Goal: Task Accomplishment & Management: Manage account settings

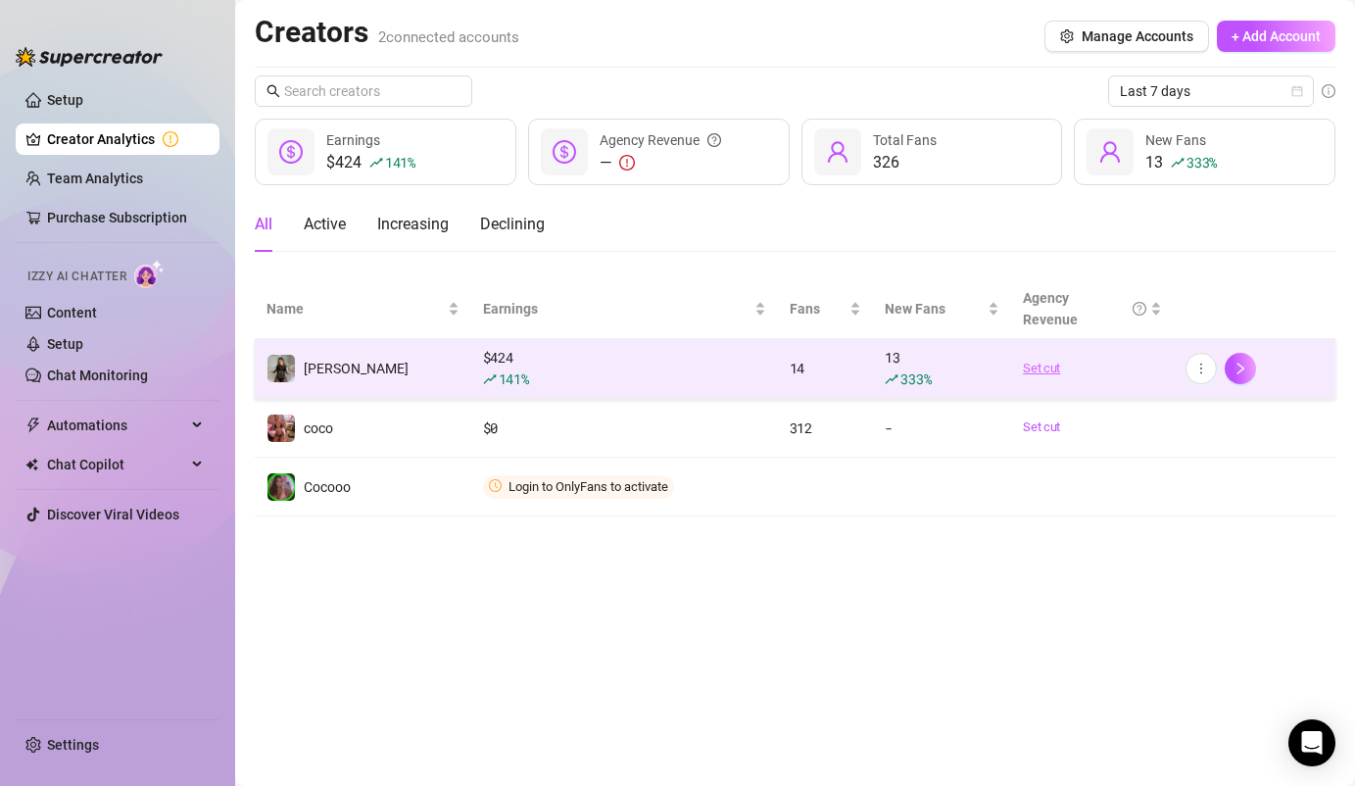
click at [1046, 363] on link "Set cut" at bounding box center [1092, 369] width 138 height 20
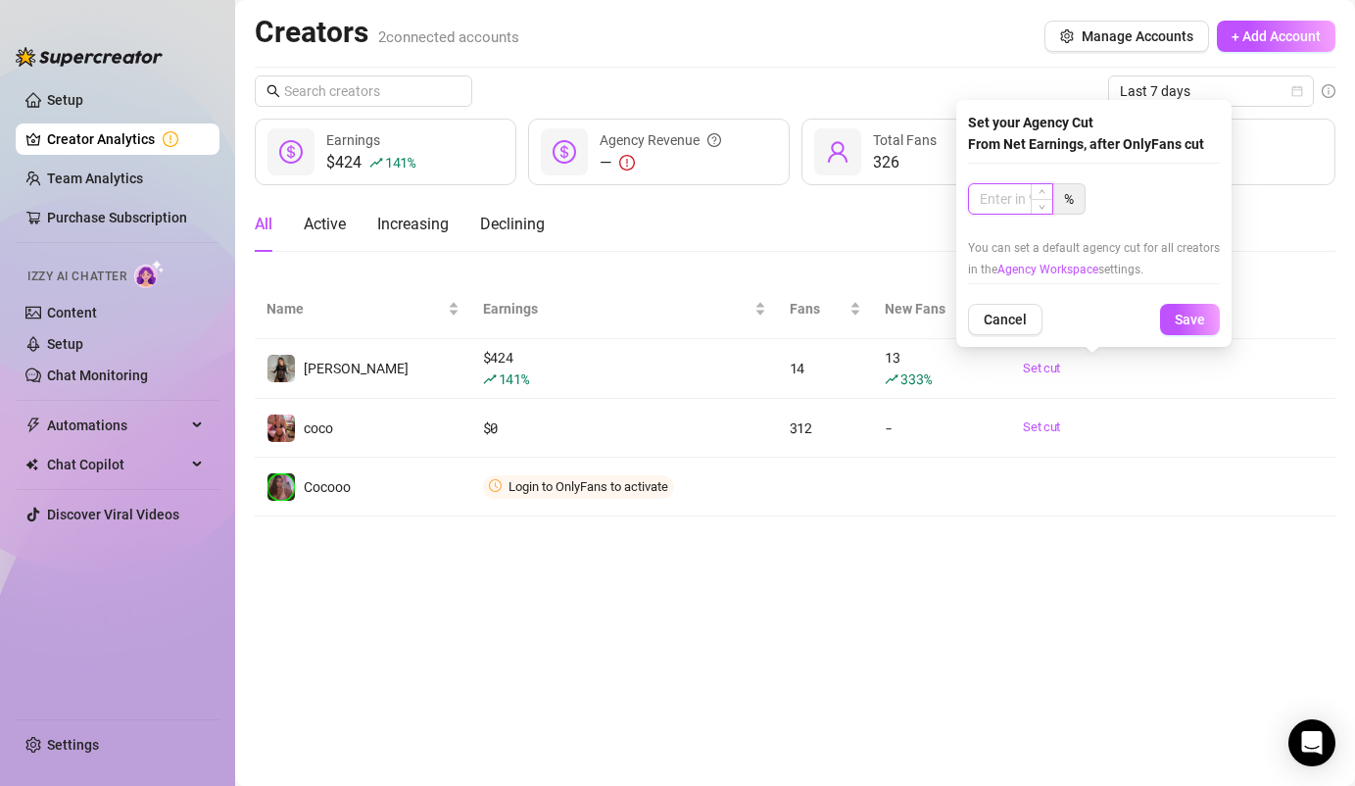
click at [1016, 205] on input at bounding box center [1010, 198] width 83 height 29
type input "50"
click at [1207, 316] on button "Save" at bounding box center [1190, 319] width 60 height 31
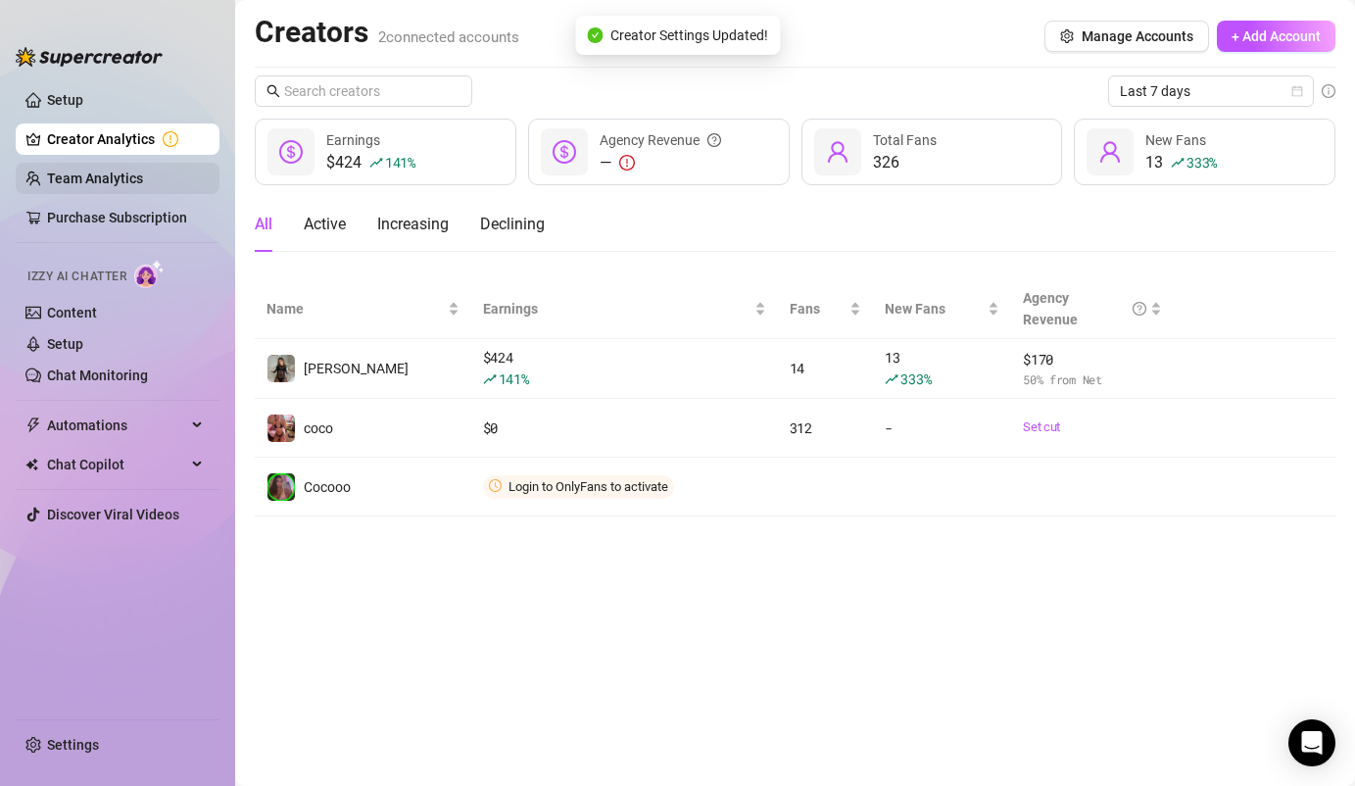
click at [125, 174] on link "Team Analytics" at bounding box center [95, 178] width 96 height 16
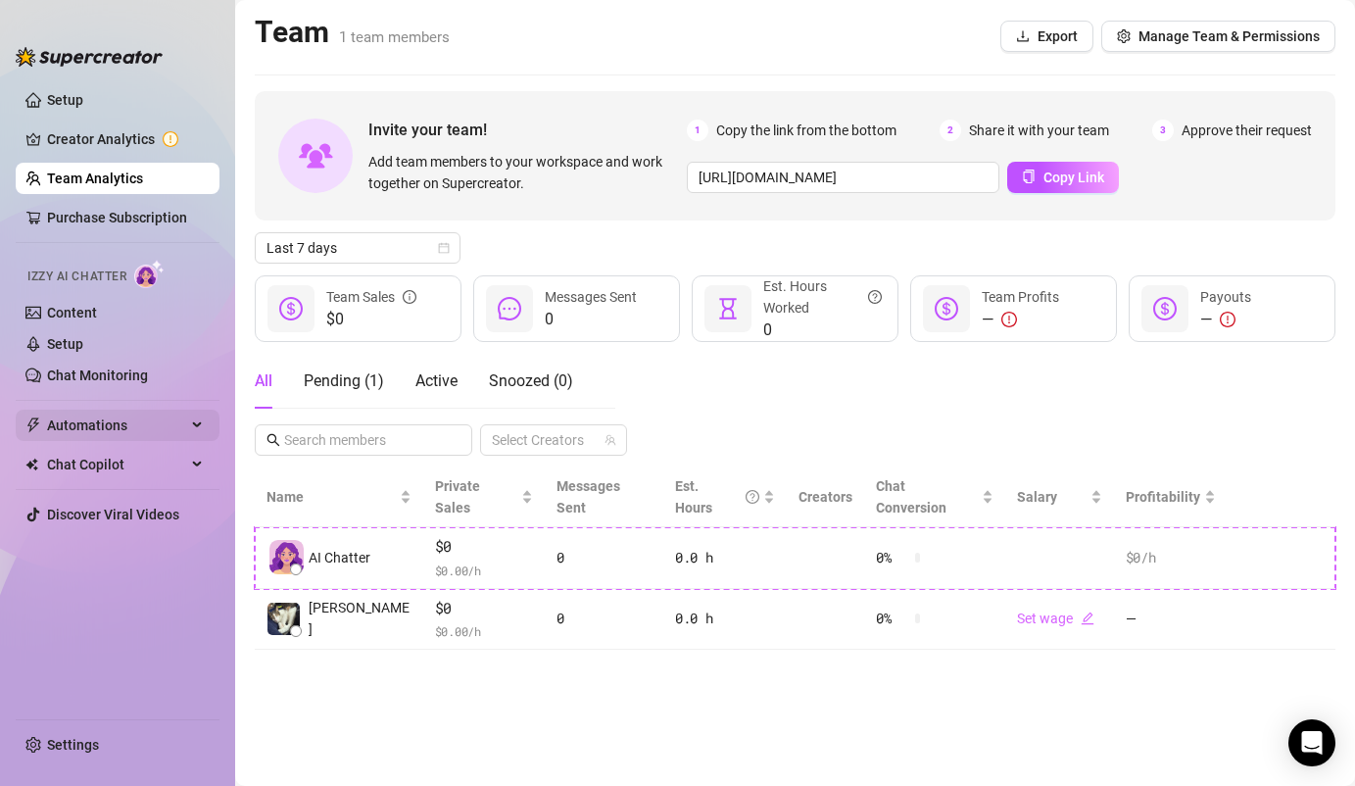
click at [194, 426] on div "Automations" at bounding box center [118, 425] width 204 height 31
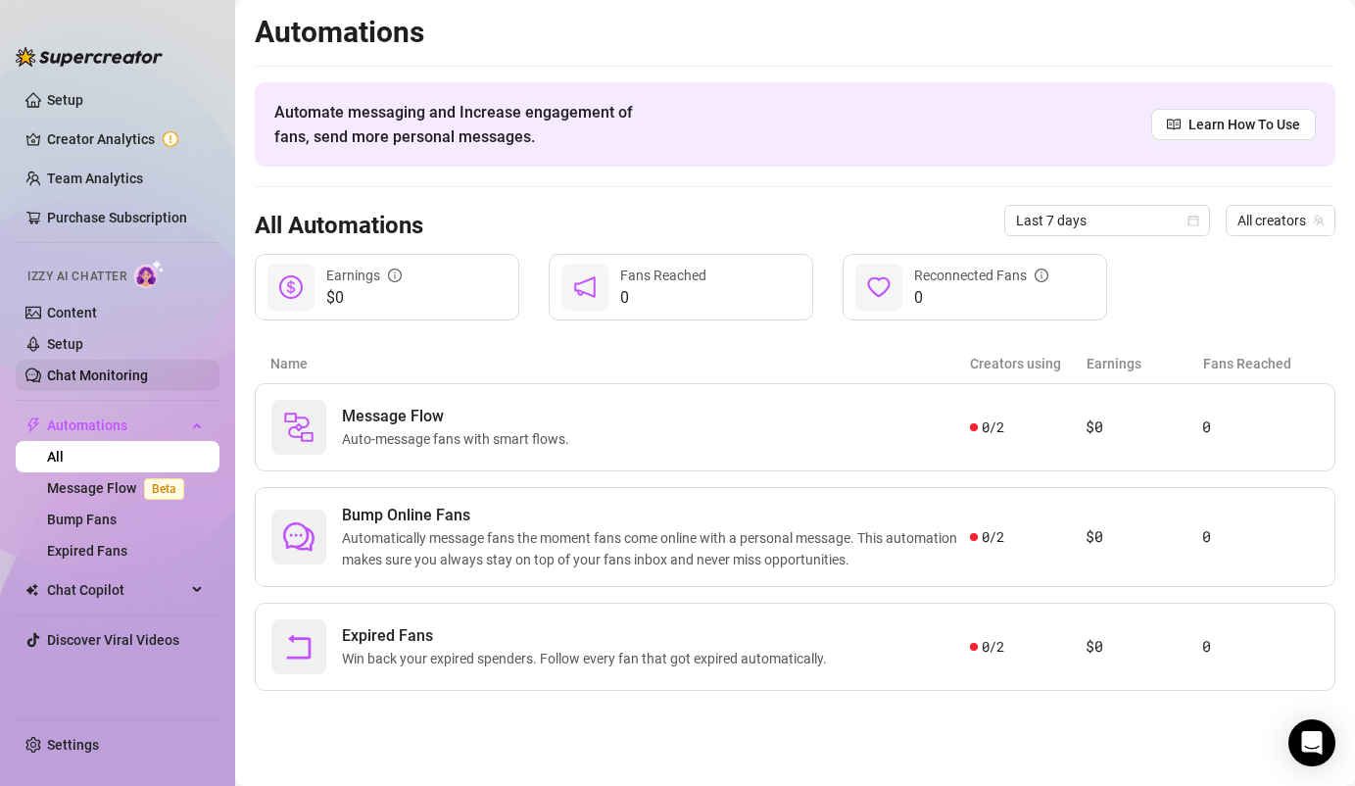
click at [115, 381] on link "Chat Monitoring" at bounding box center [97, 375] width 101 height 16
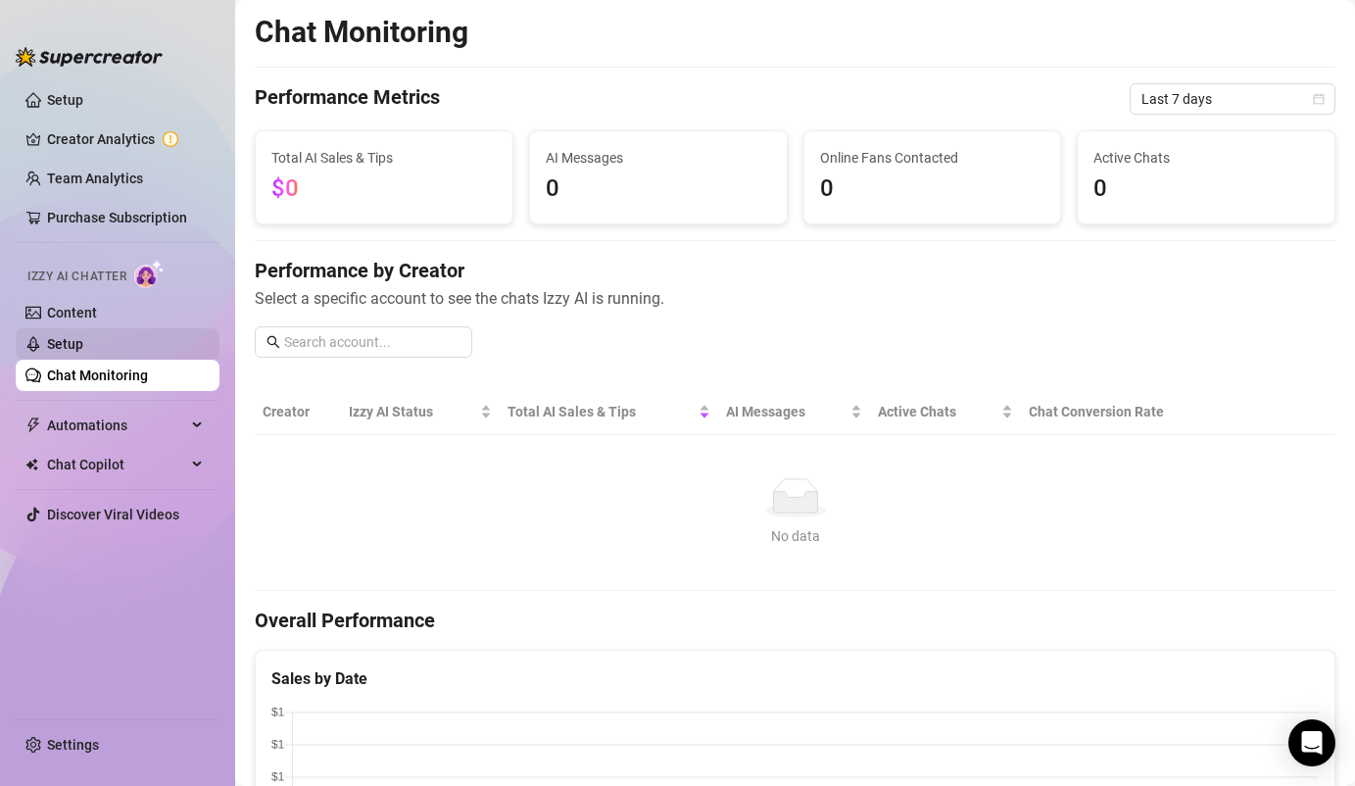
click at [83, 349] on link "Setup" at bounding box center [65, 344] width 36 height 16
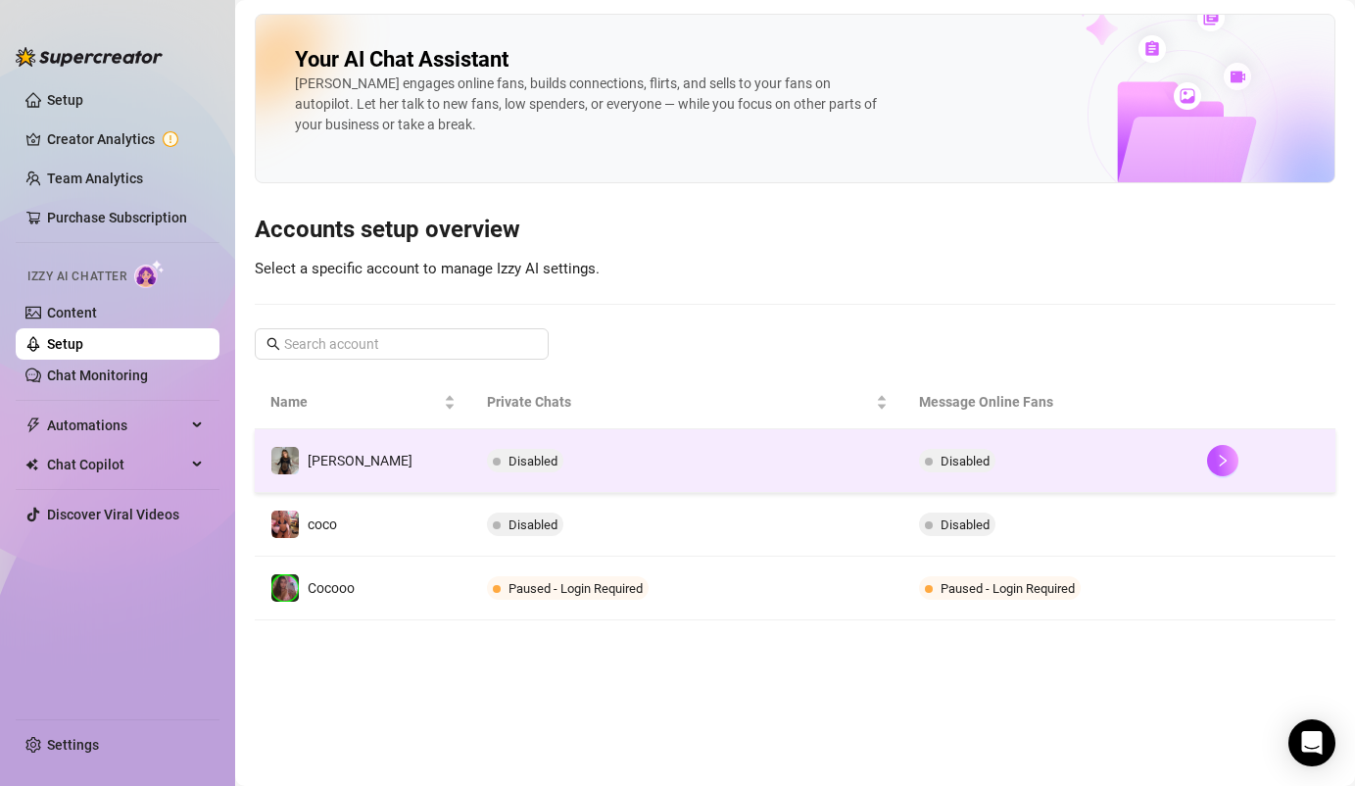
click at [532, 462] on div "Disabled" at bounding box center [529, 461] width 84 height 24
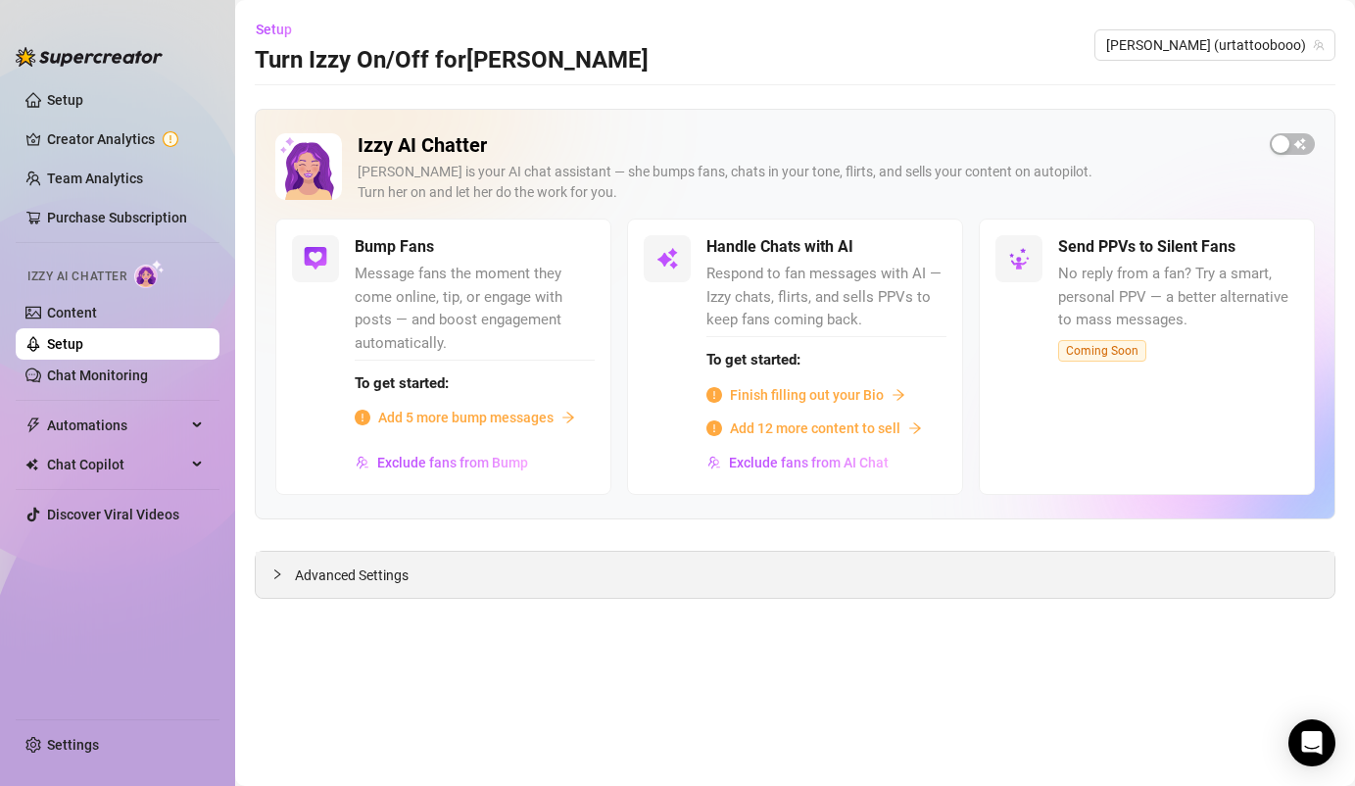
click at [335, 578] on span "Advanced Settings" at bounding box center [352, 575] width 114 height 22
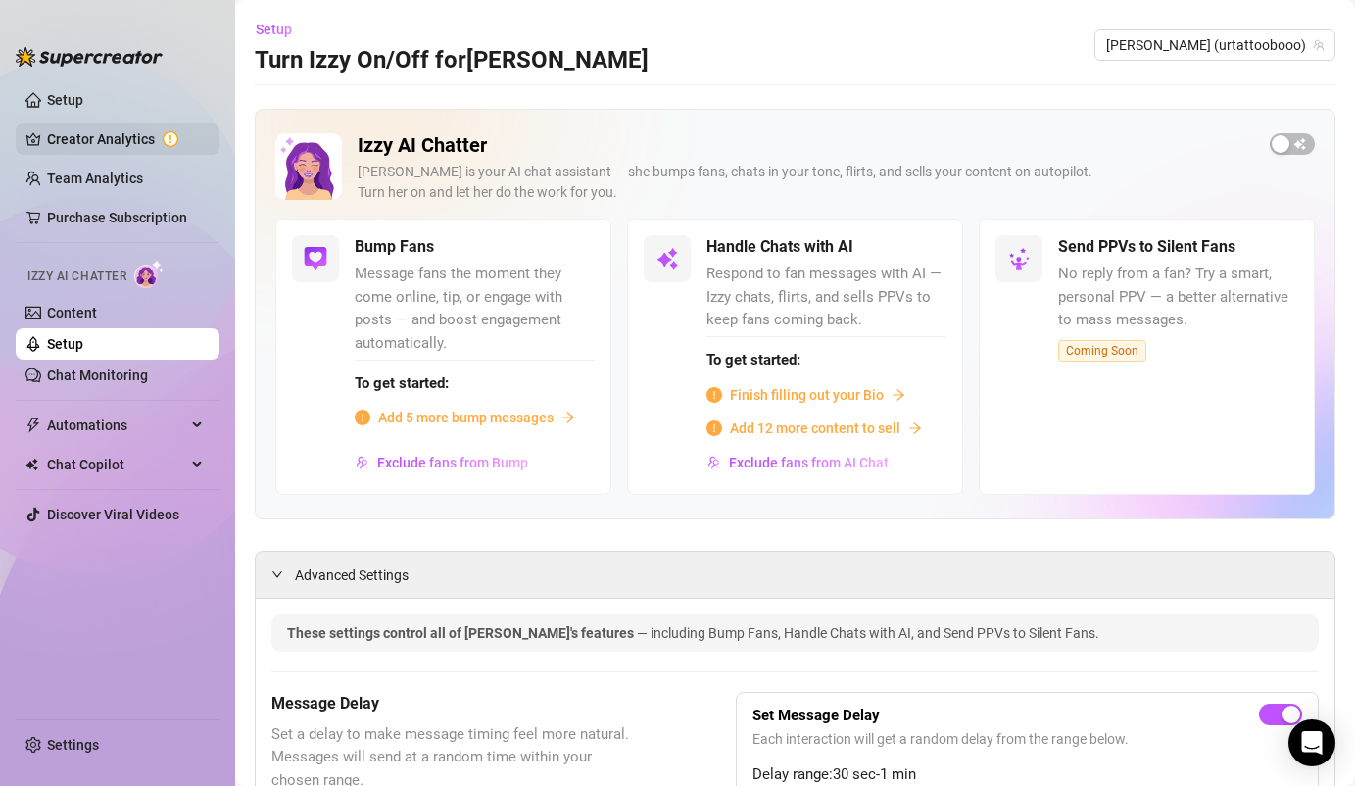
click at [90, 130] on link "Creator Analytics" at bounding box center [125, 138] width 157 height 31
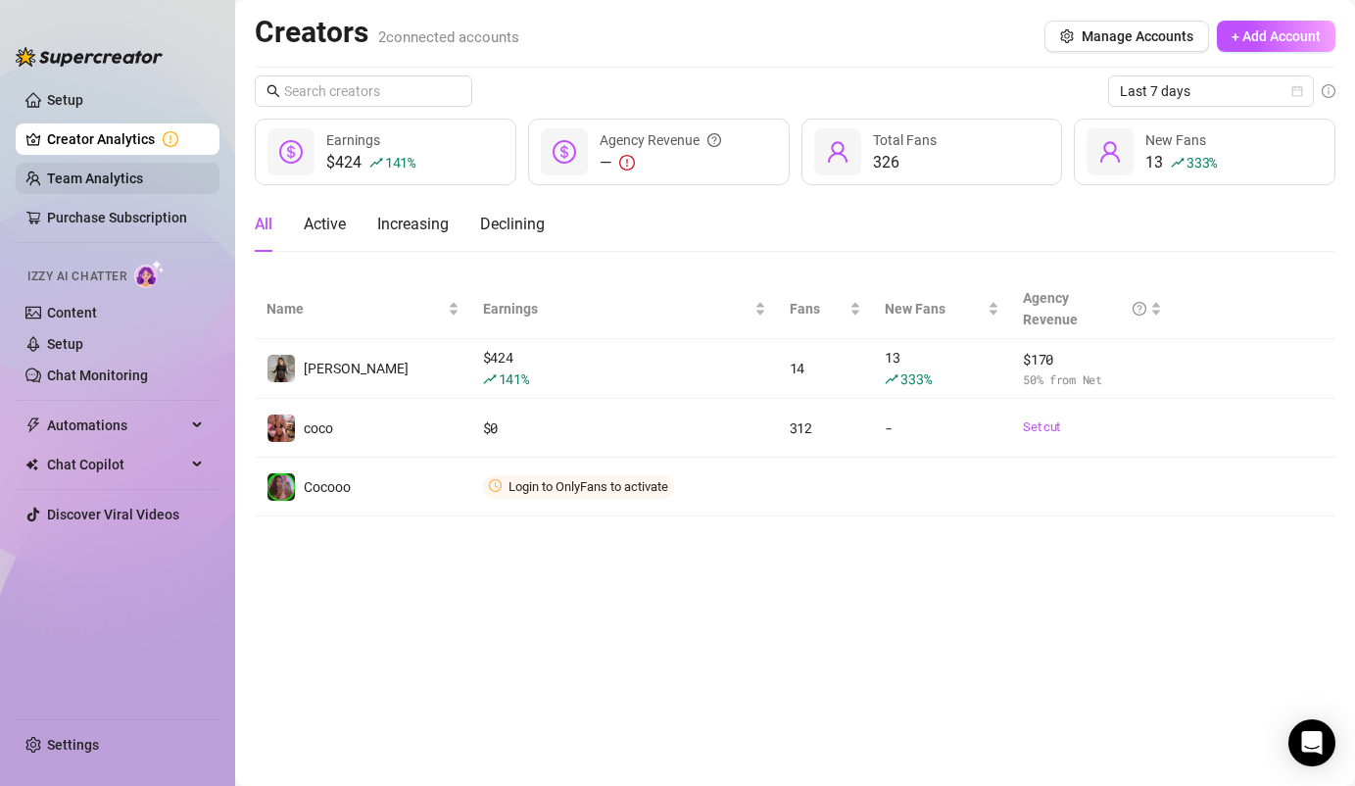
click at [76, 173] on link "Team Analytics" at bounding box center [95, 178] width 96 height 16
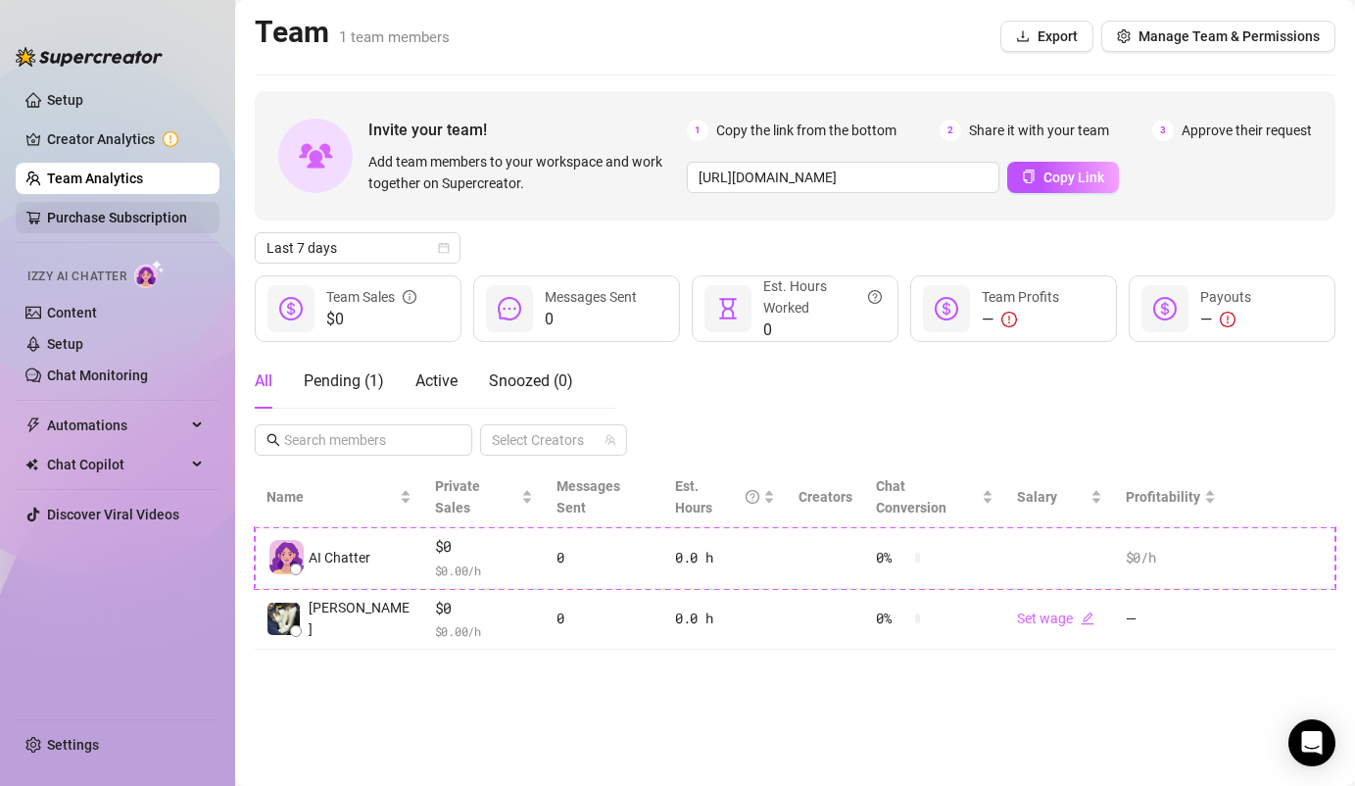
click at [80, 210] on link "Purchase Subscription" at bounding box center [117, 218] width 140 height 16
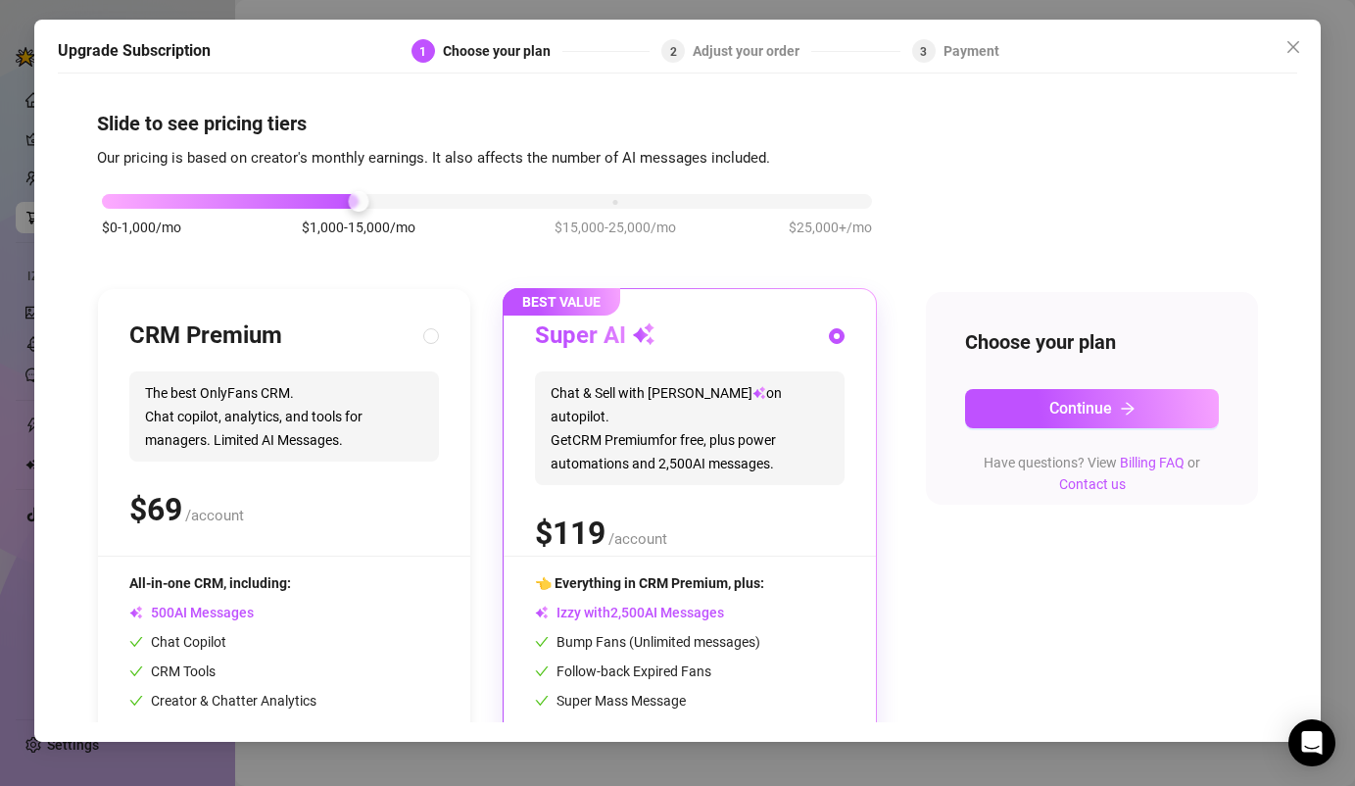
click at [331, 400] on span "The best OnlyFans CRM. Chat copilot, analytics, and tools for managers. Limited…" at bounding box center [284, 416] width 310 height 90
radio input "true"
radio input "false"
click at [1305, 40] on span "Close" at bounding box center [1293, 47] width 31 height 16
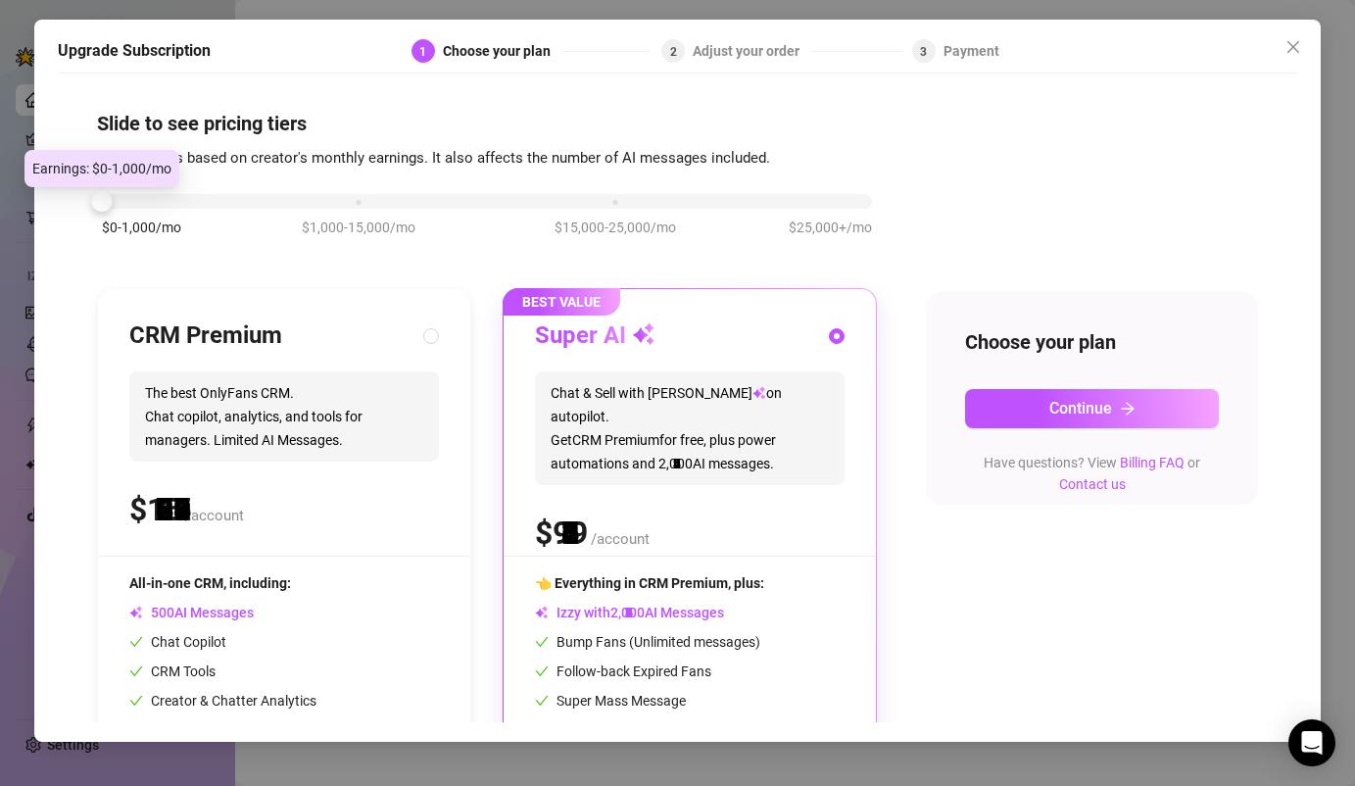
drag, startPoint x: 351, startPoint y: 207, endPoint x: 89, endPoint y: 206, distance: 261.6
click at [89, 206] on div "Slide to see pricing tiers Our pricing is based on creator's monthly earnings. …" at bounding box center [678, 402] width 1241 height 639
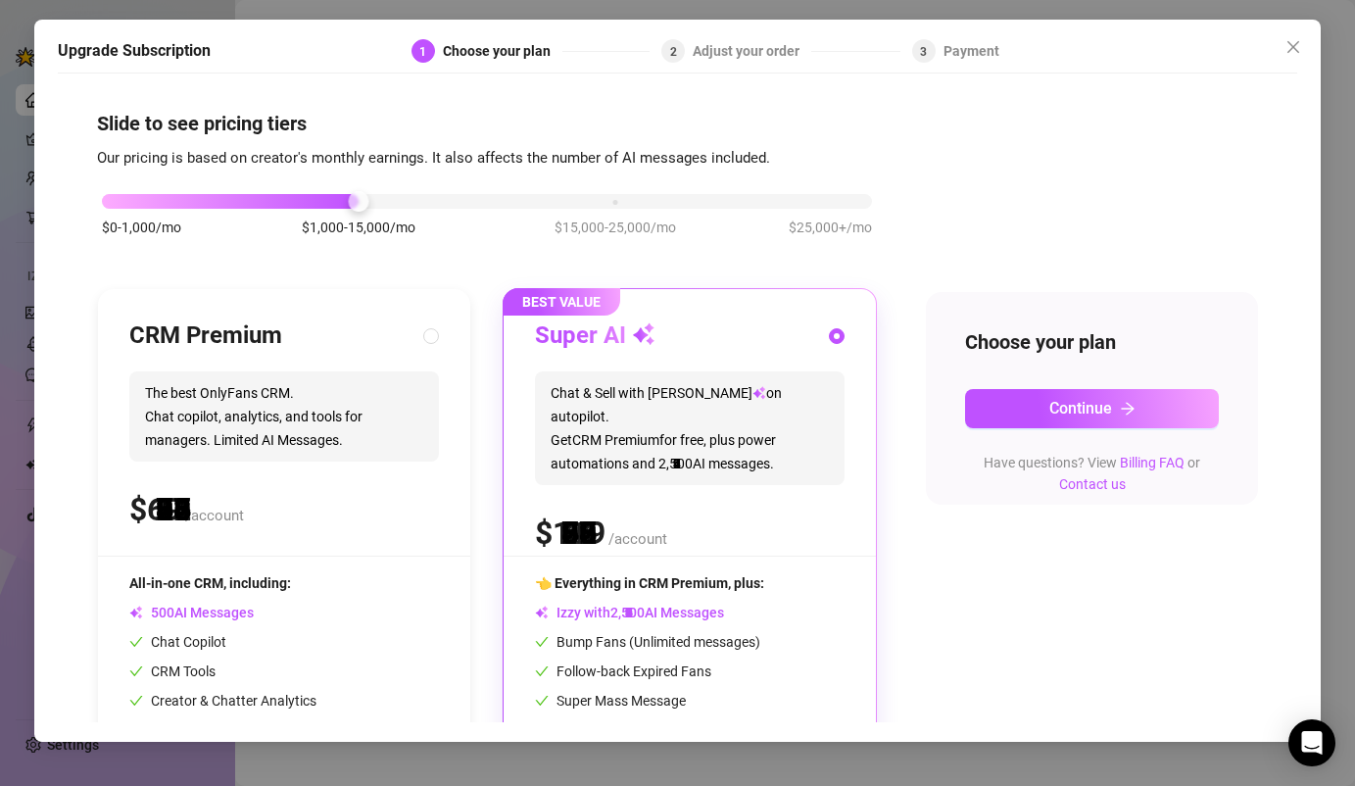
click at [374, 204] on div at bounding box center [487, 201] width 770 height 15
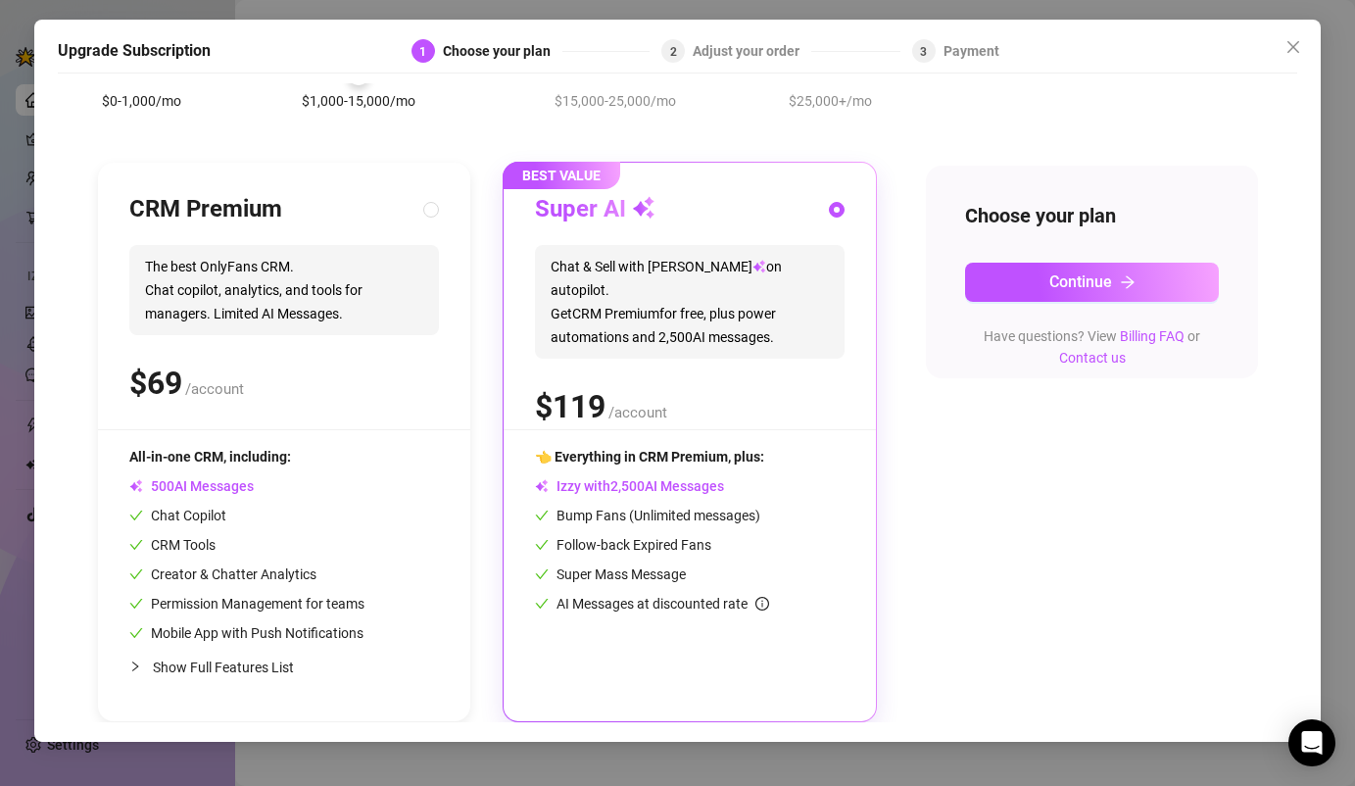
click at [1311, 55] on div "Upgrade Subscription 1 Choose your plan 2 Adjust your order 3 Payment Slide to …" at bounding box center [678, 381] width 1288 height 722
click at [1295, 50] on icon "close" at bounding box center [1294, 47] width 12 height 12
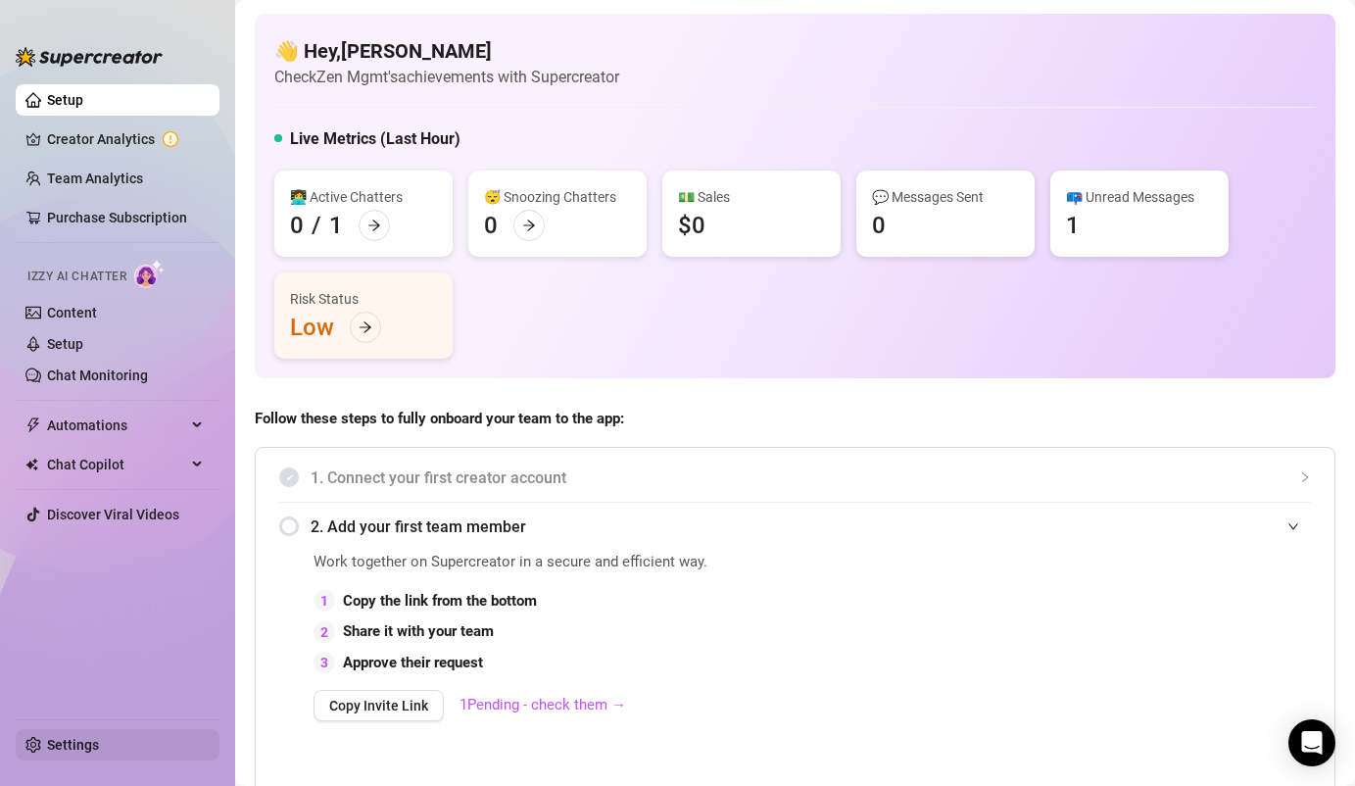
click at [56, 742] on link "Settings" at bounding box center [73, 745] width 52 height 16
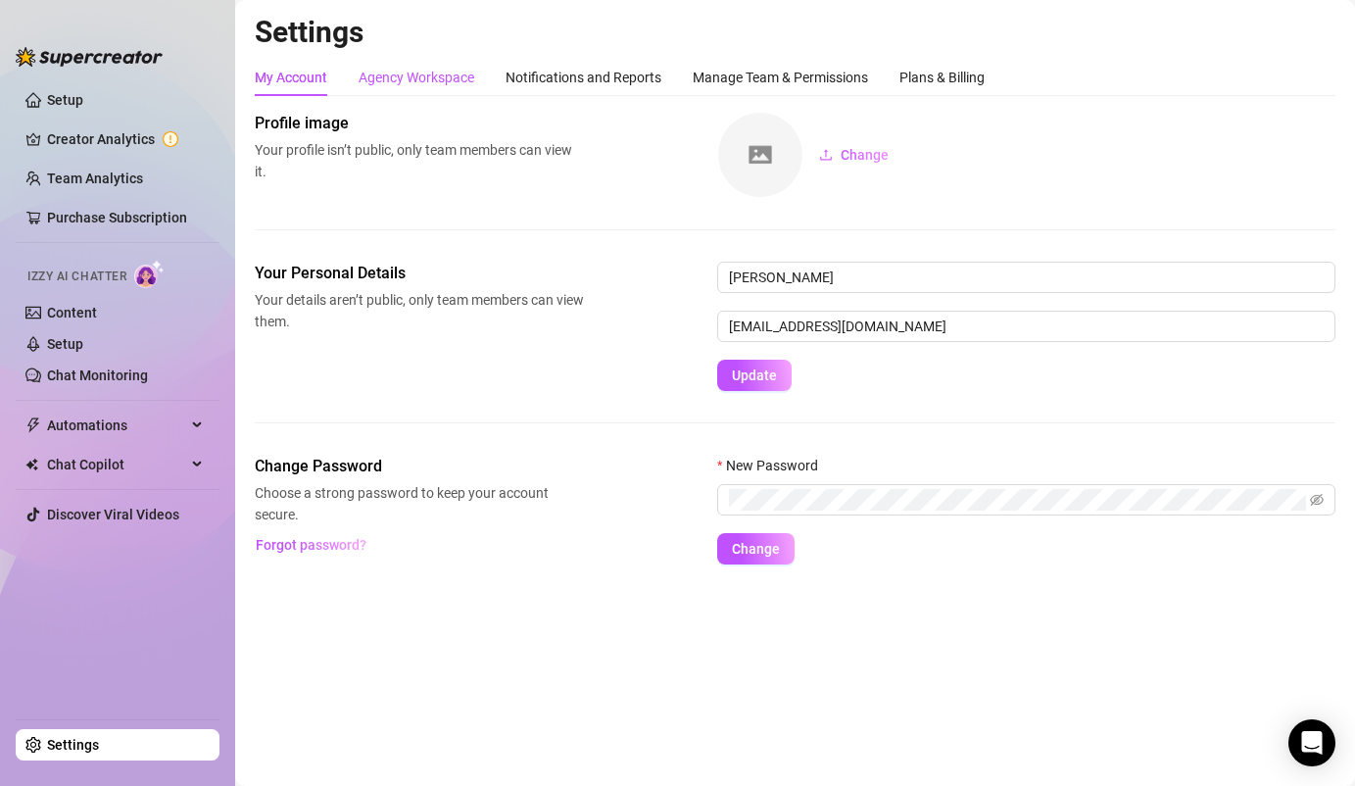
click at [422, 73] on div "Agency Workspace" at bounding box center [417, 78] width 116 height 22
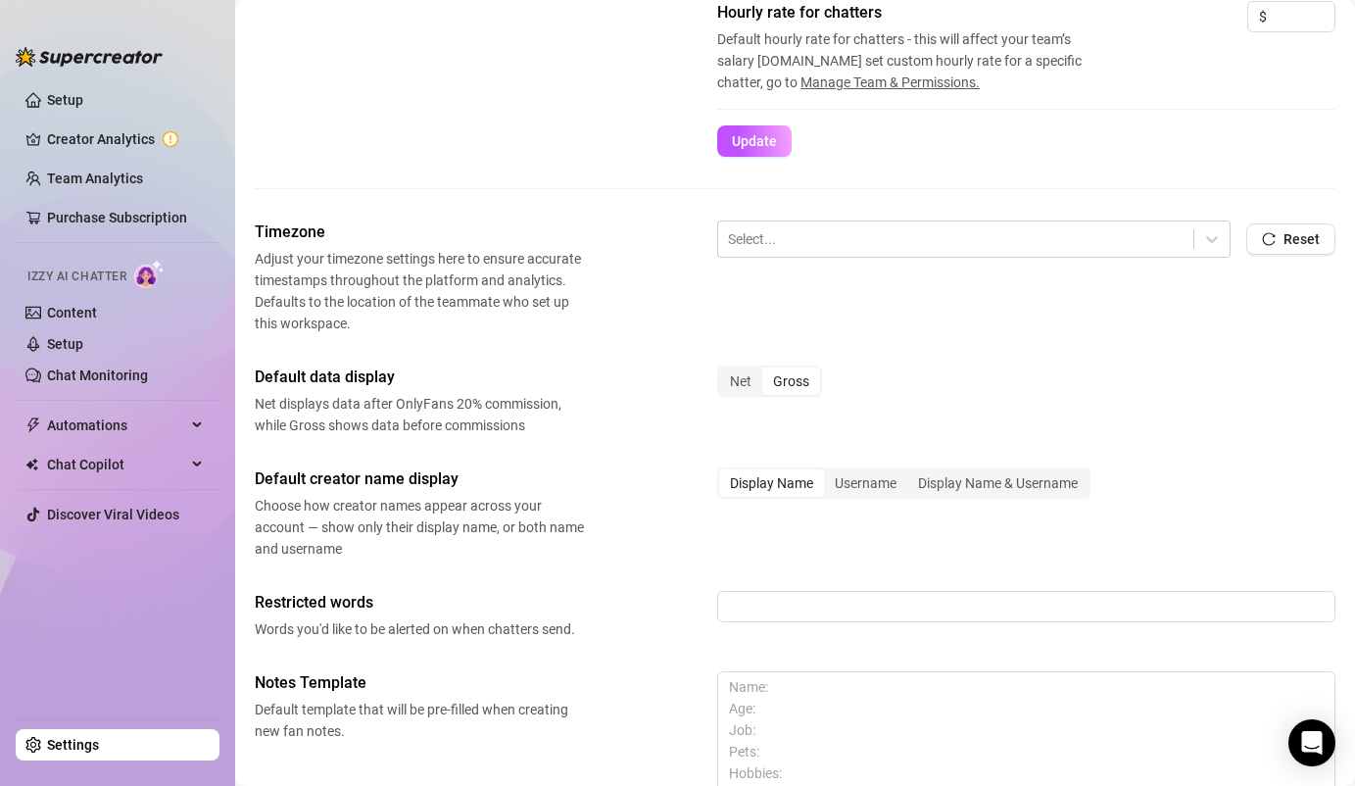
scroll to position [713, 0]
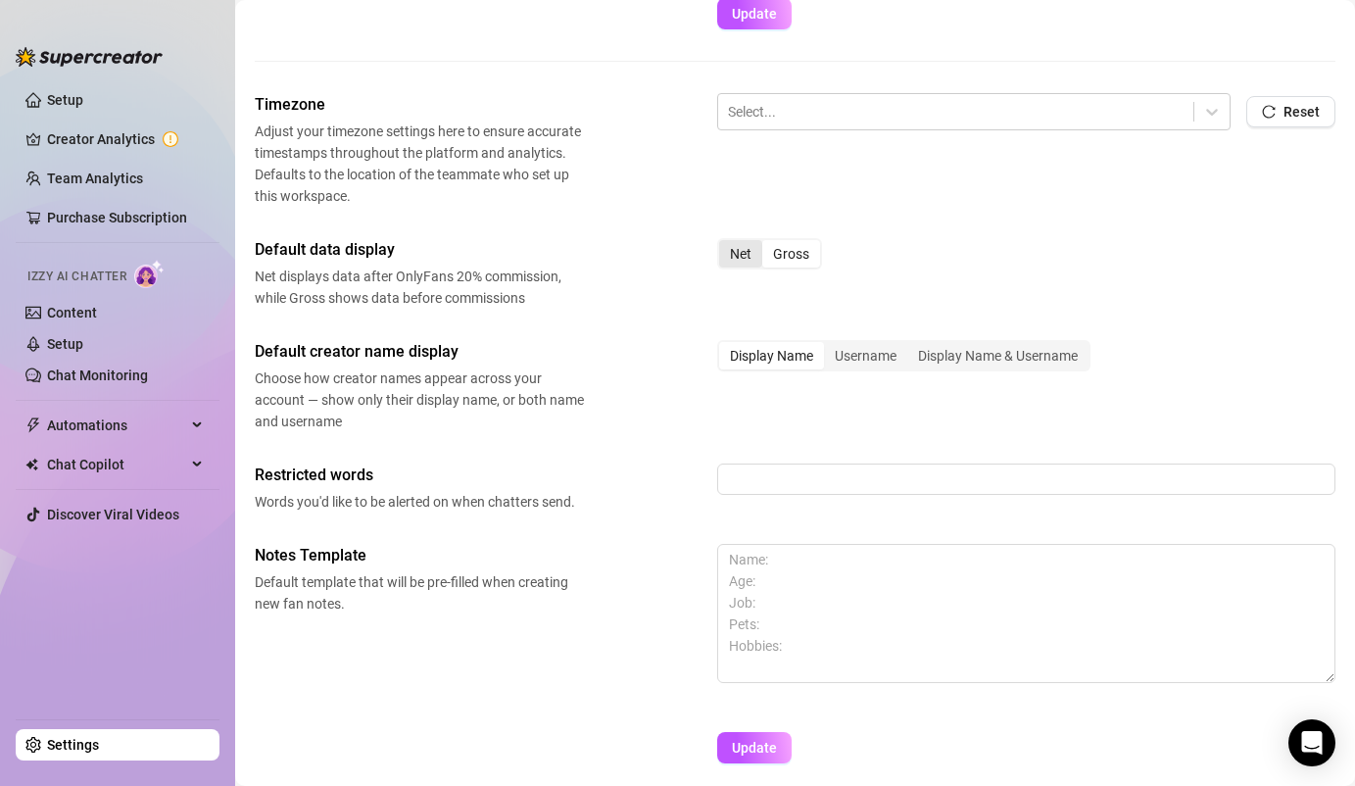
click at [758, 250] on div "Net" at bounding box center [740, 253] width 43 height 27
click at [724, 243] on input "Net" at bounding box center [724, 243] width 0 height 0
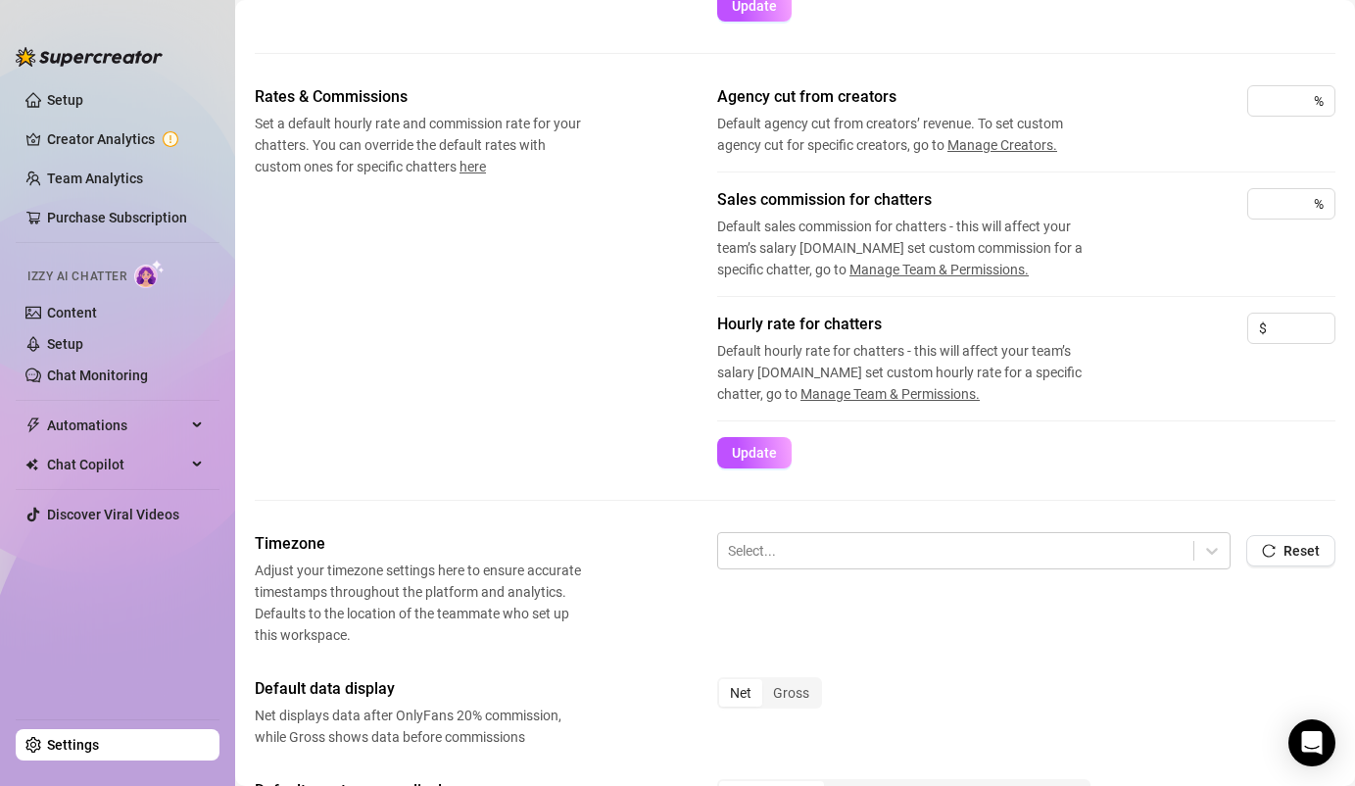
scroll to position [0, 0]
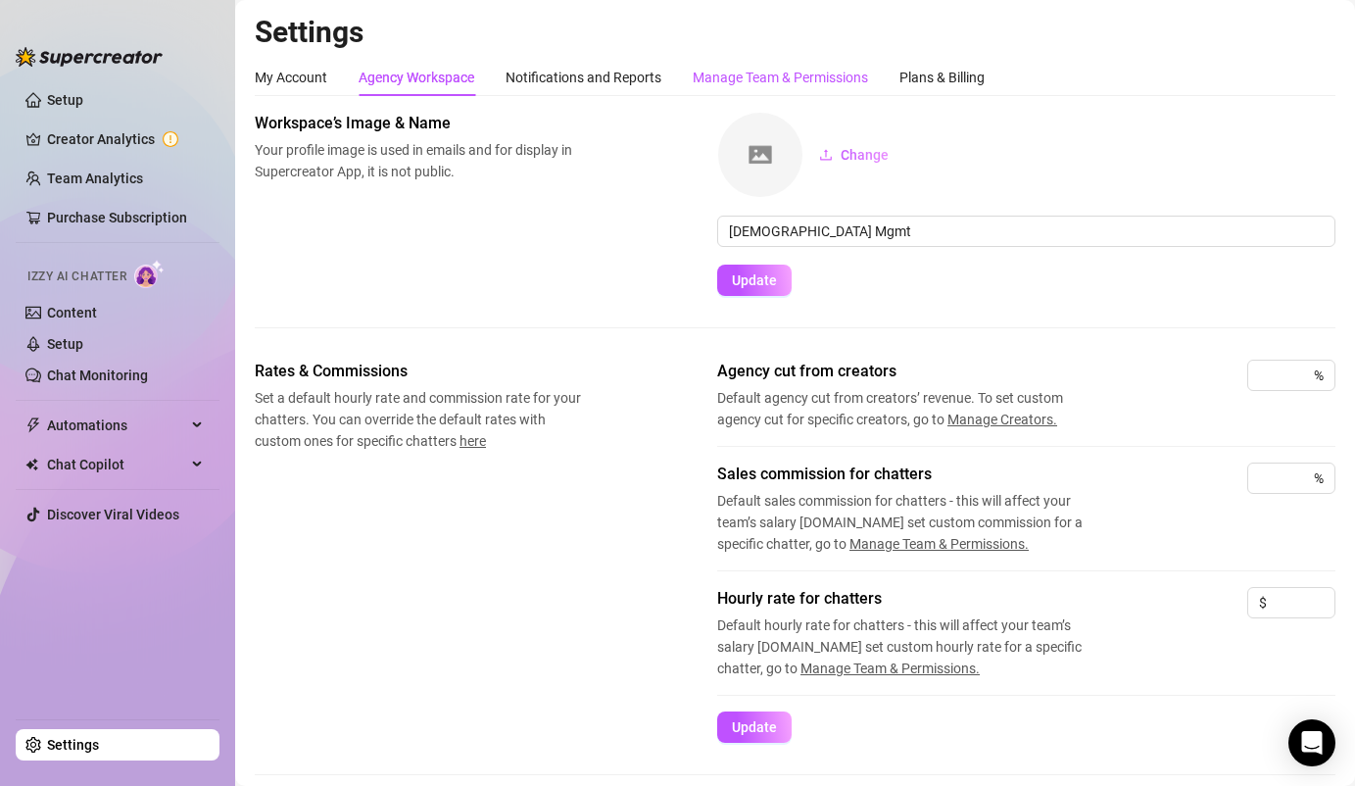
click at [754, 80] on div "Manage Team & Permissions" at bounding box center [780, 78] width 175 height 22
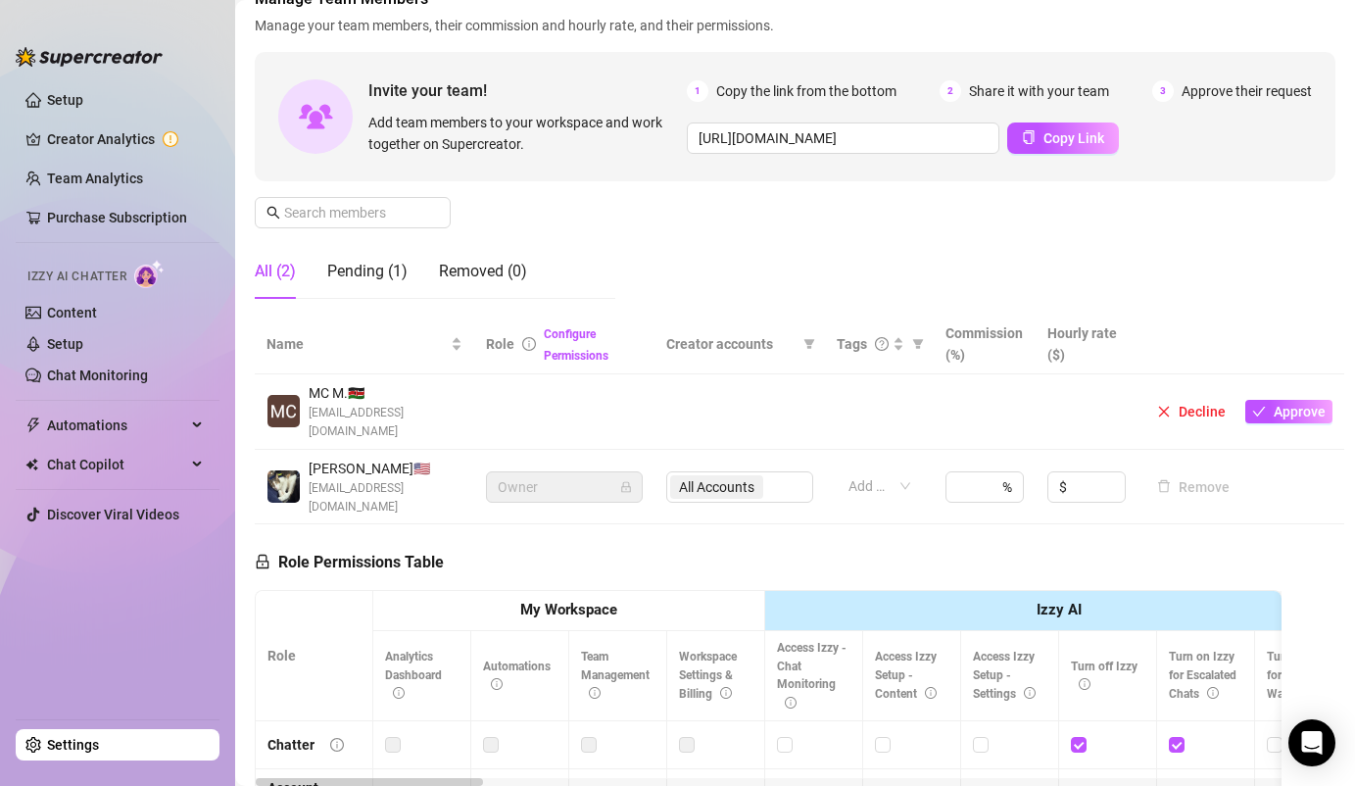
scroll to position [141, 0]
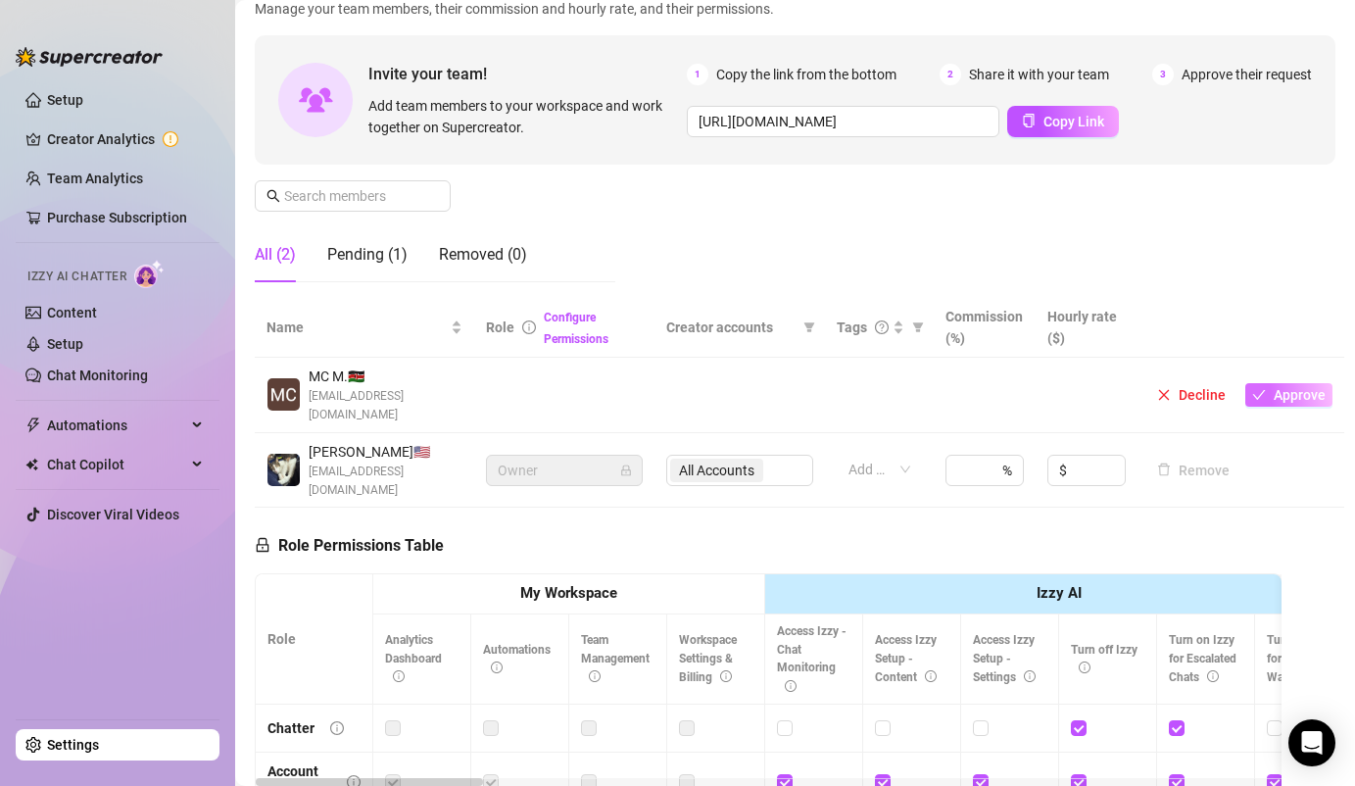
click at [1274, 387] on span "Approve" at bounding box center [1300, 395] width 52 height 16
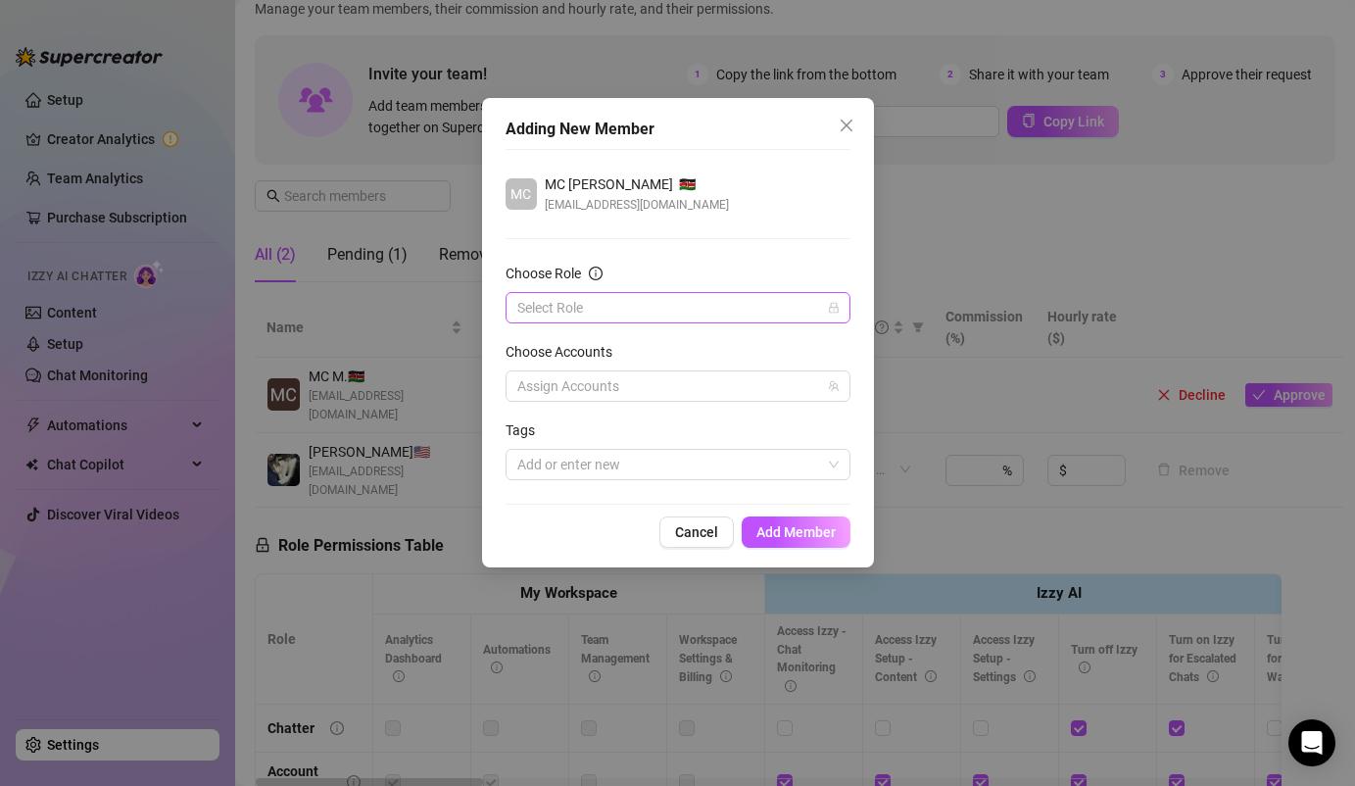
click at [678, 309] on input "Choose Role" at bounding box center [669, 307] width 304 height 29
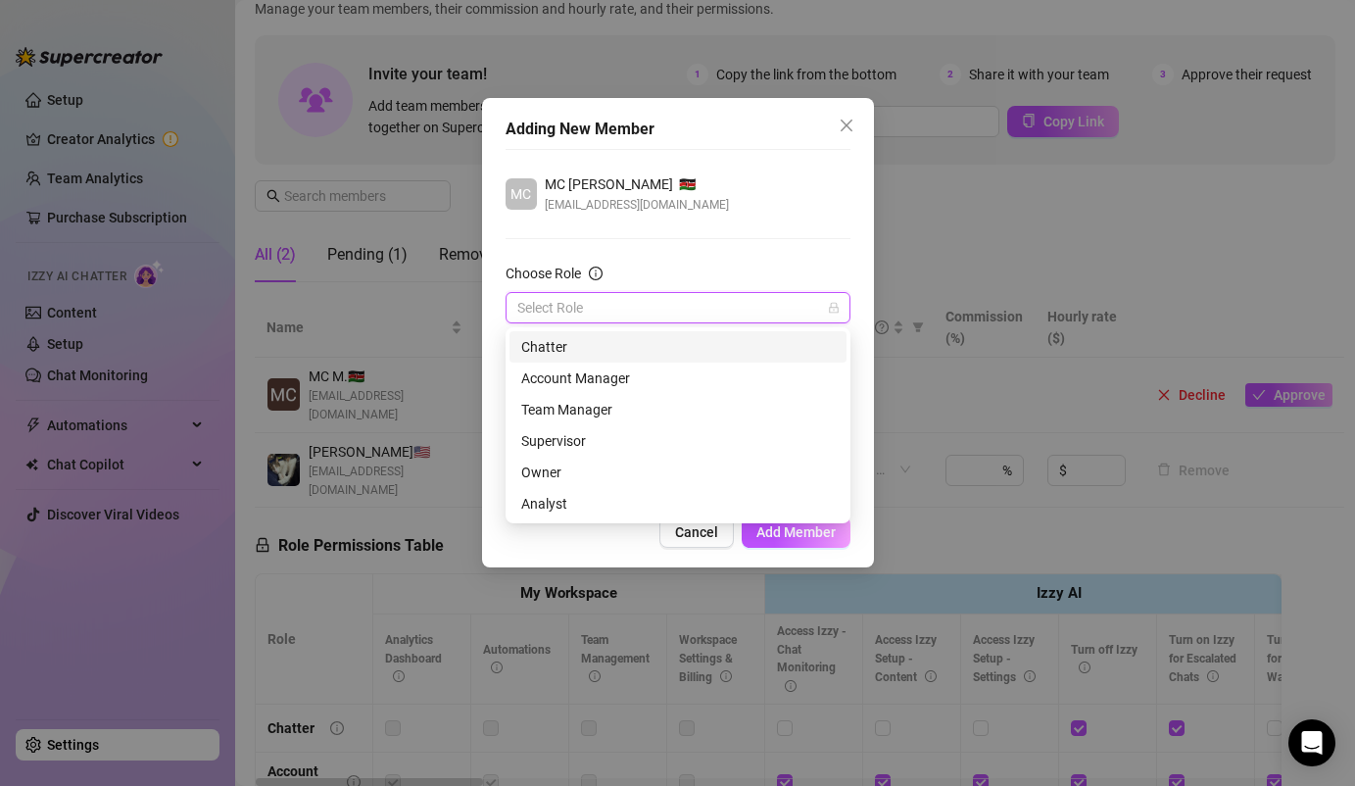
click at [657, 347] on div "Chatter" at bounding box center [678, 347] width 314 height 22
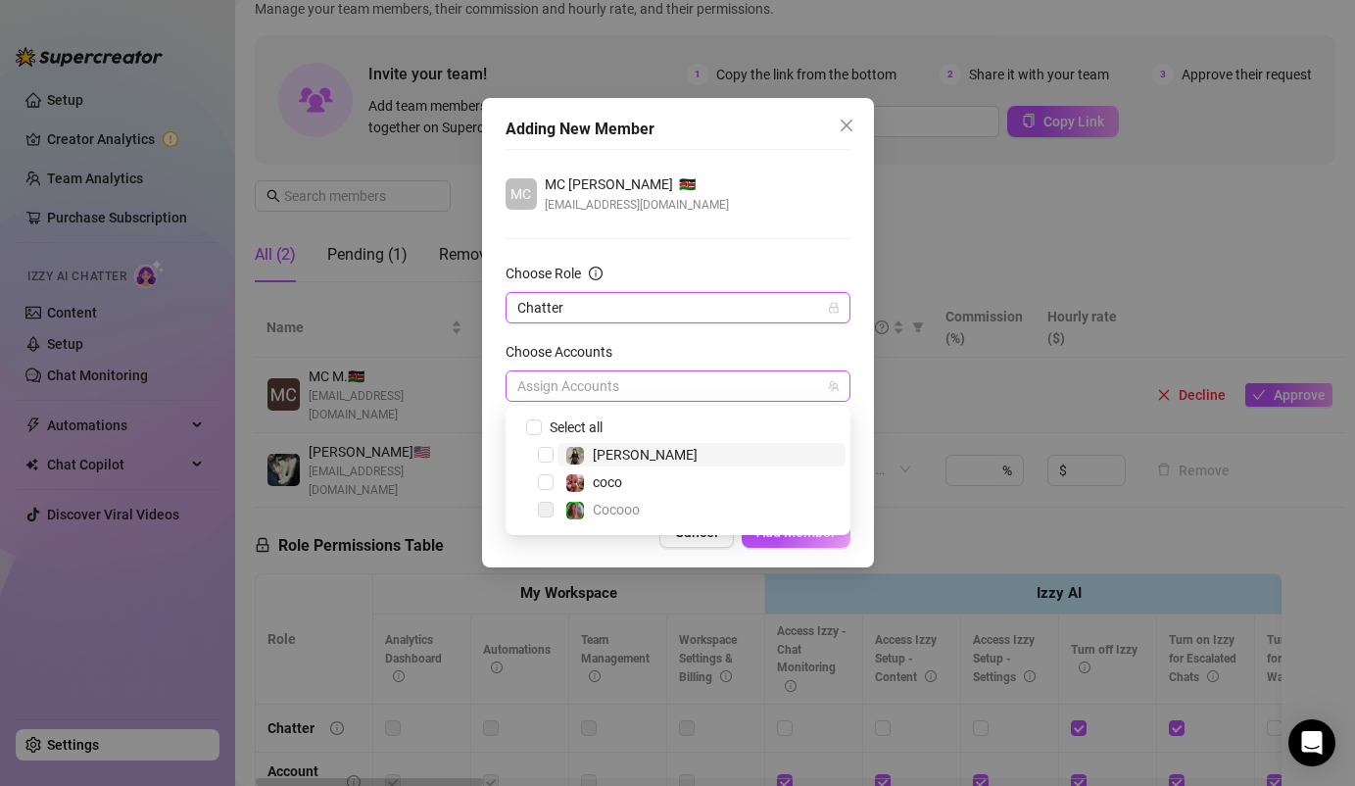
click at [655, 393] on div at bounding box center [668, 385] width 316 height 27
click at [533, 432] on input "Select all" at bounding box center [533, 426] width 14 height 14
checkbox input "true"
click at [738, 526] on div "Select all [PERSON_NAME]" at bounding box center [678, 470] width 345 height 129
click at [660, 567] on div "Adding New Member MC MC [PERSON_NAME] 🇰🇪 [EMAIL_ADDRESS][DOMAIN_NAME] Choose Ro…" at bounding box center [677, 393] width 1355 height 786
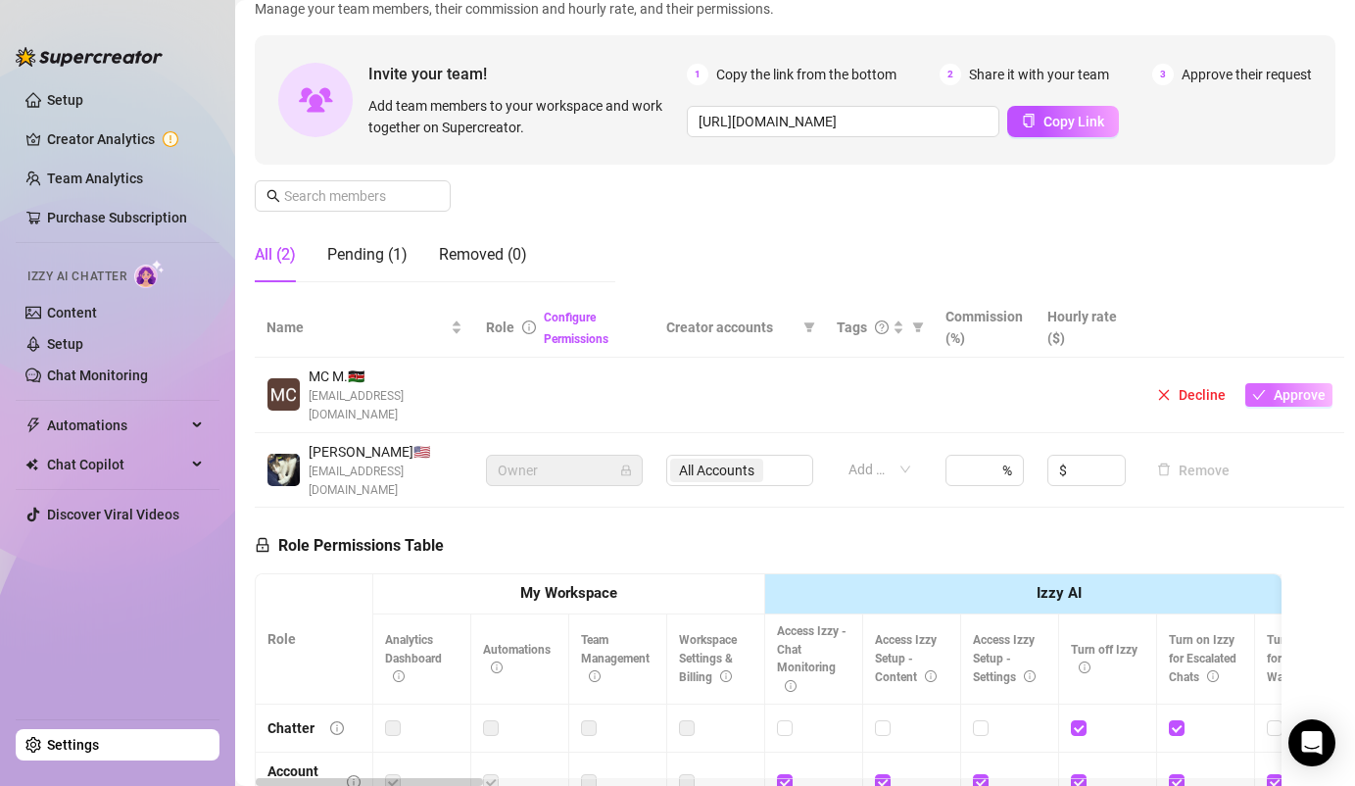
click at [1280, 389] on span "Approve" at bounding box center [1300, 395] width 52 height 16
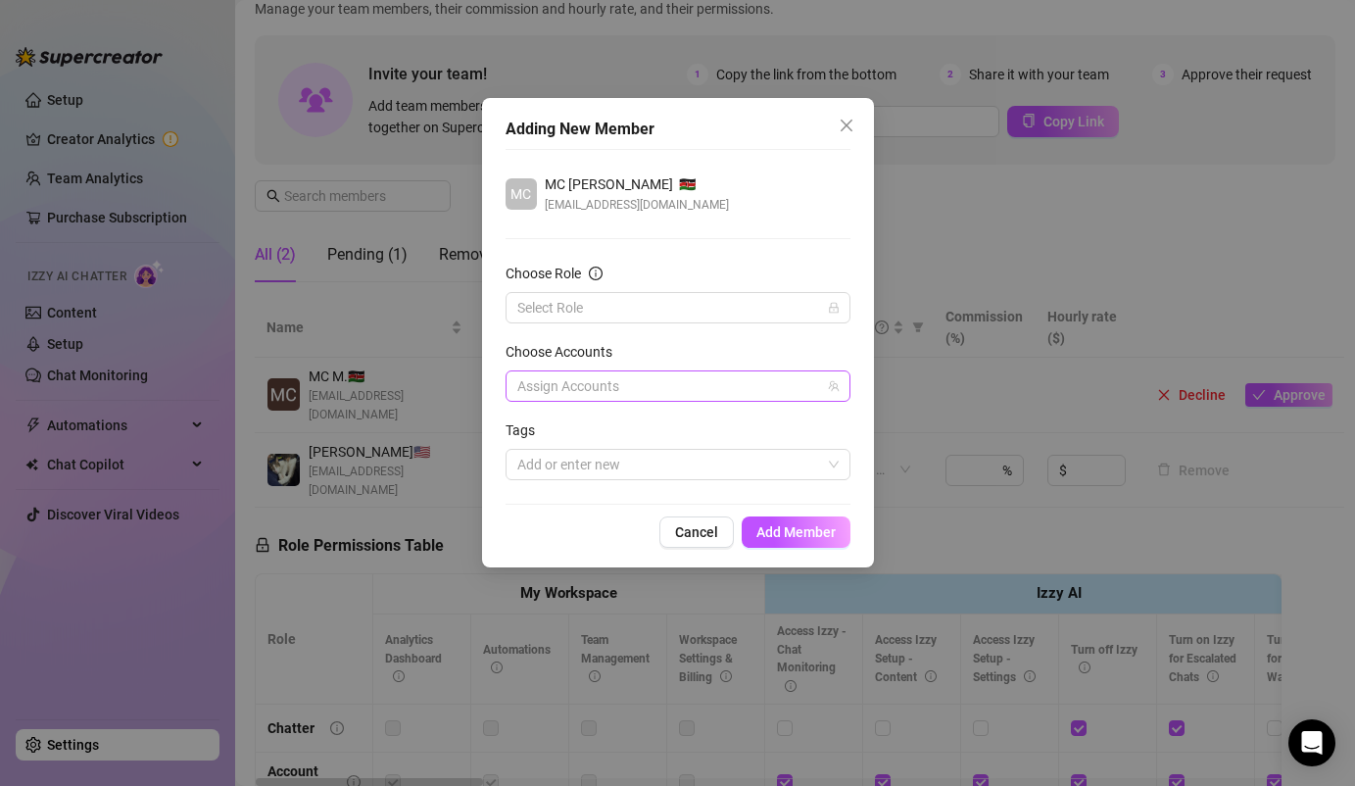
click at [592, 386] on div at bounding box center [668, 385] width 316 height 27
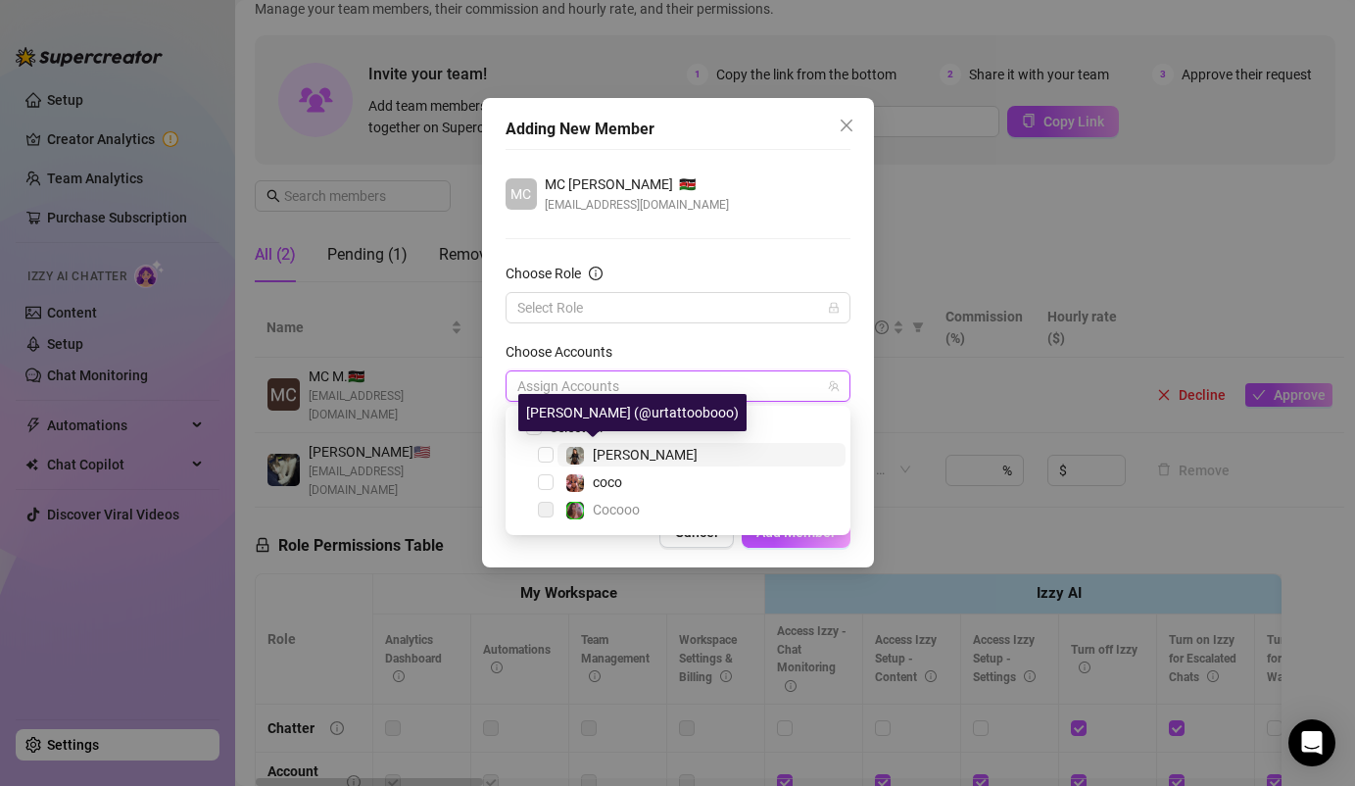
click at [580, 462] on img at bounding box center [575, 456] width 18 height 18
click at [582, 477] on img at bounding box center [575, 483] width 18 height 18
checkbox input "true"
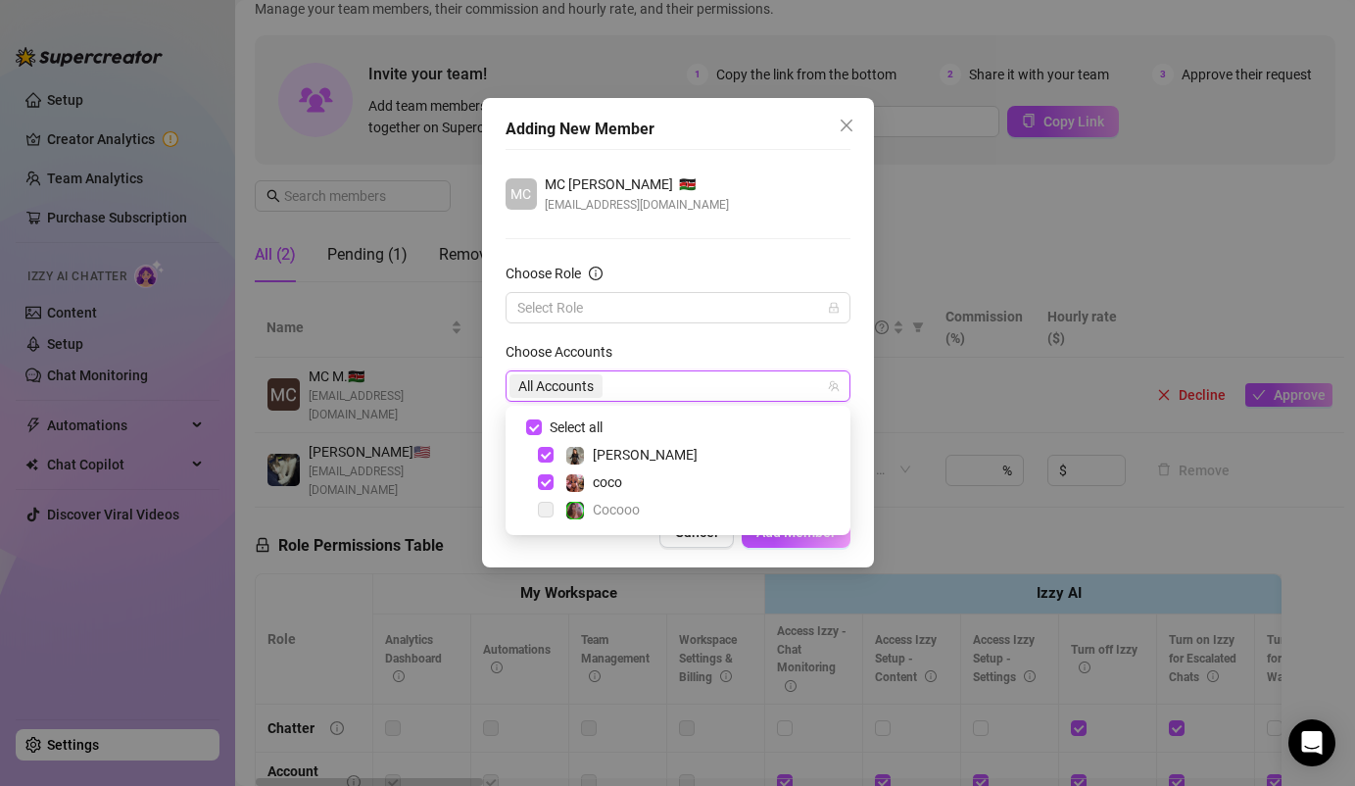
click at [583, 538] on div "Cancel Add Member" at bounding box center [678, 531] width 345 height 31
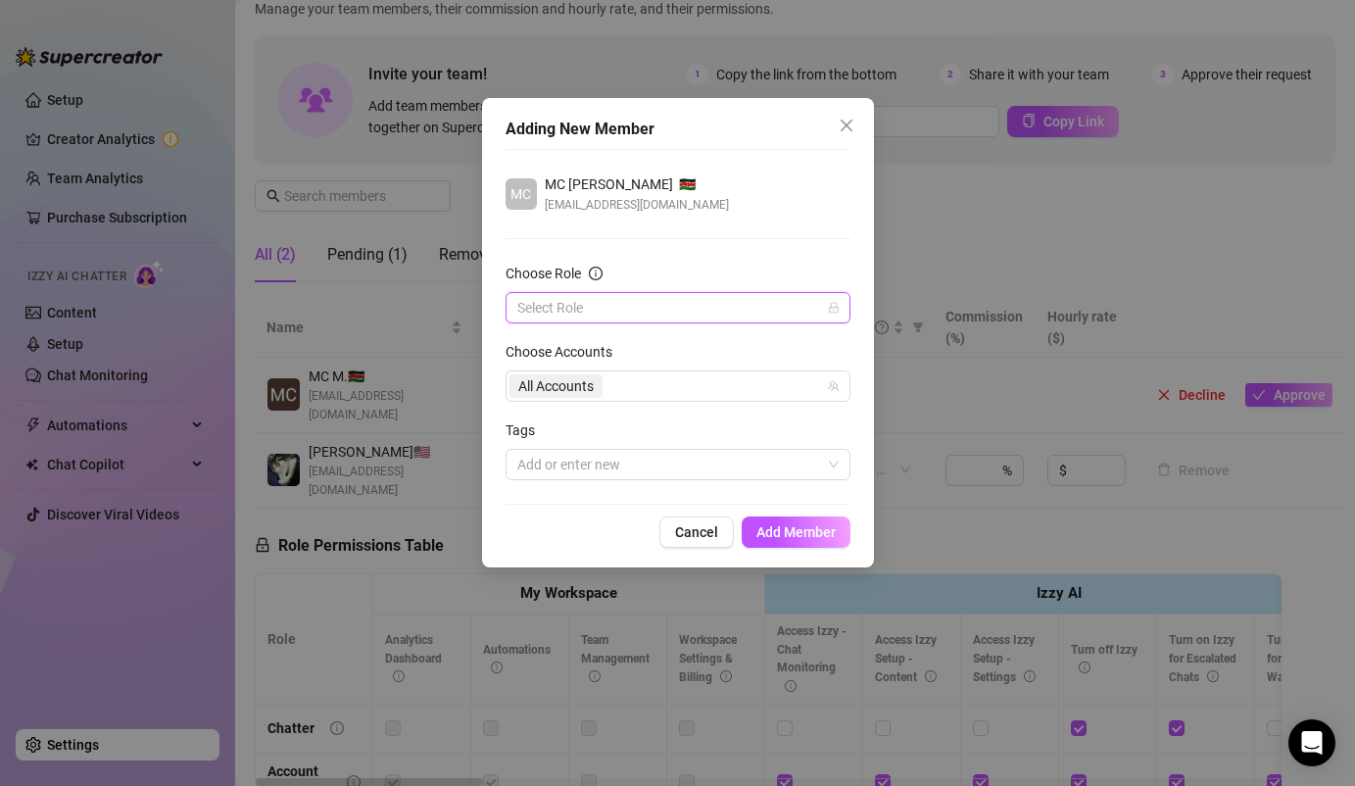
click at [622, 319] on input "Choose Role" at bounding box center [669, 307] width 304 height 29
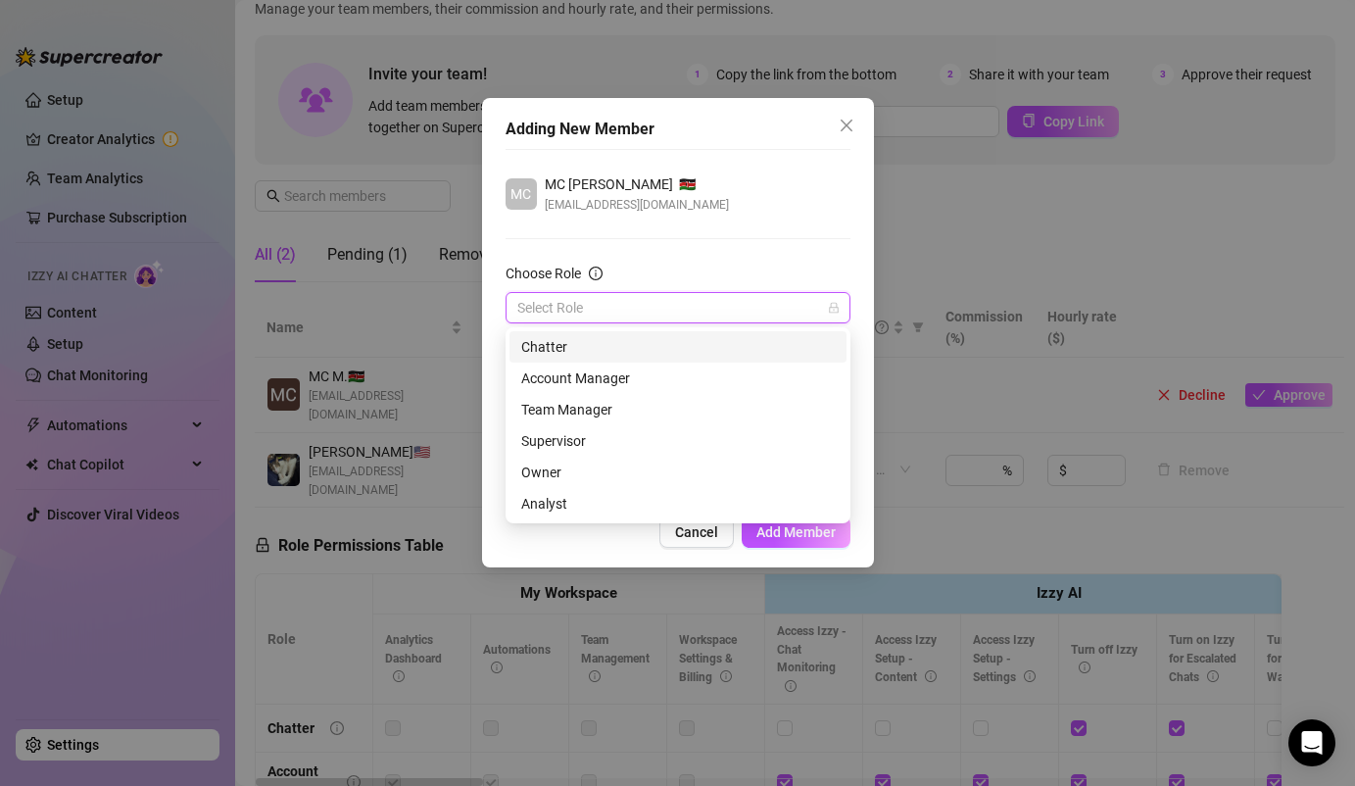
click at [614, 359] on div "Chatter" at bounding box center [678, 346] width 337 height 31
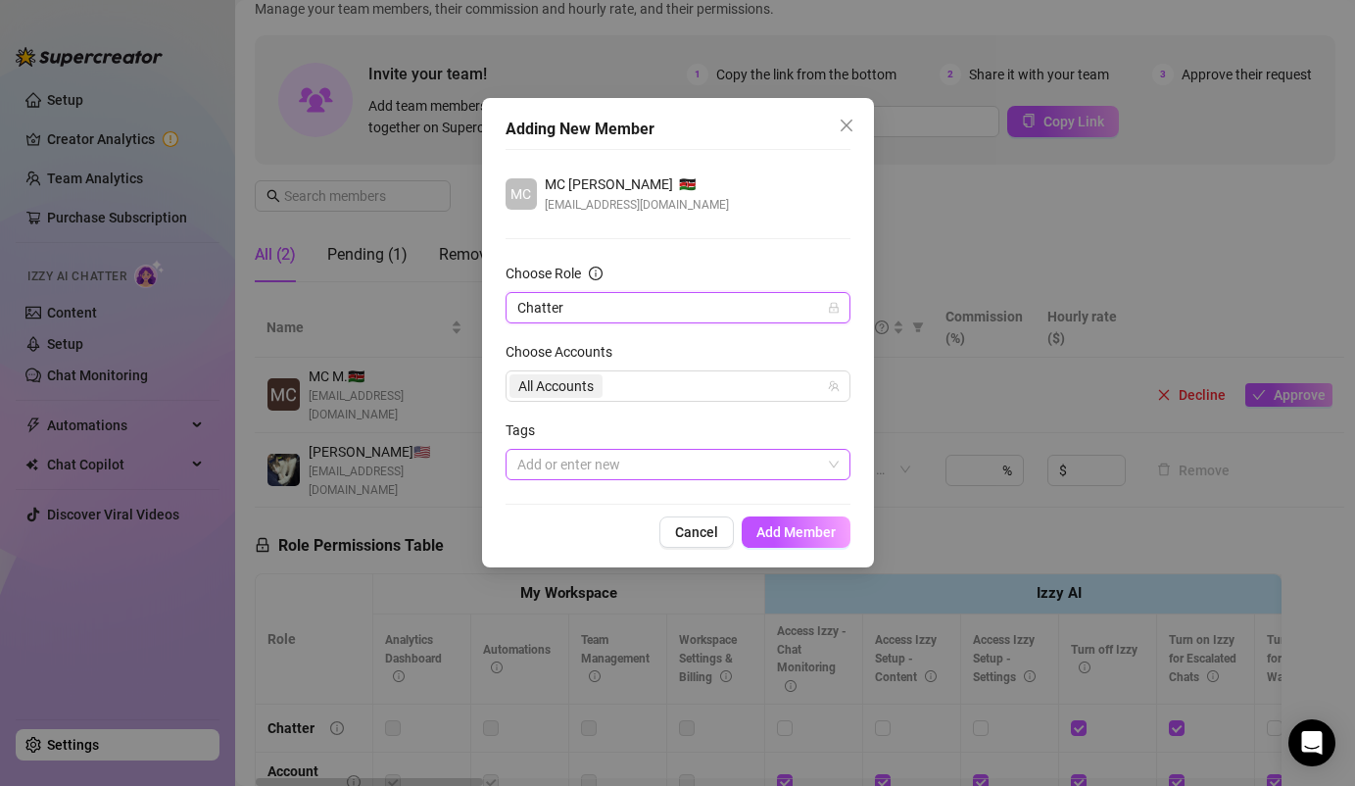
click at [591, 466] on div at bounding box center [668, 464] width 316 height 27
click at [615, 417] on form "Choose Role Chatter Choose Accounts All Accounts Tags Add or enter new" at bounding box center [678, 372] width 345 height 218
click at [791, 528] on span "Add Member" at bounding box center [795, 532] width 79 height 16
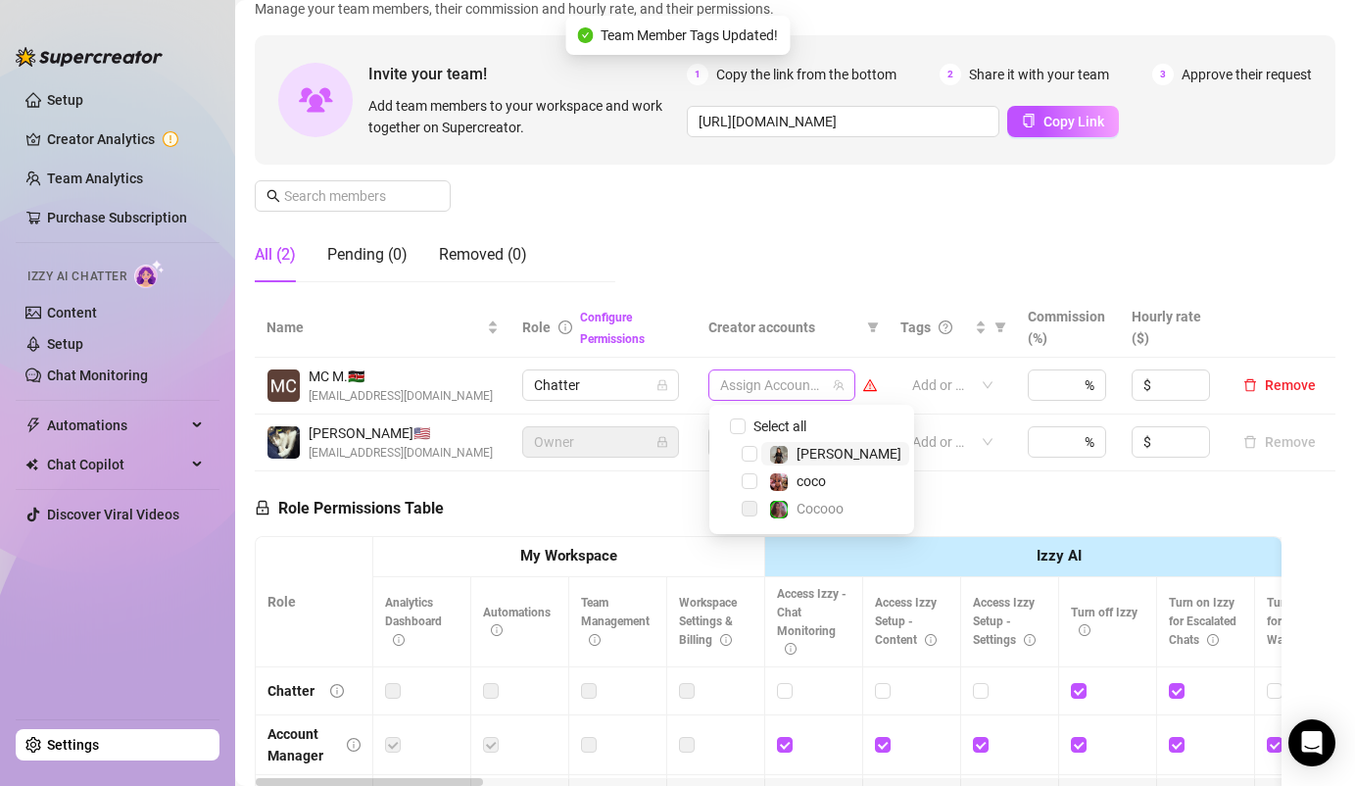
click at [759, 384] on div at bounding box center [771, 384] width 119 height 27
click at [742, 427] on input "Select all" at bounding box center [738, 426] width 16 height 16
checkbox input "true"
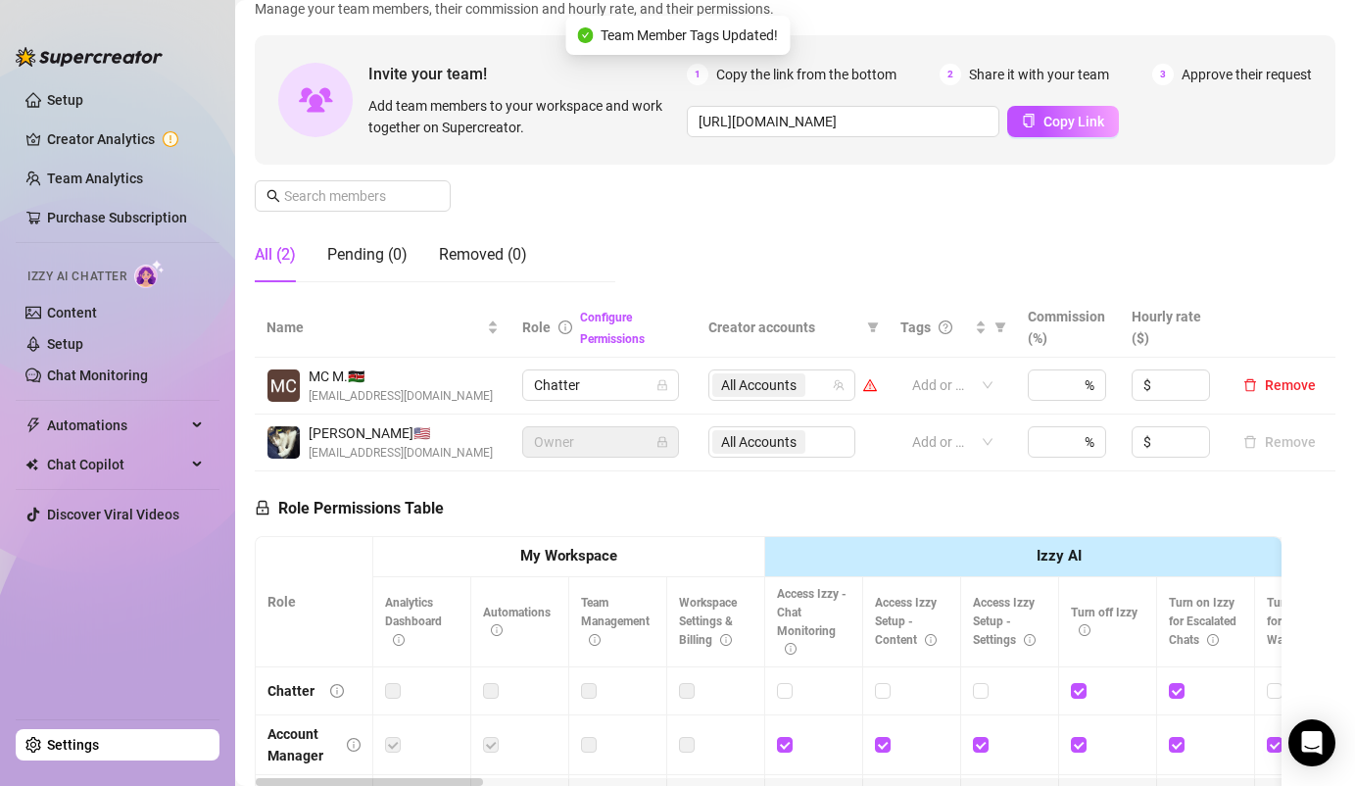
click at [667, 513] on div "Role Permissions Table Role My Workspace Izzy AI OnlyFans Side Menu OnlyFans Ch…" at bounding box center [768, 753] width 1027 height 564
click at [1071, 384] on div "%" at bounding box center [1065, 384] width 78 height 31
type input "15"
click at [926, 506] on div "Role Permissions Table Role My Workspace Izzy AI OnlyFans Side Menu OnlyFans Ch…" at bounding box center [768, 753] width 1027 height 564
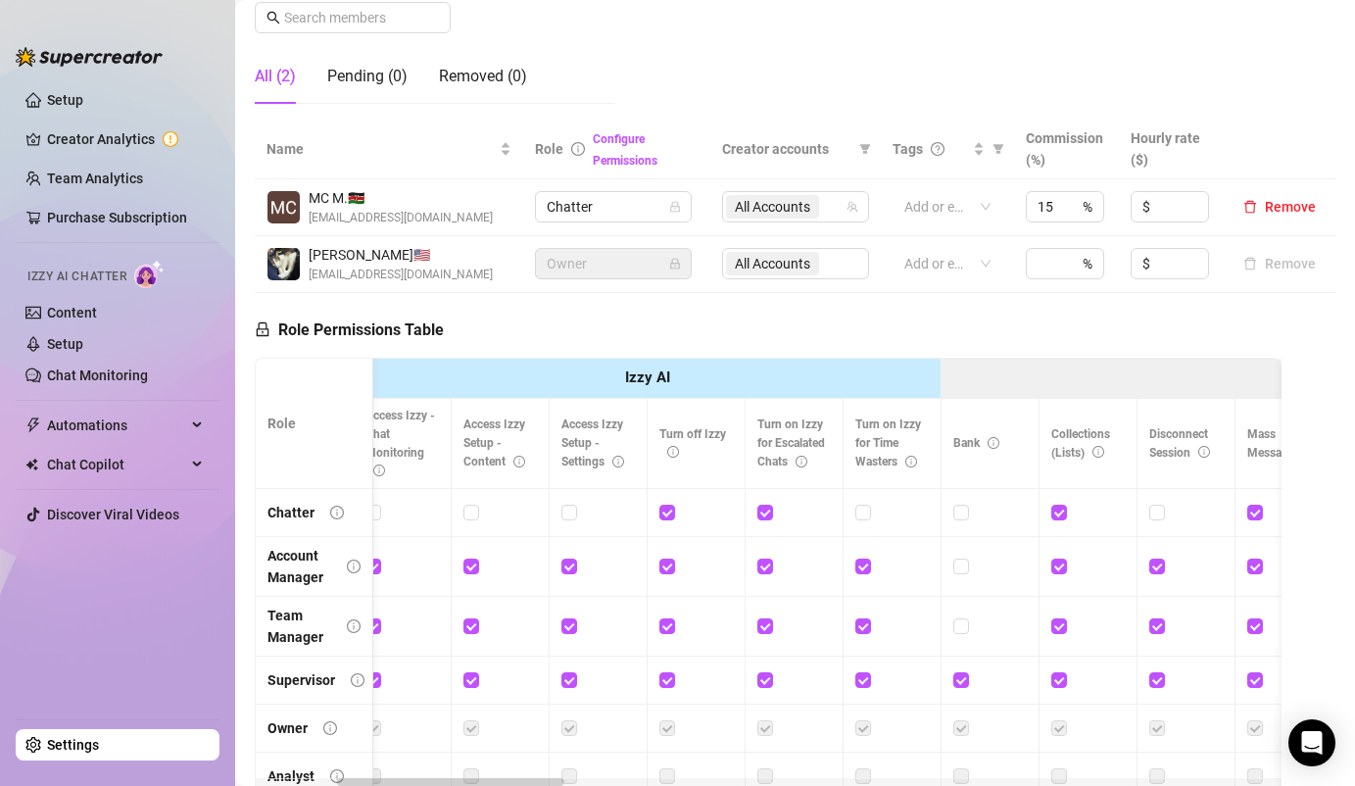
scroll to position [0, 0]
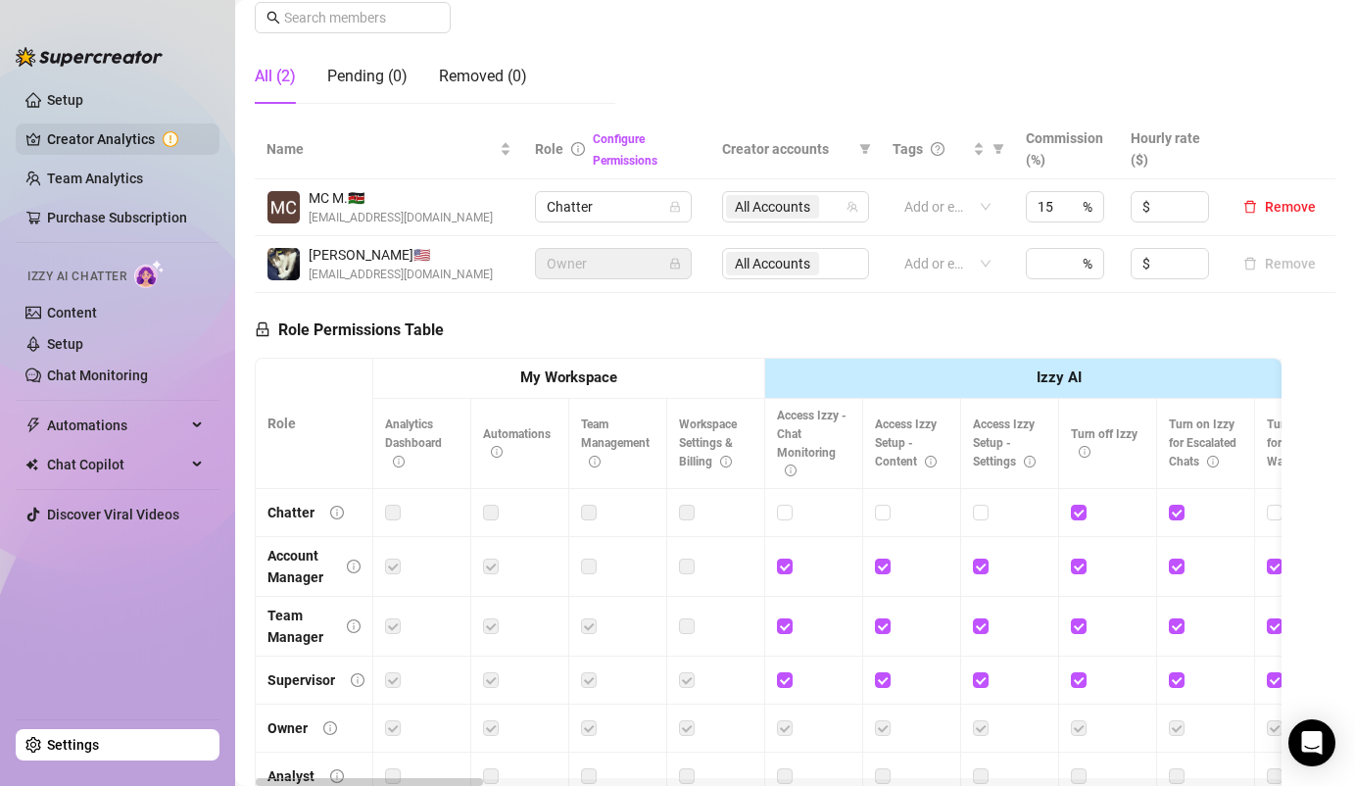
click at [126, 136] on link "Creator Analytics" at bounding box center [125, 138] width 157 height 31
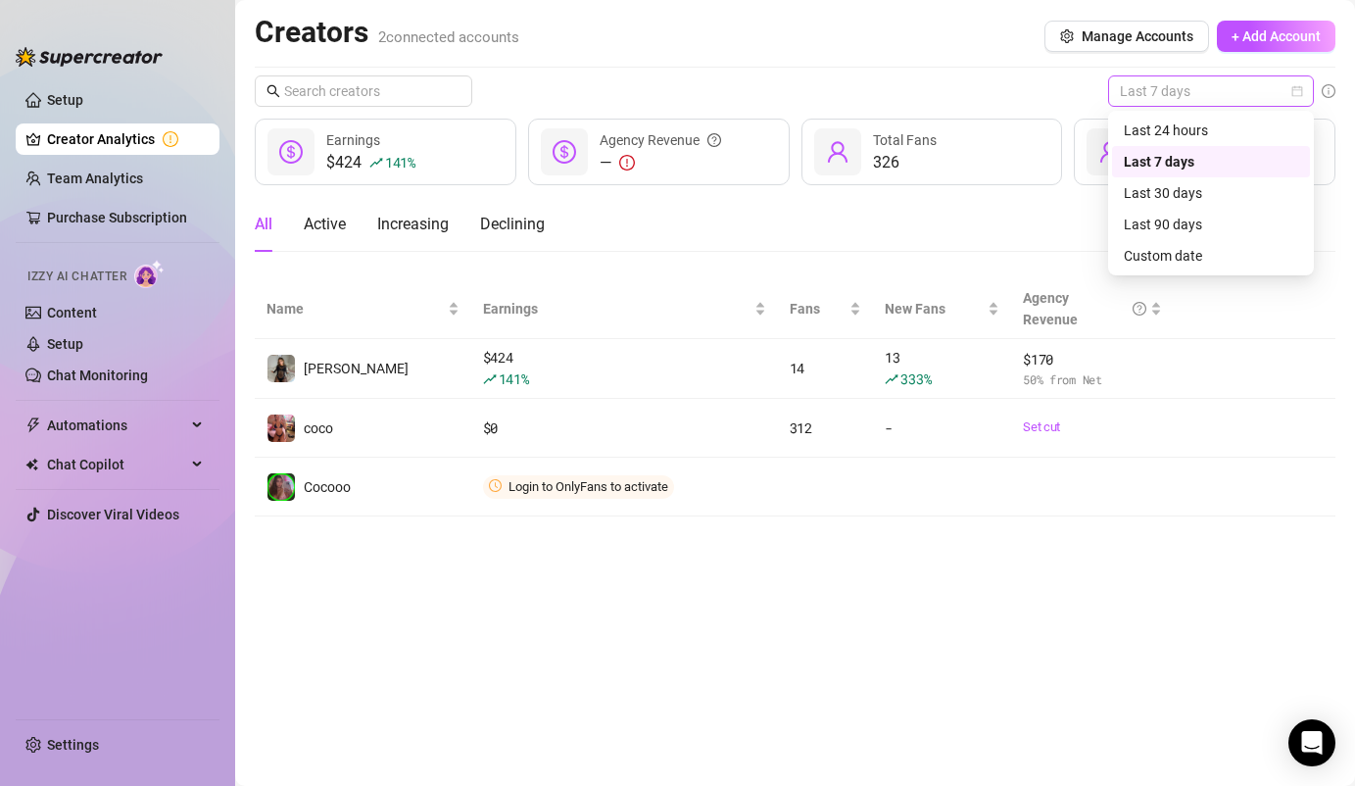
click at [1160, 94] on span "Last 7 days" at bounding box center [1211, 90] width 182 height 29
click at [1158, 192] on div "Last 30 days" at bounding box center [1211, 193] width 174 height 22
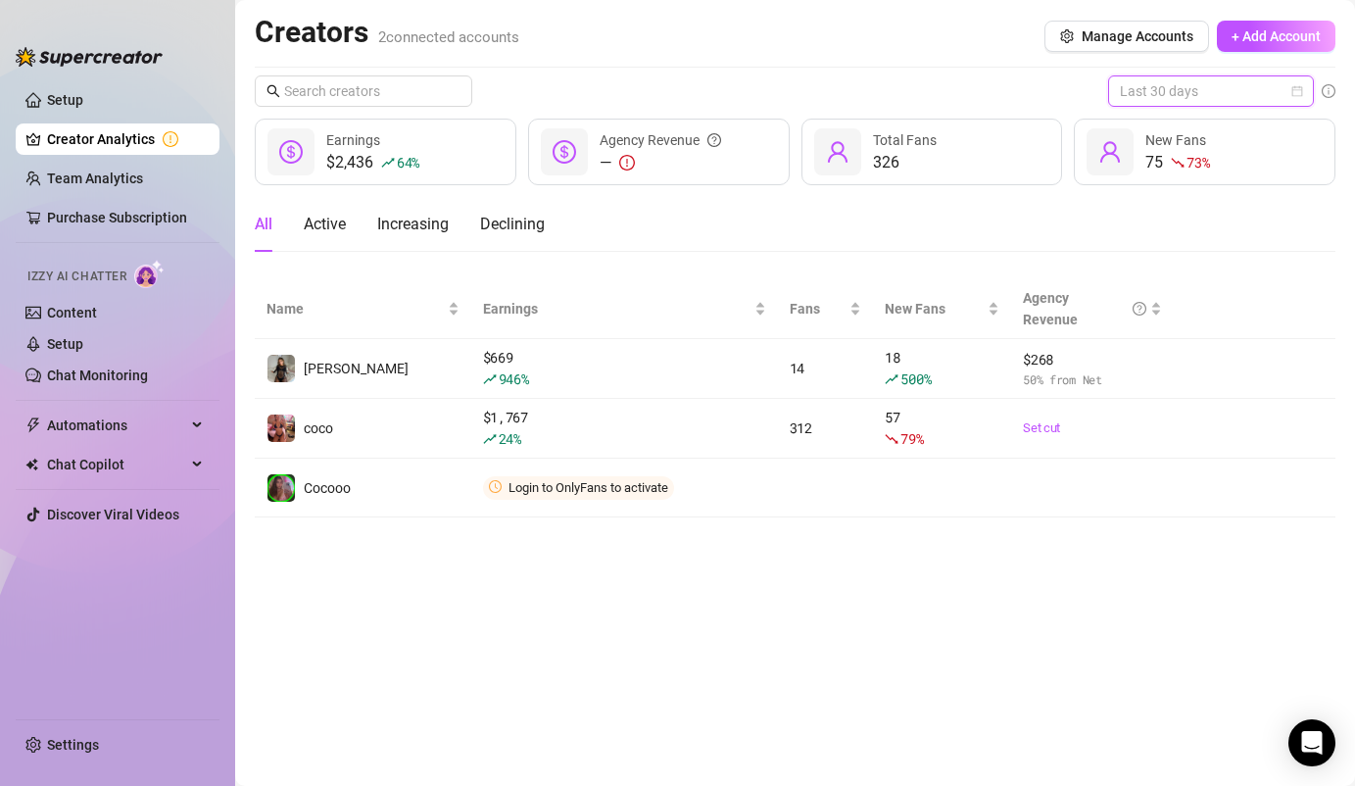
click at [1150, 95] on span "Last 30 days" at bounding box center [1211, 90] width 182 height 29
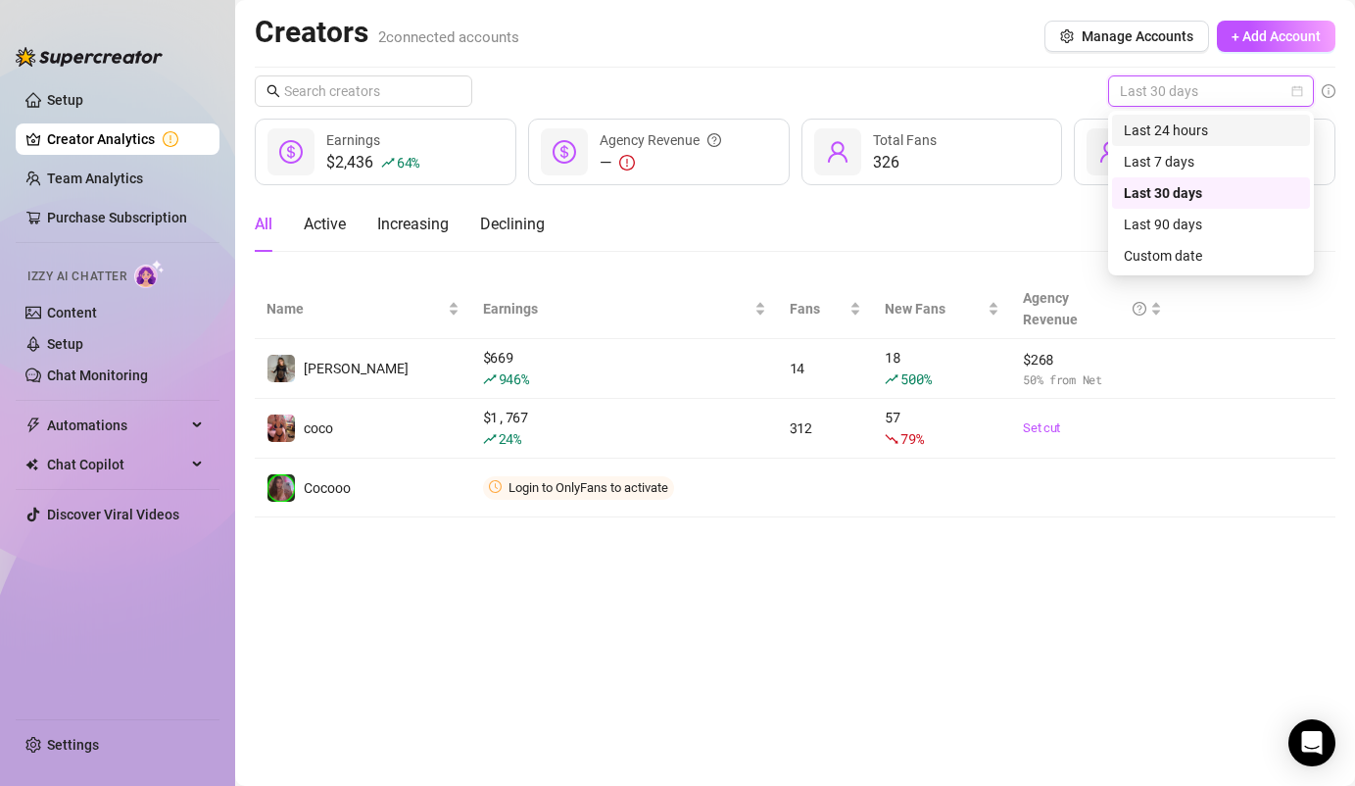
click at [1155, 140] on div "Last 24 hours" at bounding box center [1211, 131] width 174 height 22
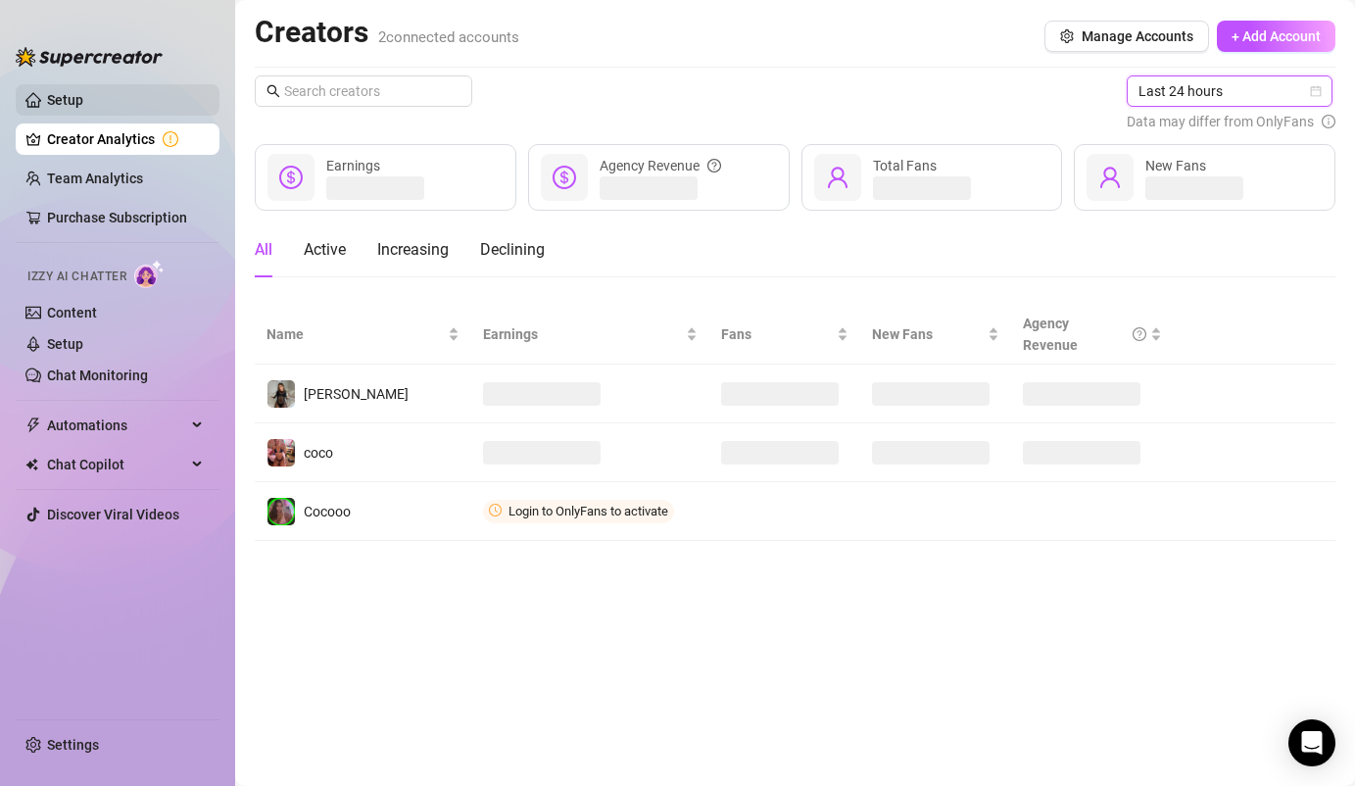
click at [83, 101] on link "Setup" at bounding box center [65, 100] width 36 height 16
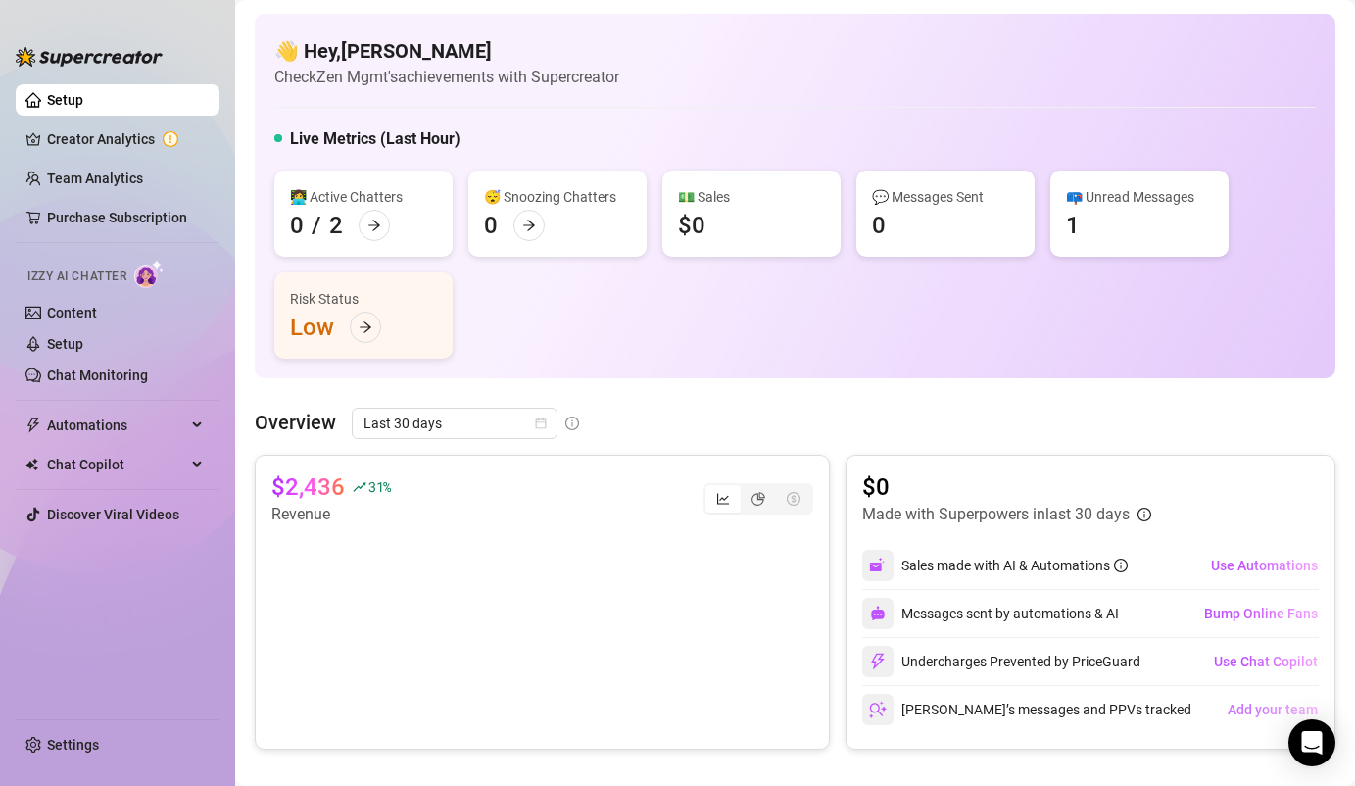
click at [1247, 716] on span "Add your team" at bounding box center [1273, 710] width 90 height 16
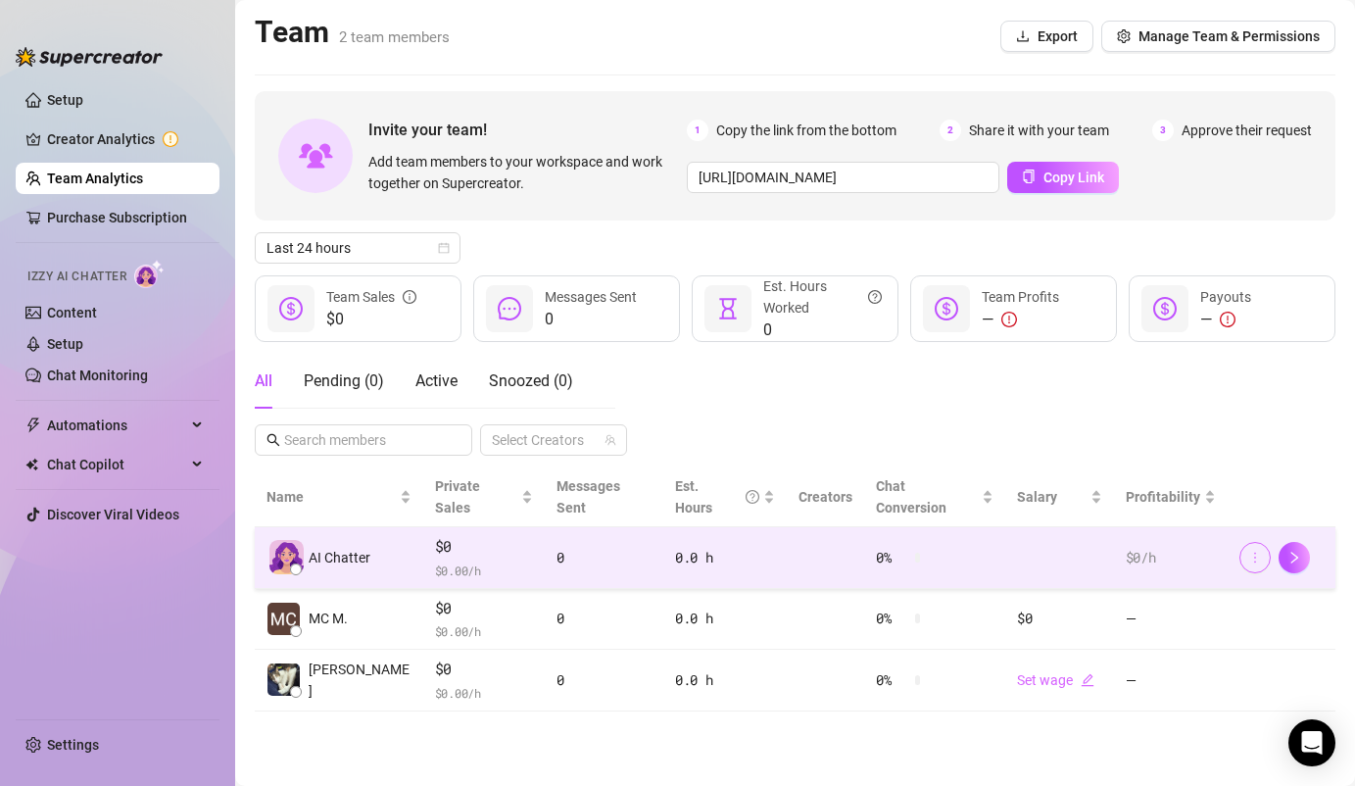
click at [1260, 551] on icon "more" at bounding box center [1255, 558] width 14 height 14
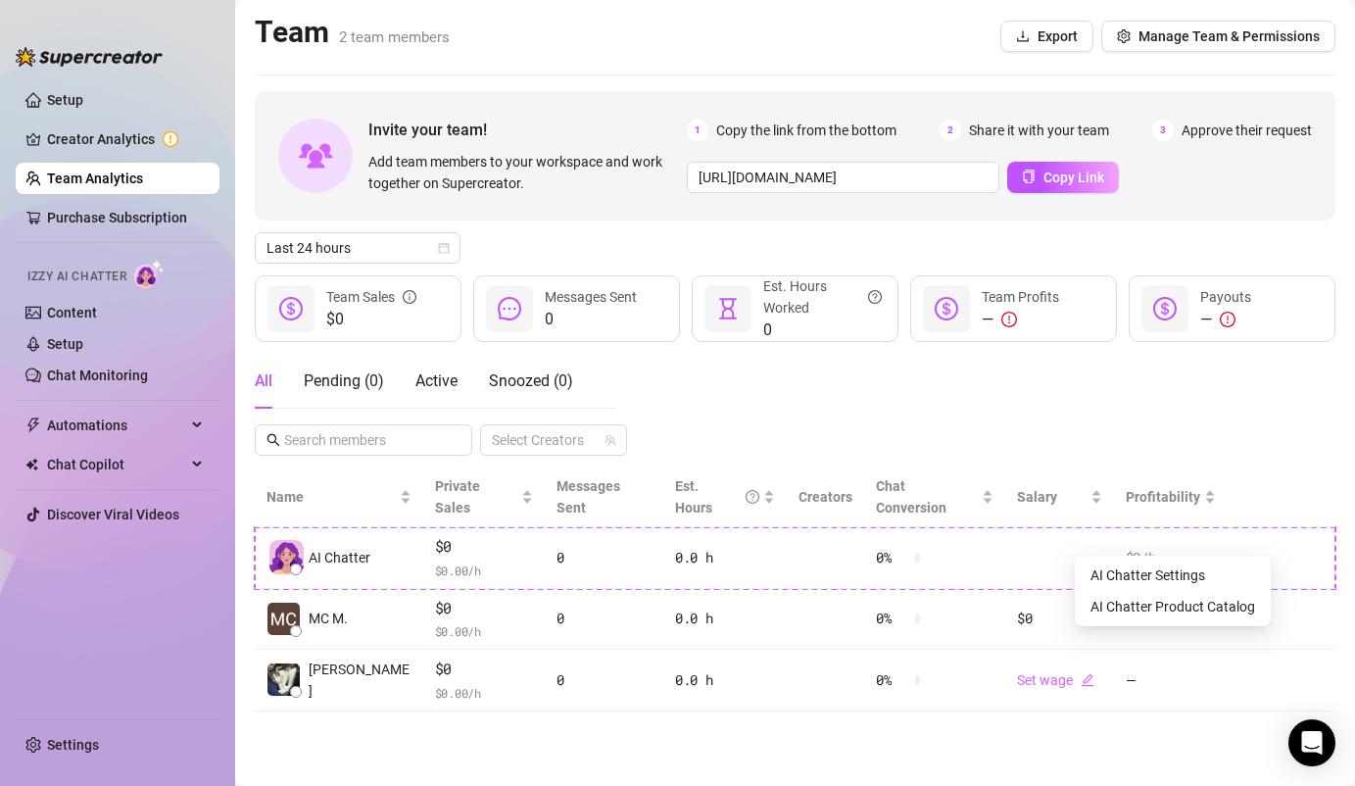
click at [1235, 449] on div "All Pending ( 0 ) Active Snoozed ( 0 ) Select Creators" at bounding box center [795, 405] width 1081 height 102
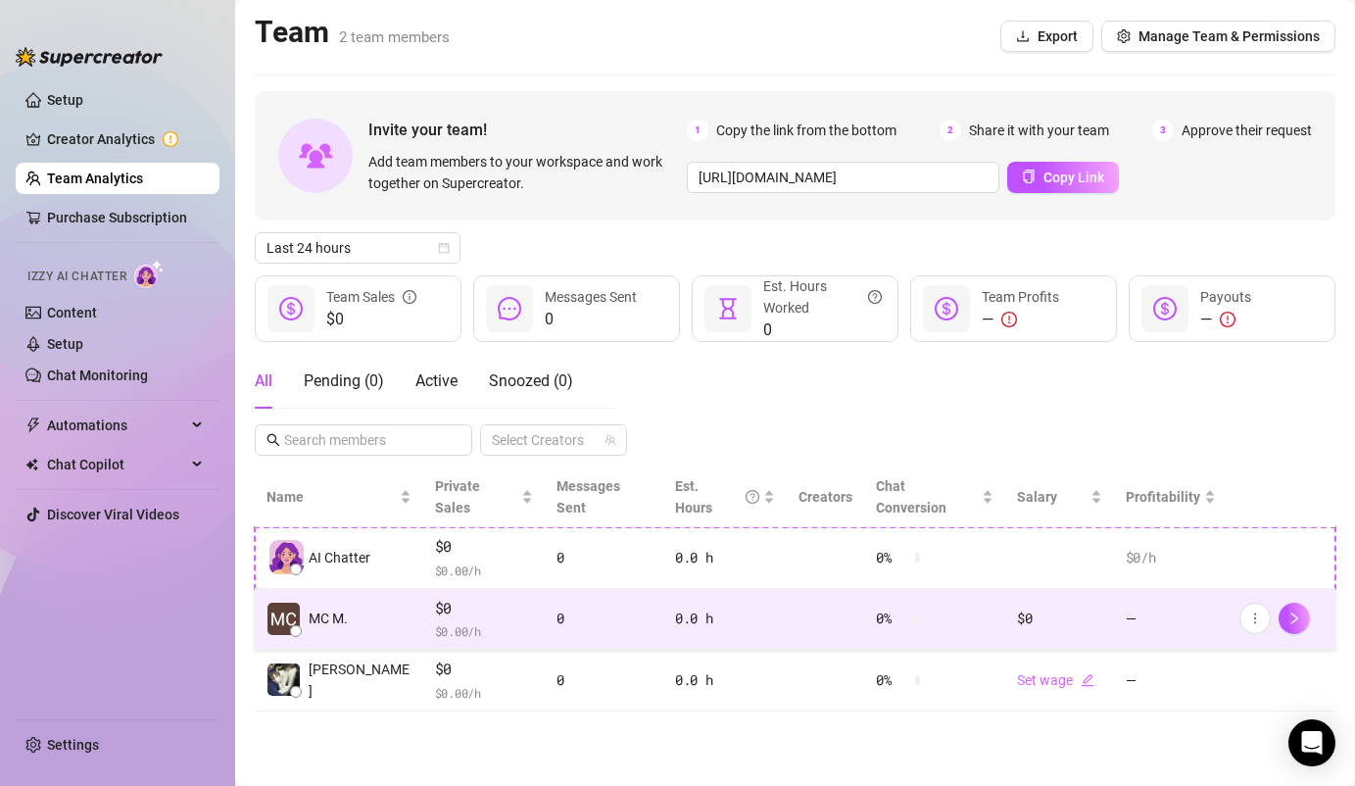
click at [788, 598] on td at bounding box center [825, 620] width 77 height 62
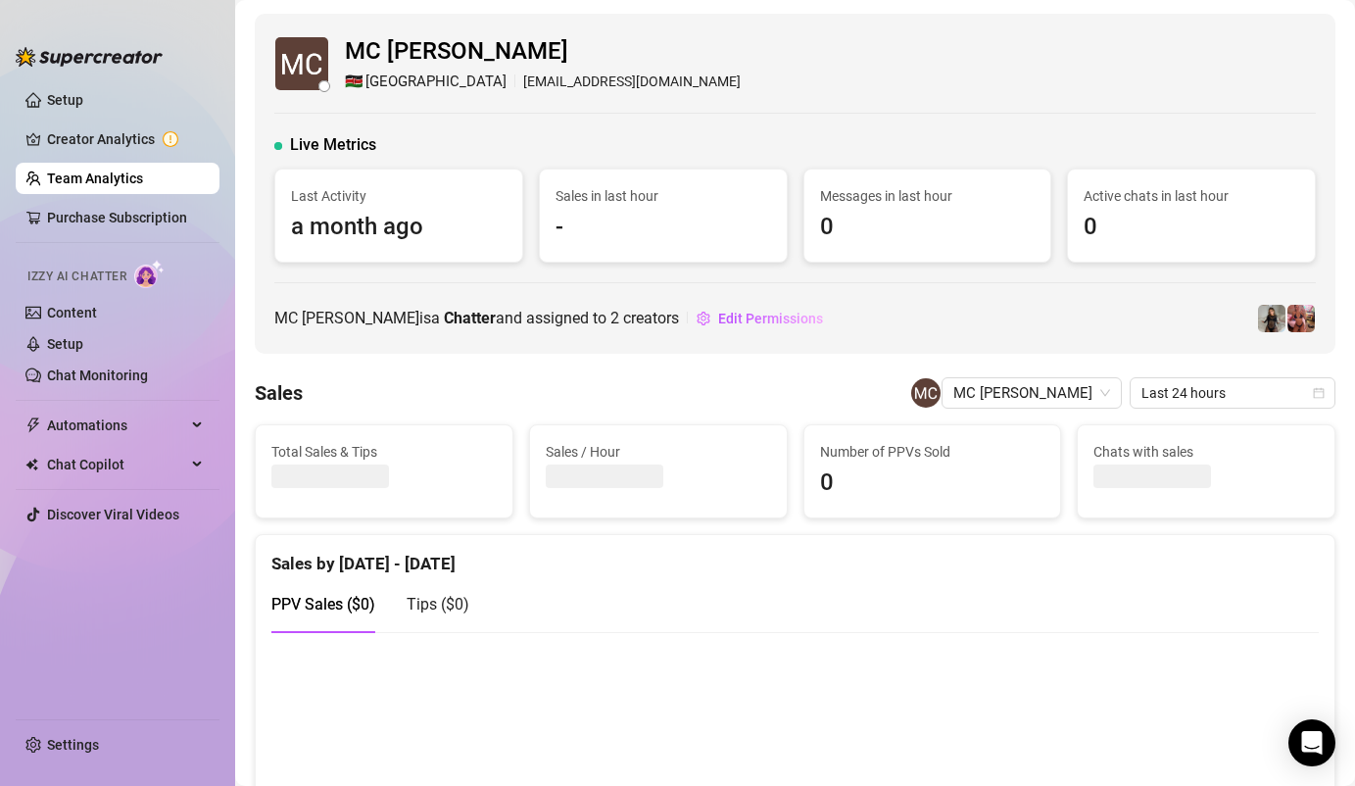
click at [131, 179] on link "Team Analytics" at bounding box center [95, 178] width 96 height 16
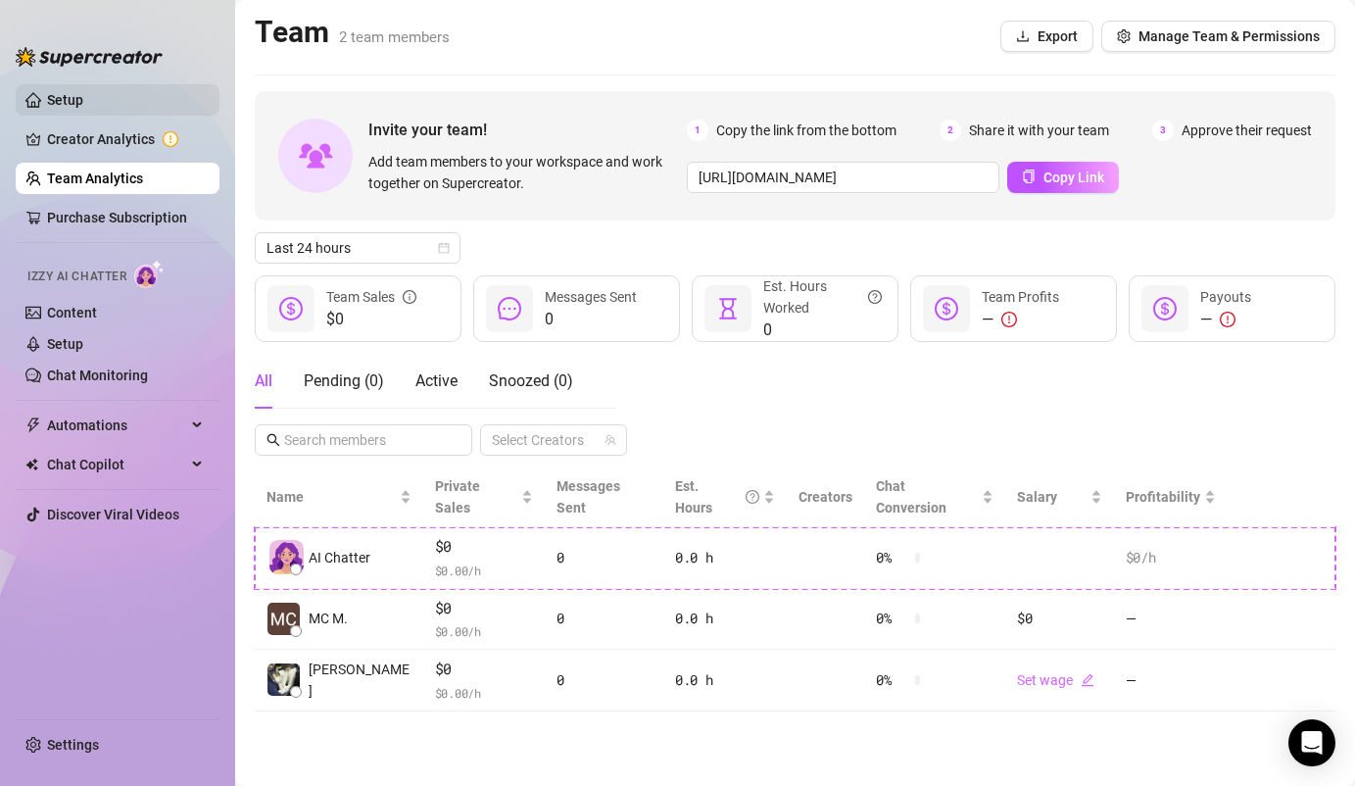
click at [83, 106] on link "Setup" at bounding box center [65, 100] width 36 height 16
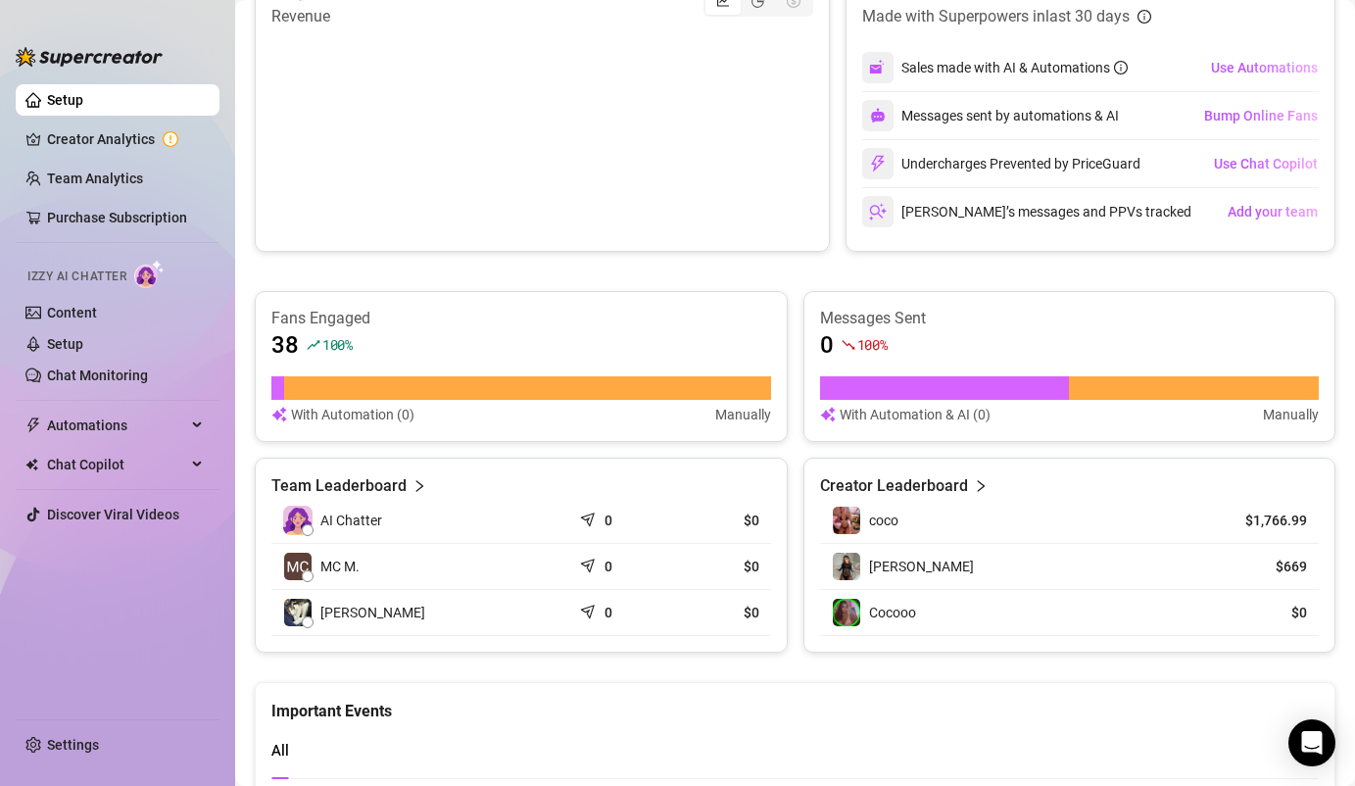
scroll to position [542, 0]
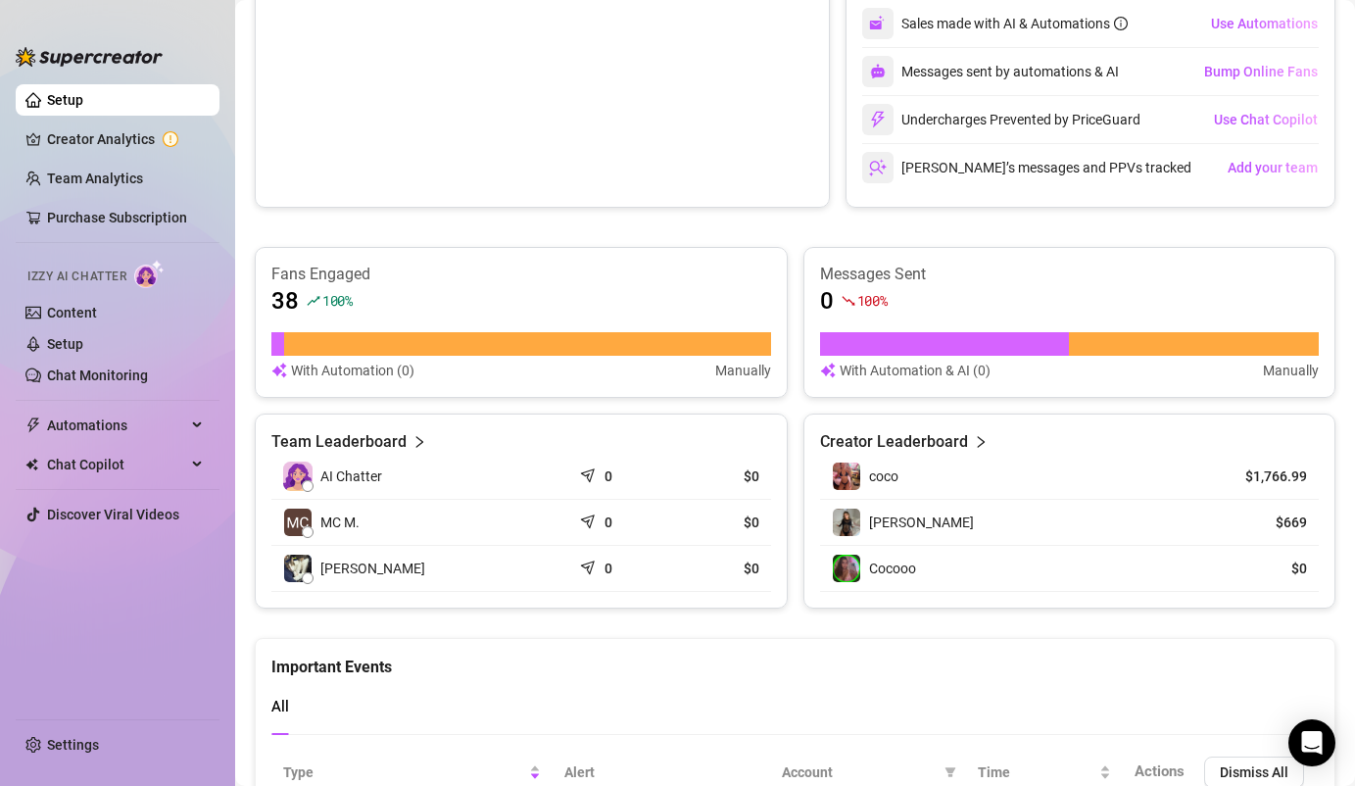
click at [948, 441] on article "Creator Leaderboard" at bounding box center [894, 442] width 148 height 24
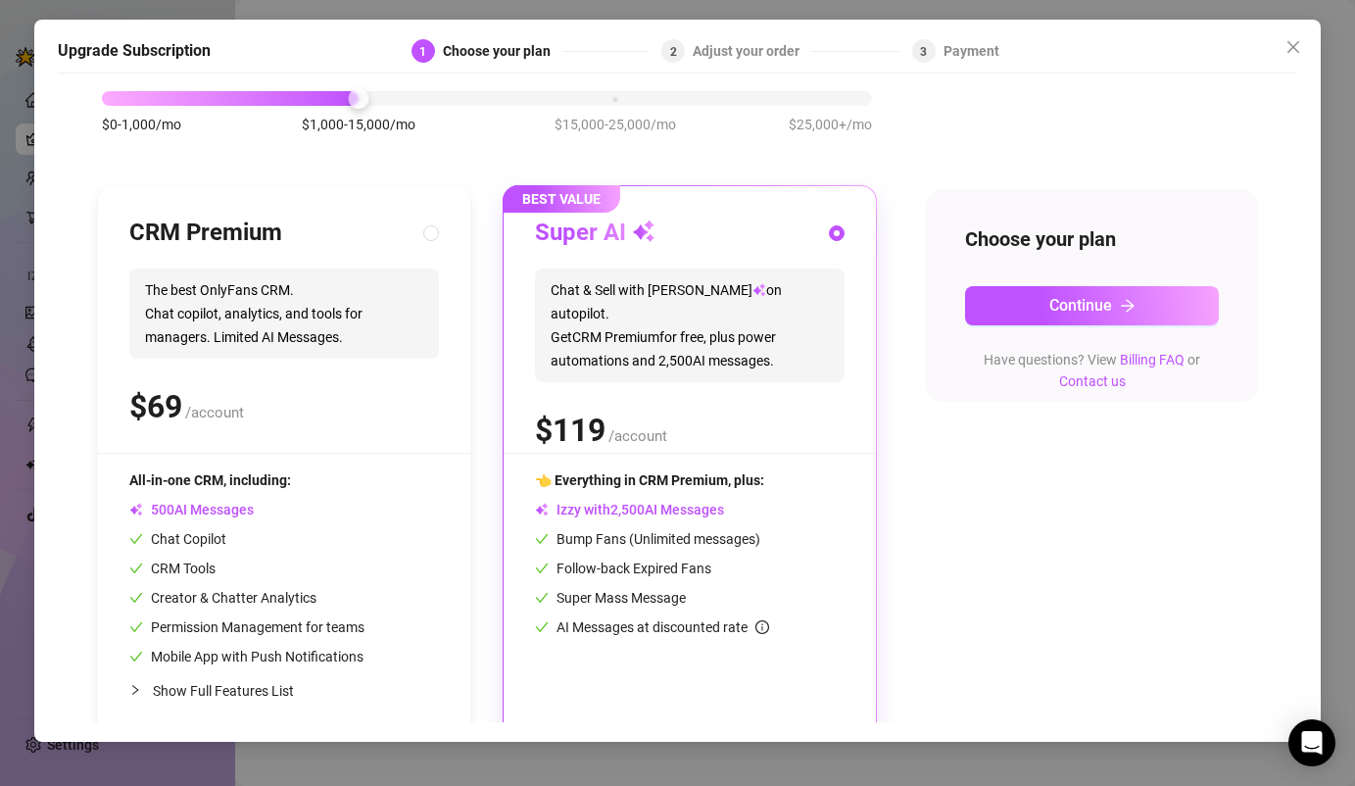
scroll to position [126, 0]
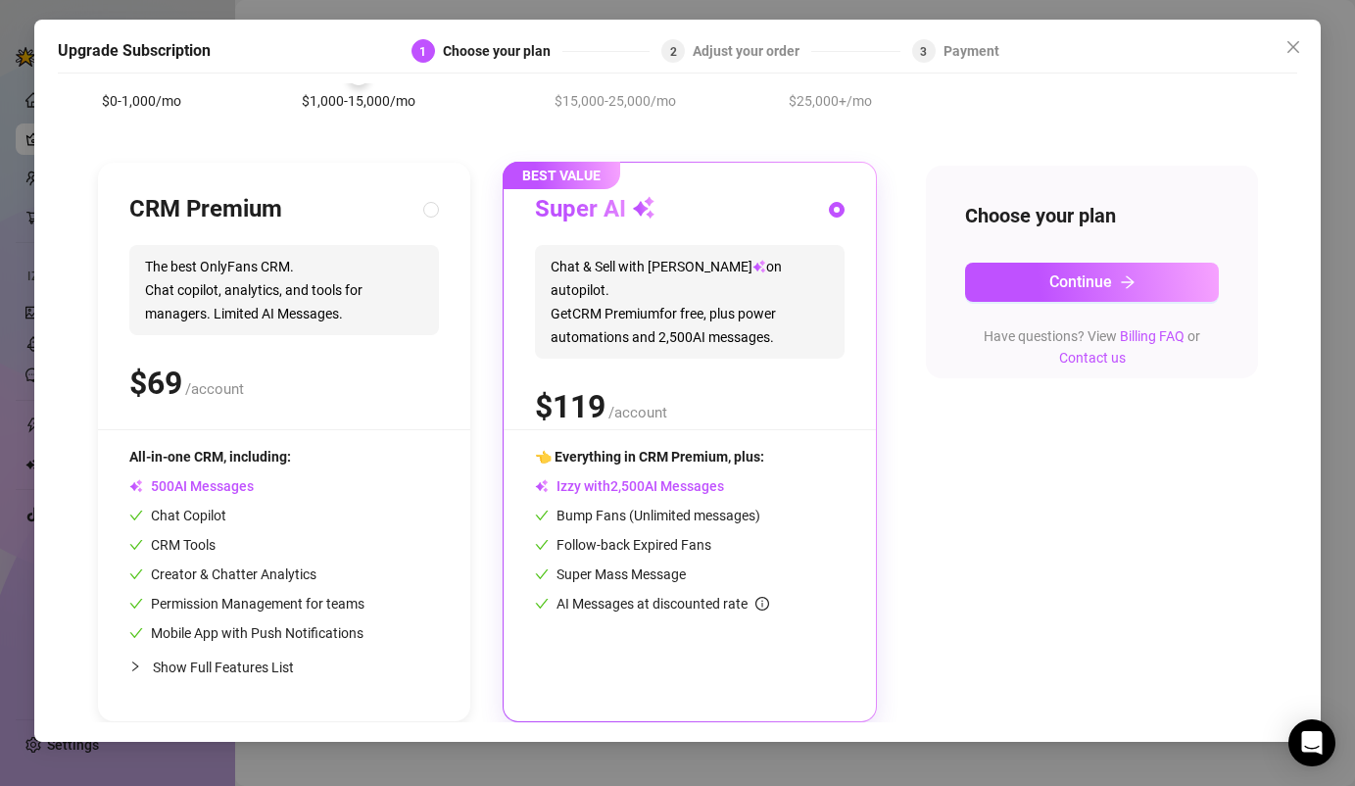
click at [263, 667] on span "Show Full Features List" at bounding box center [223, 667] width 141 height 16
radio input "true"
radio input "false"
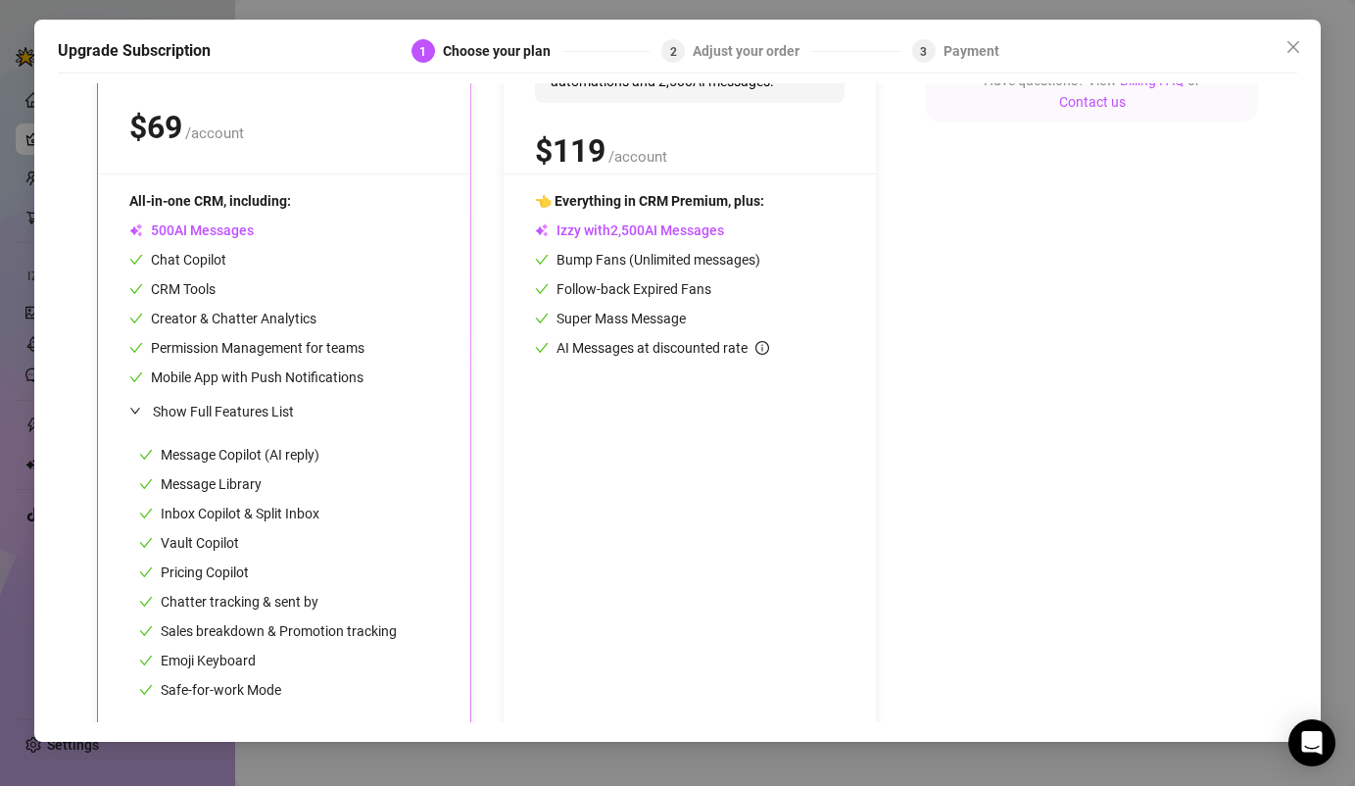
scroll to position [403, 0]
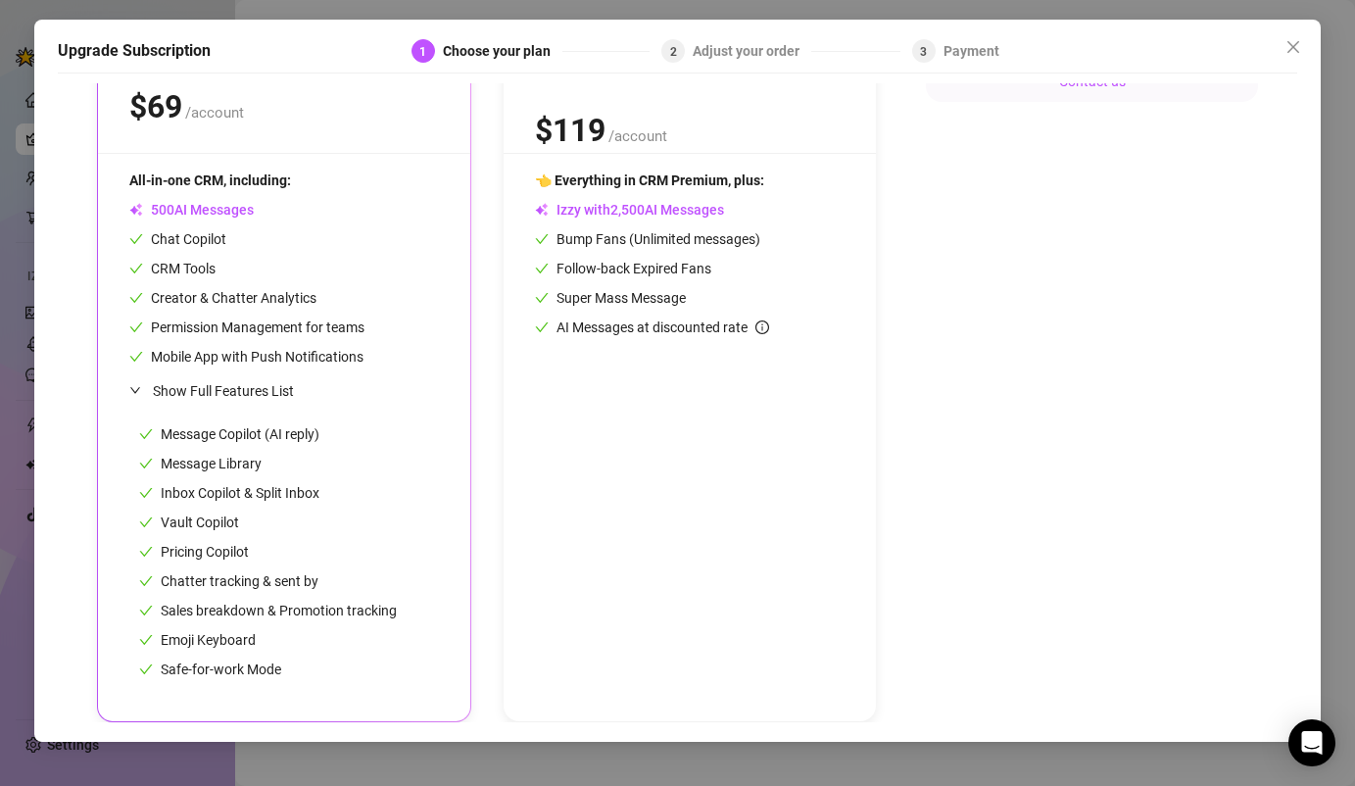
click at [16, 218] on div "Upgrade Subscription 1 Choose your plan 2 Adjust your order 3 Payment Slide to …" at bounding box center [677, 393] width 1355 height 786
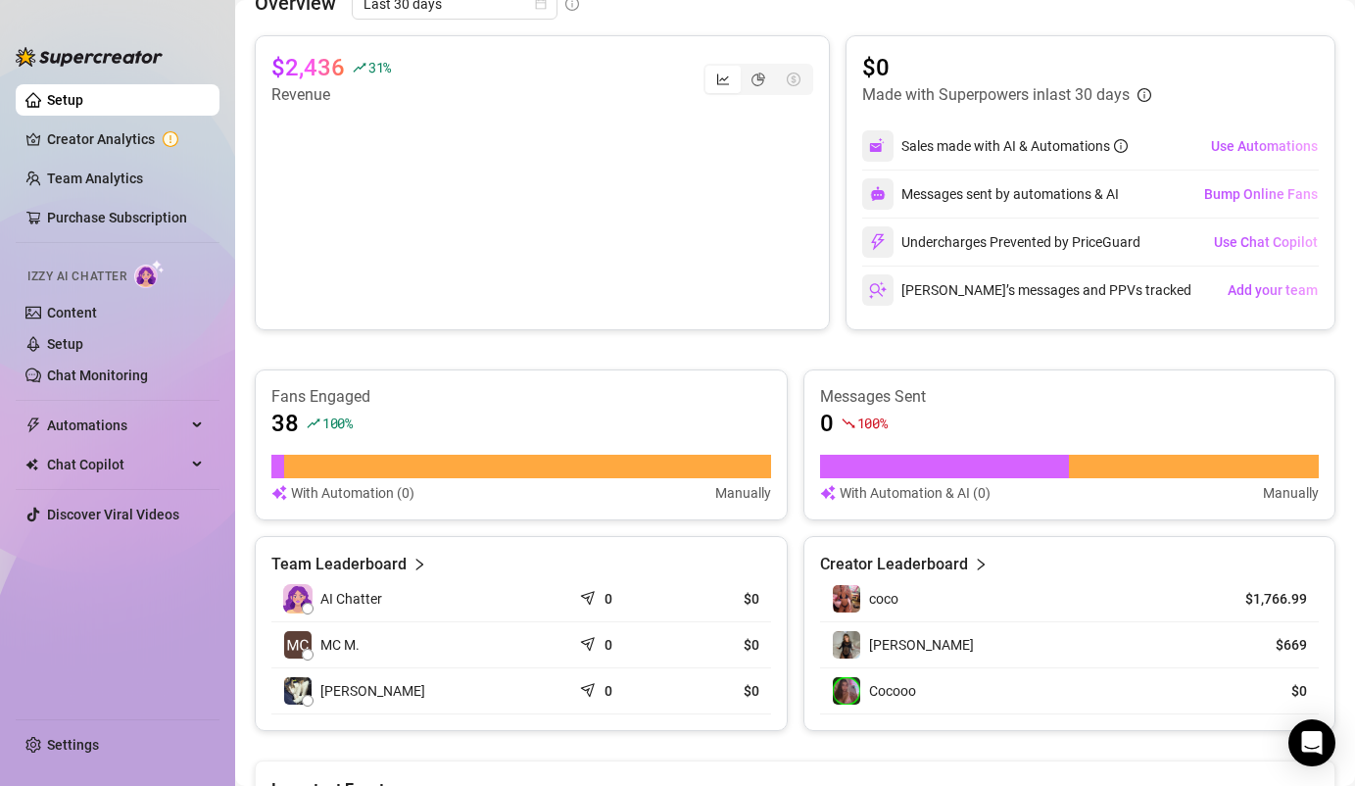
scroll to position [702, 0]
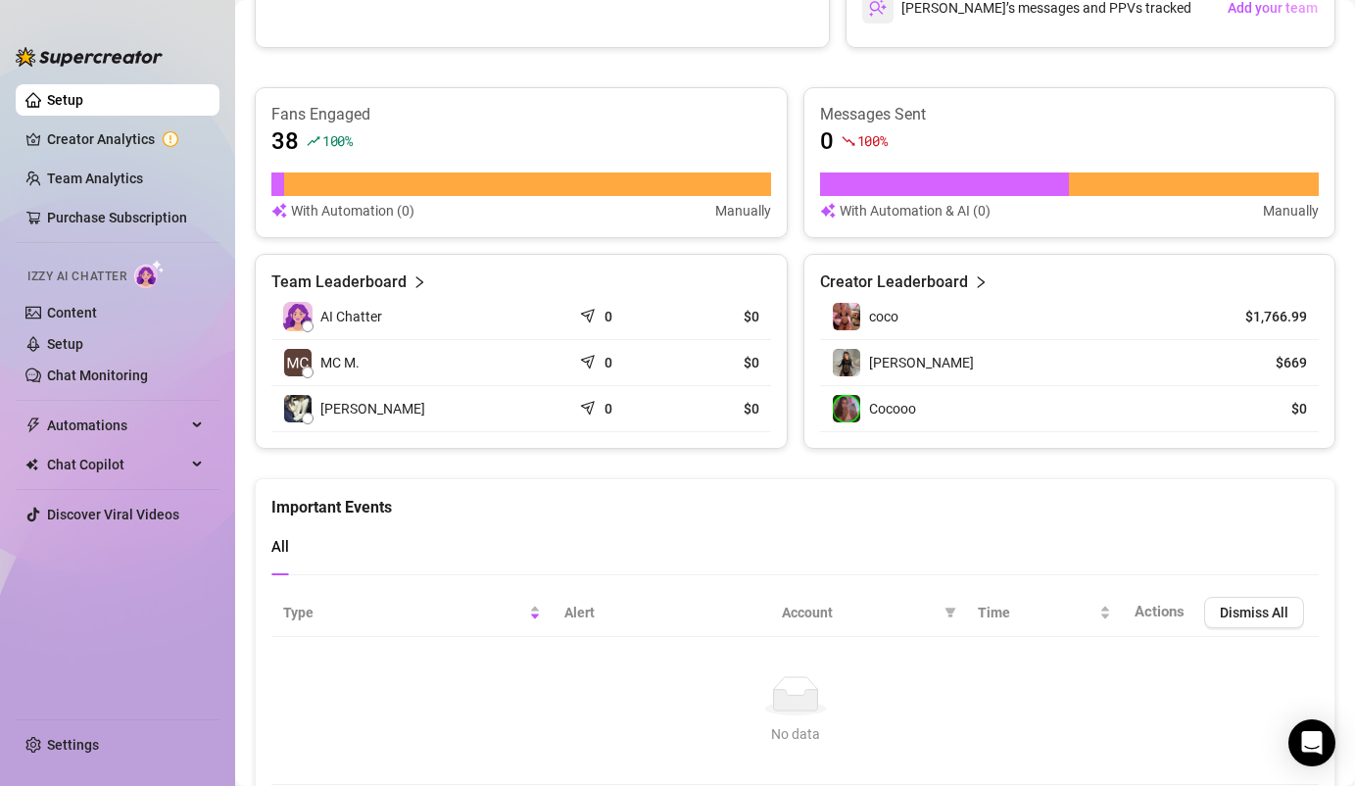
click at [947, 276] on article "Creator Leaderboard" at bounding box center [894, 282] width 148 height 24
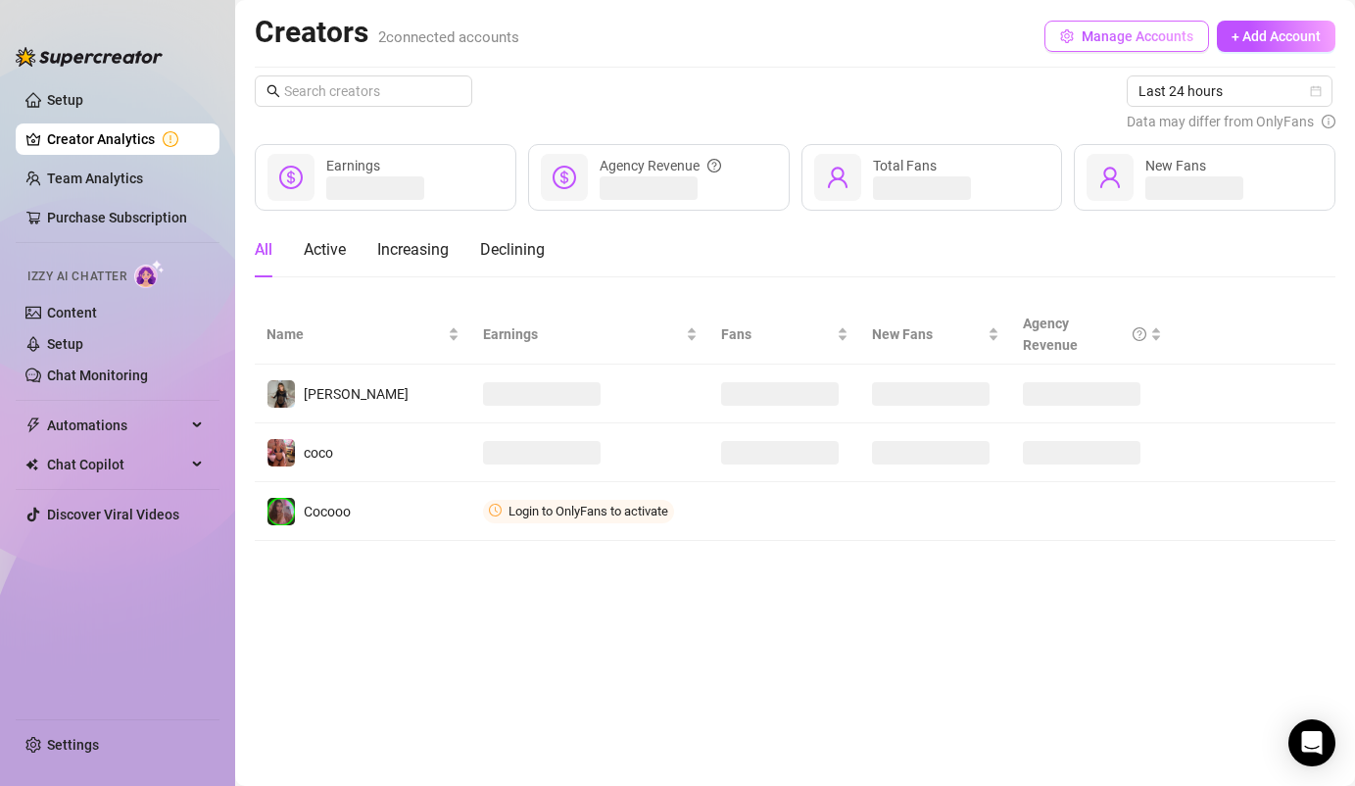
click at [1115, 42] on span "Manage Accounts" at bounding box center [1138, 36] width 112 height 16
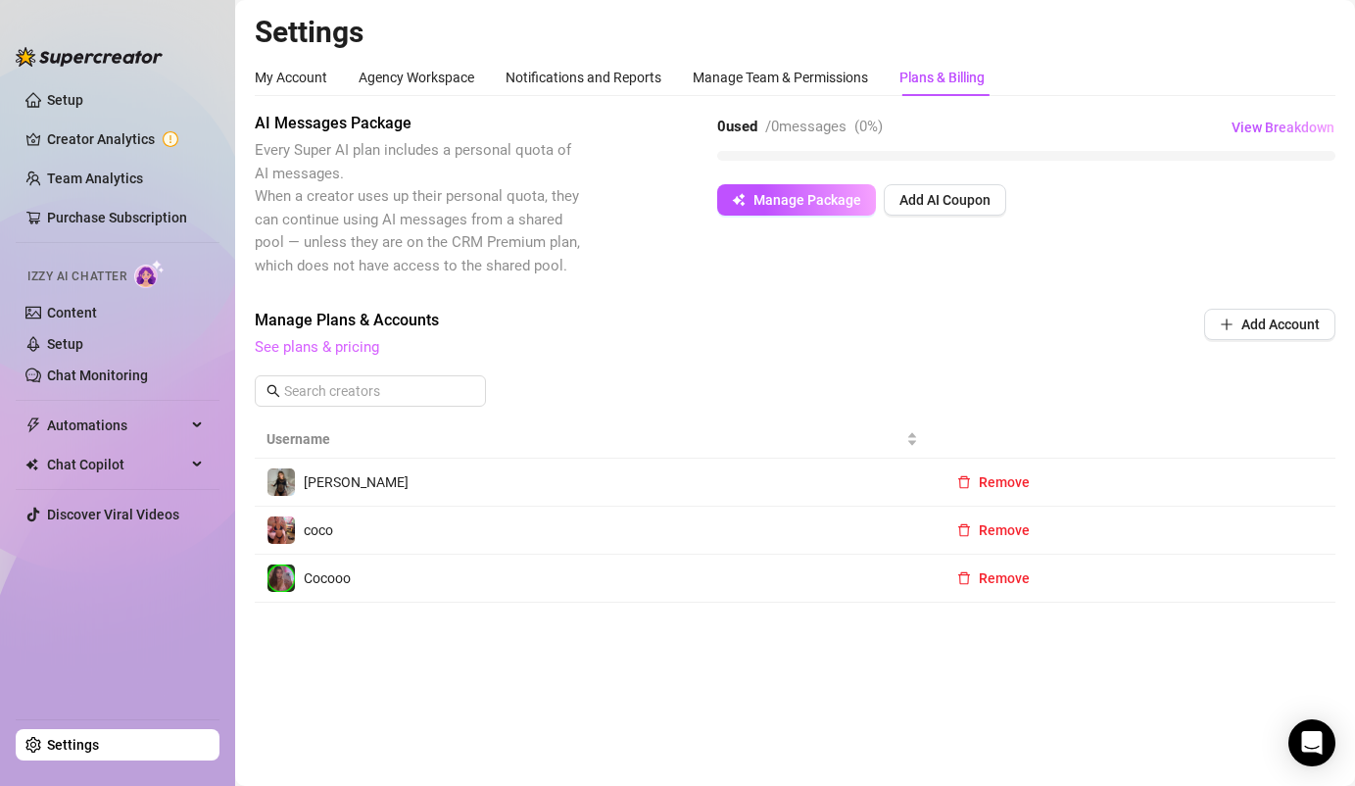
click at [342, 348] on link "See plans & pricing" at bounding box center [317, 347] width 124 height 18
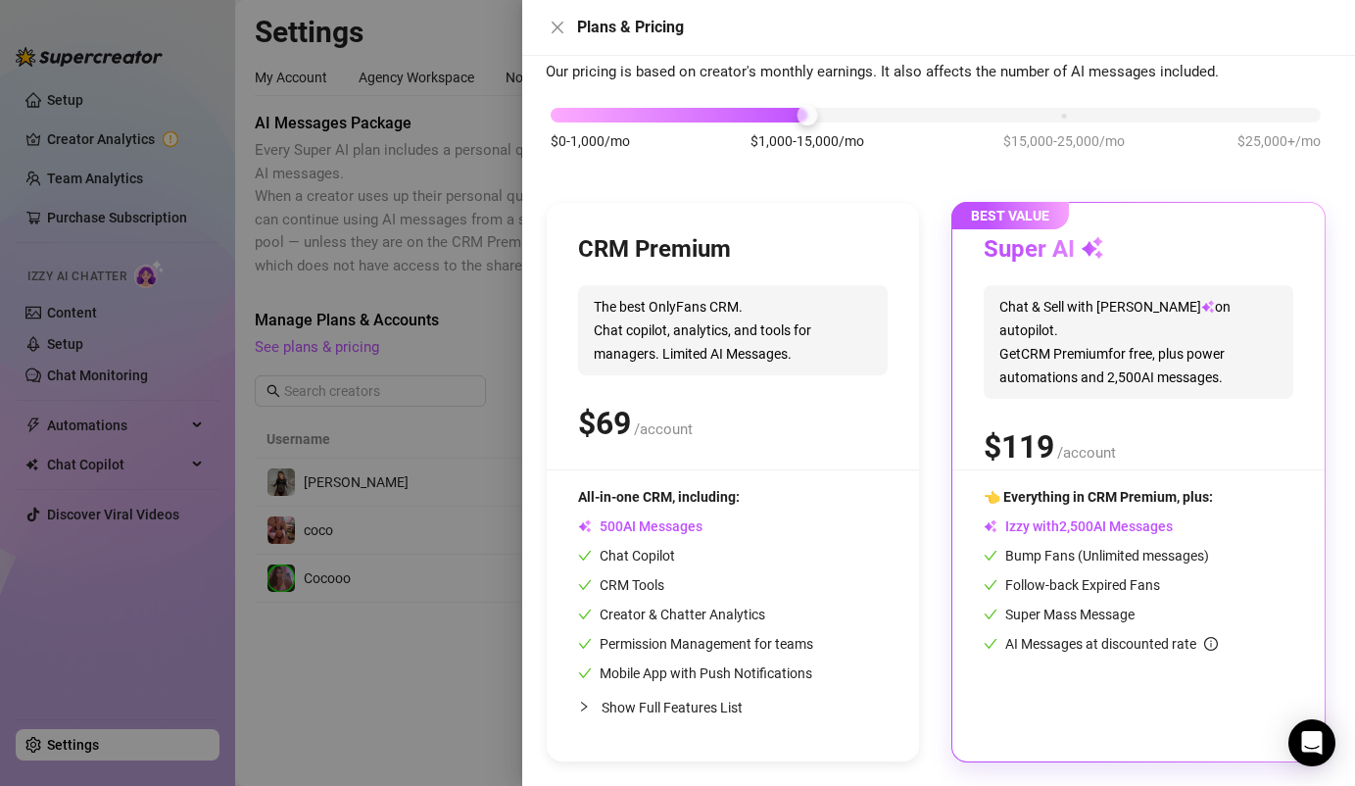
scroll to position [80, 0]
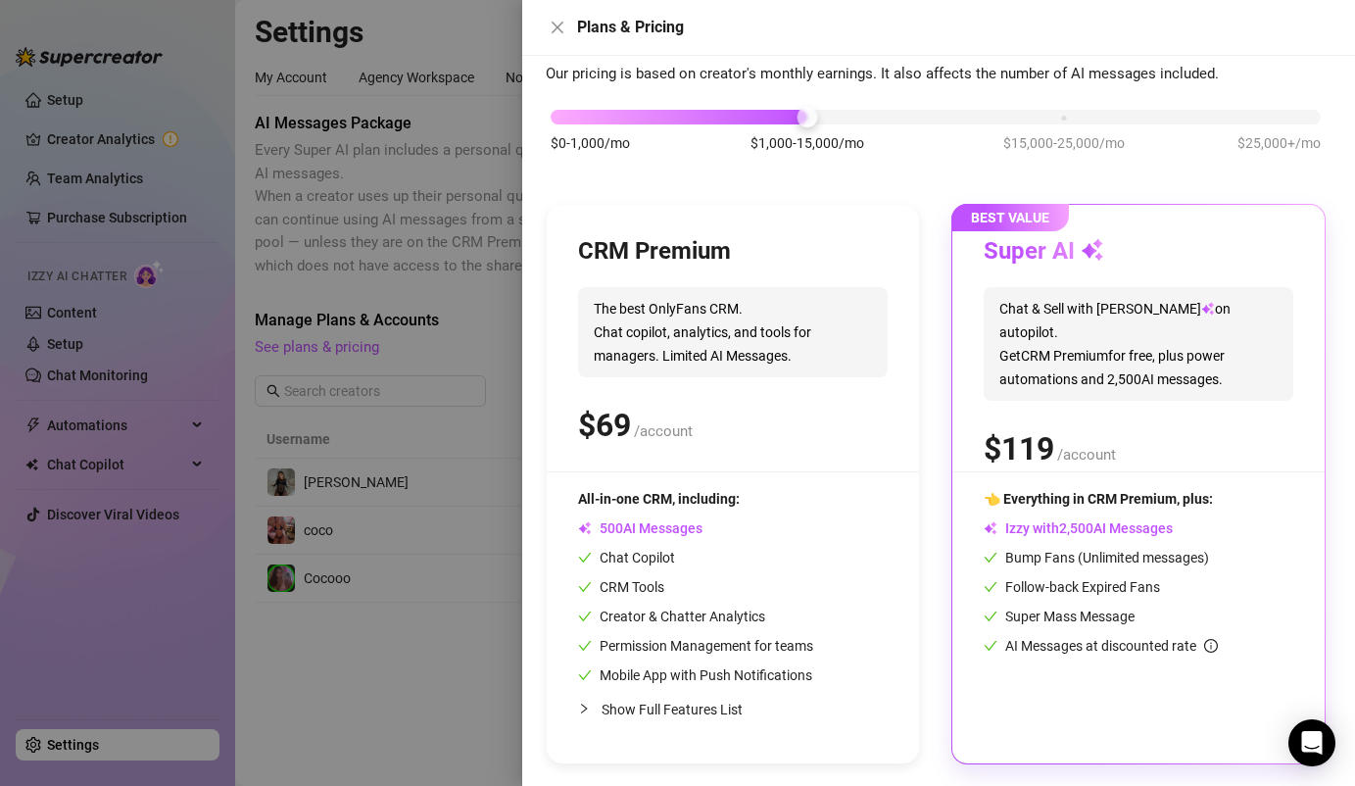
click at [435, 681] on div at bounding box center [677, 393] width 1355 height 786
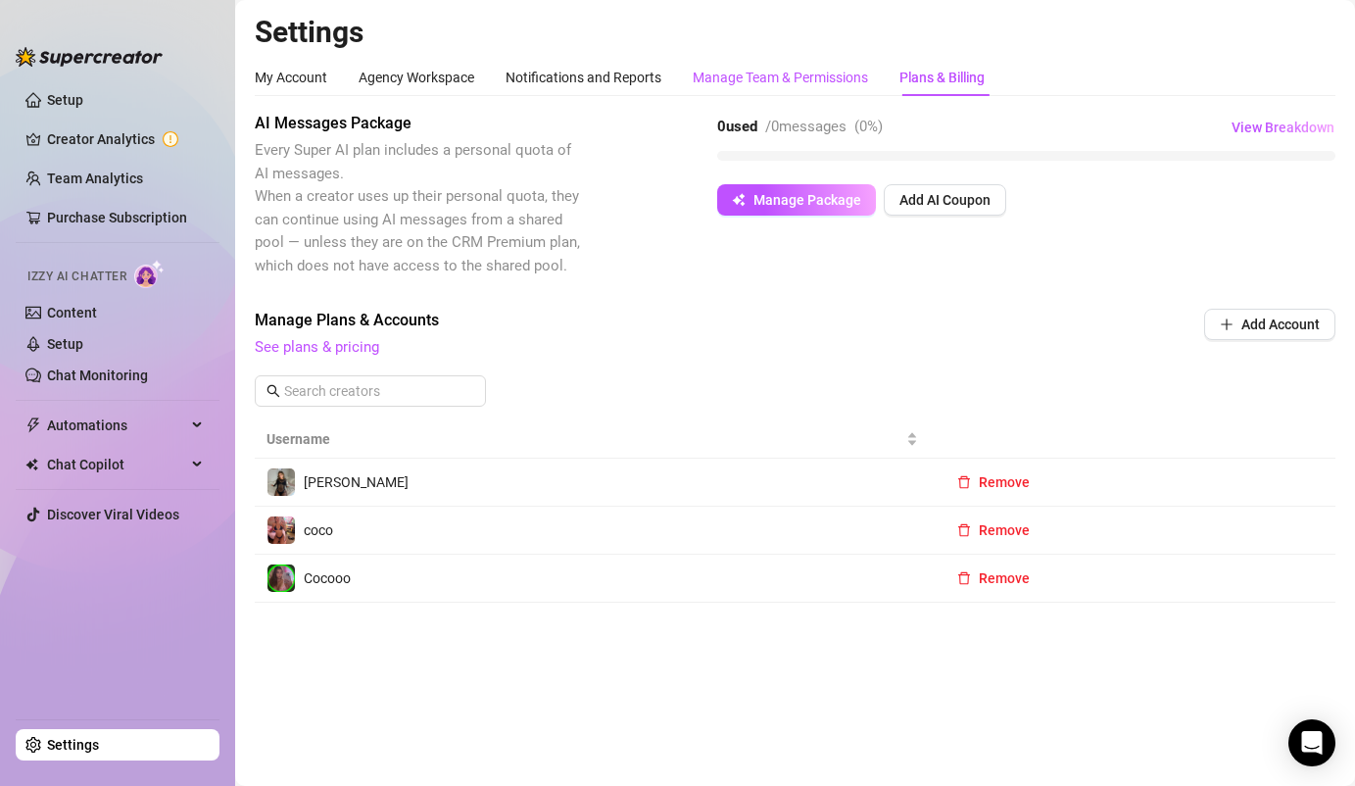
click at [780, 79] on div "Manage Team & Permissions" at bounding box center [780, 78] width 175 height 22
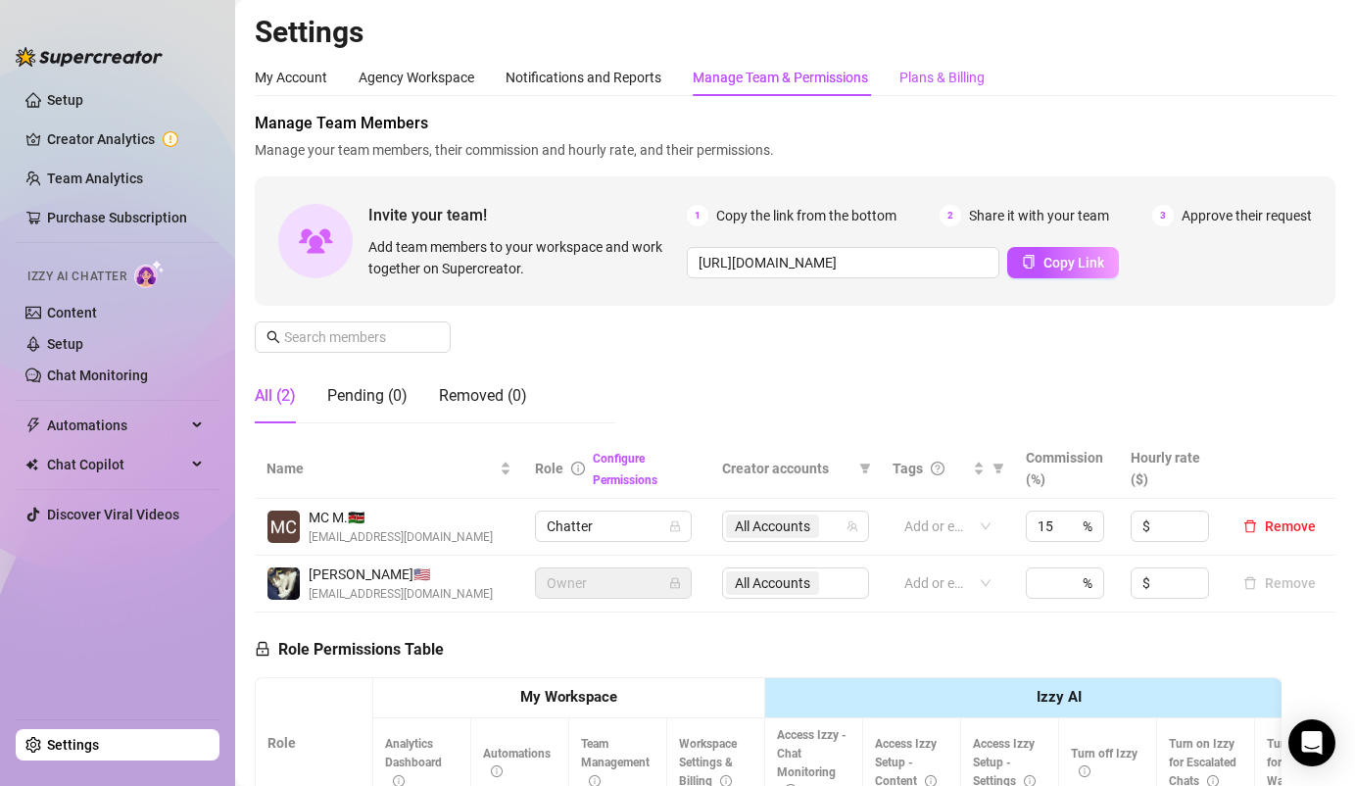
click at [952, 68] on div "Plans & Billing" at bounding box center [942, 78] width 85 height 22
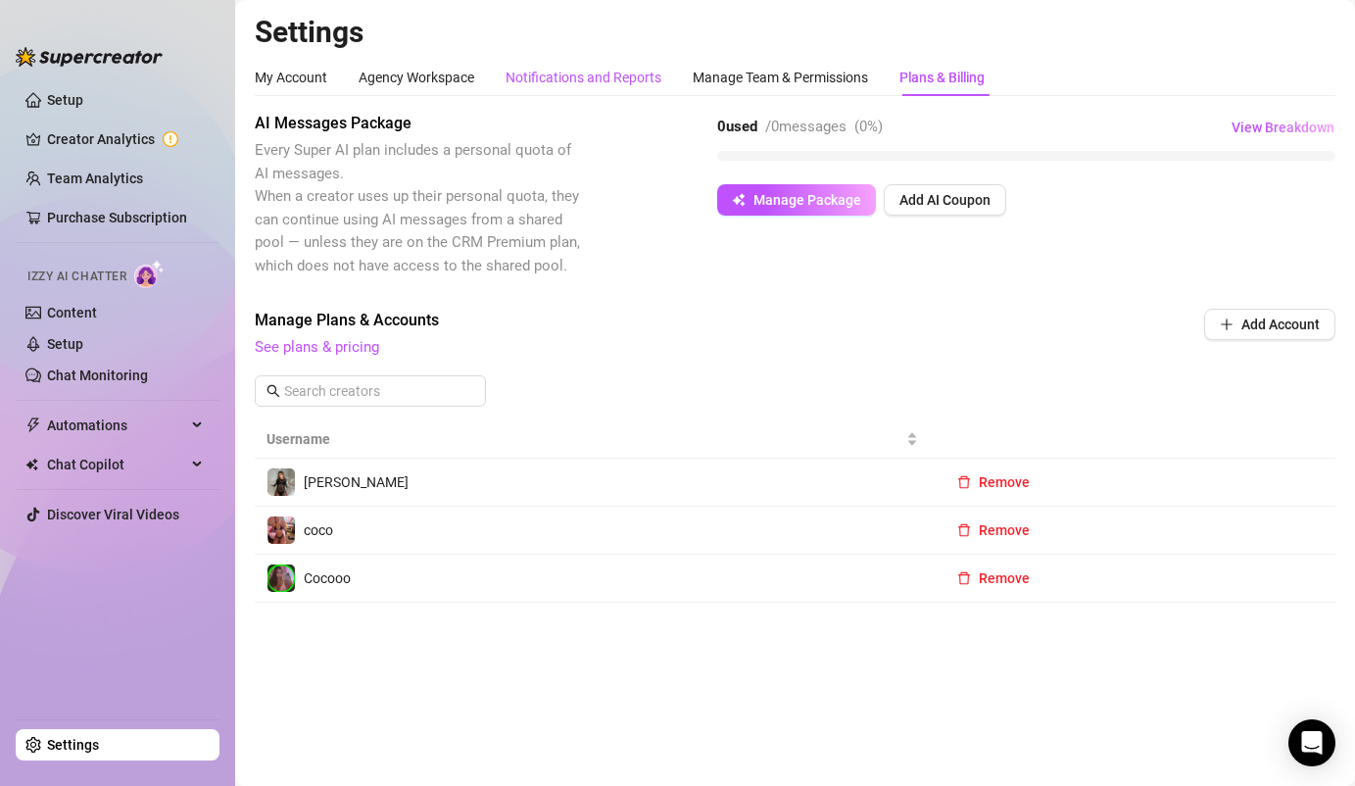
click at [569, 70] on div "Notifications and Reports" at bounding box center [584, 78] width 156 height 22
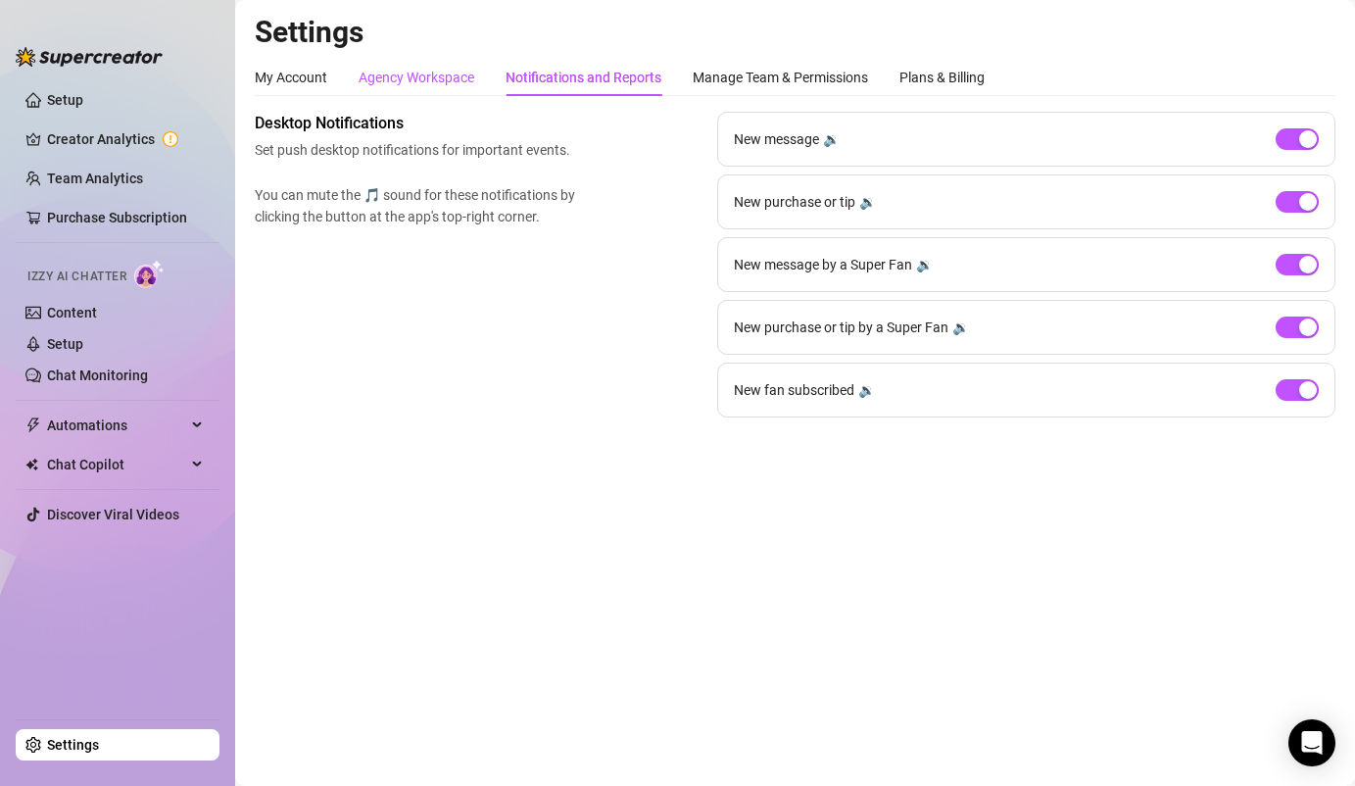
click at [405, 71] on div "Agency Workspace" at bounding box center [417, 78] width 116 height 22
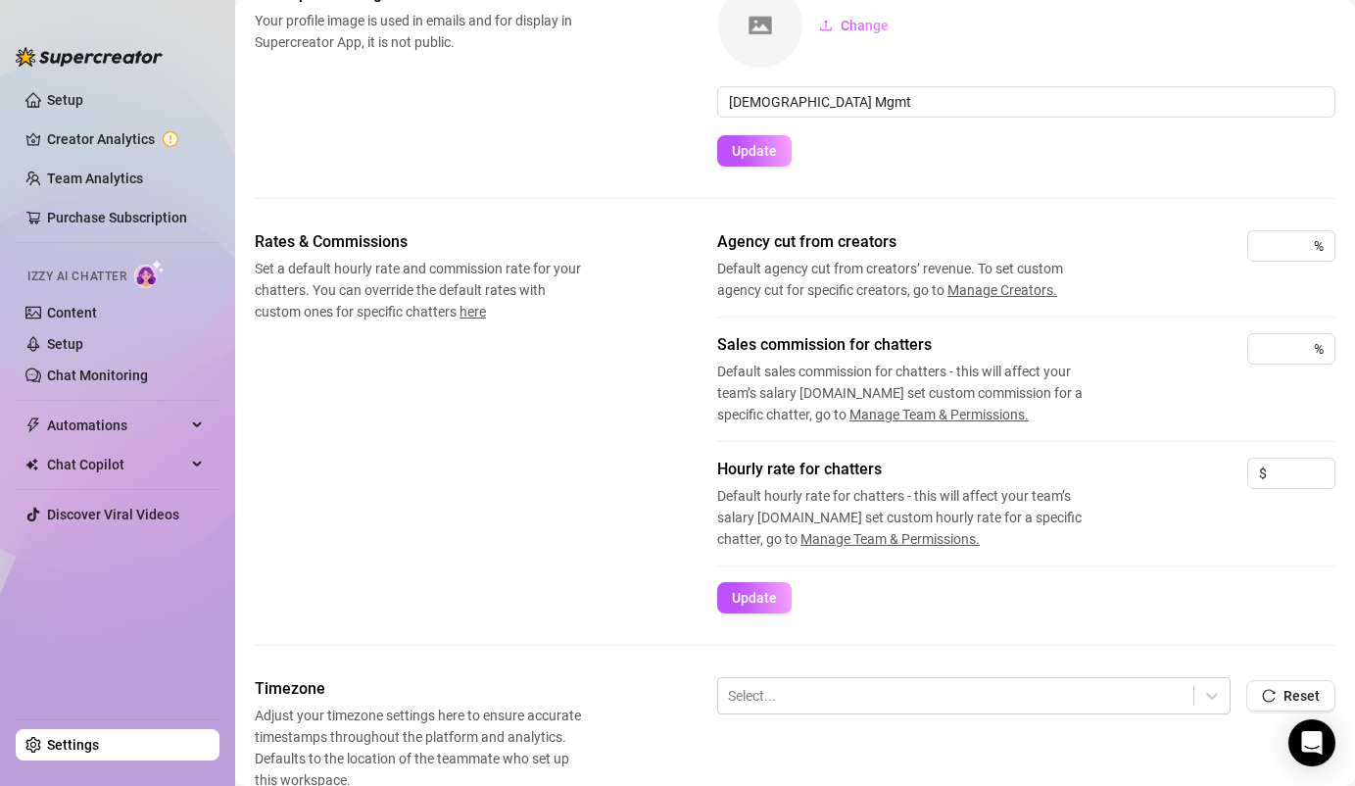
scroll to position [131, 0]
click at [1253, 346] on div "%" at bounding box center [1291, 346] width 88 height 31
type input "15"
click at [715, 595] on div "Rates & Commissions Set a default hourly rate and commission rate for your chat…" at bounding box center [795, 419] width 1081 height 383
click at [737, 595] on span "Update" at bounding box center [754, 596] width 45 height 16
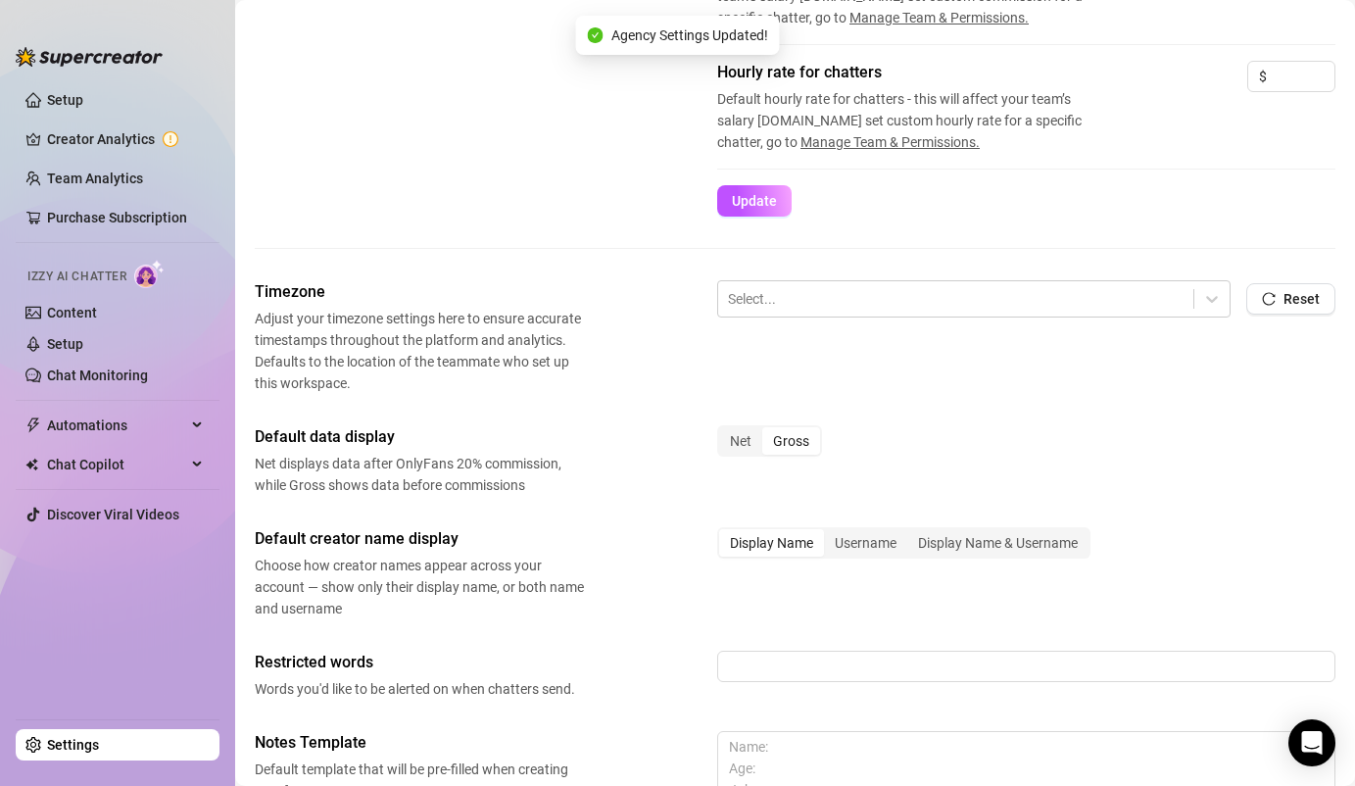
scroll to position [528, 0]
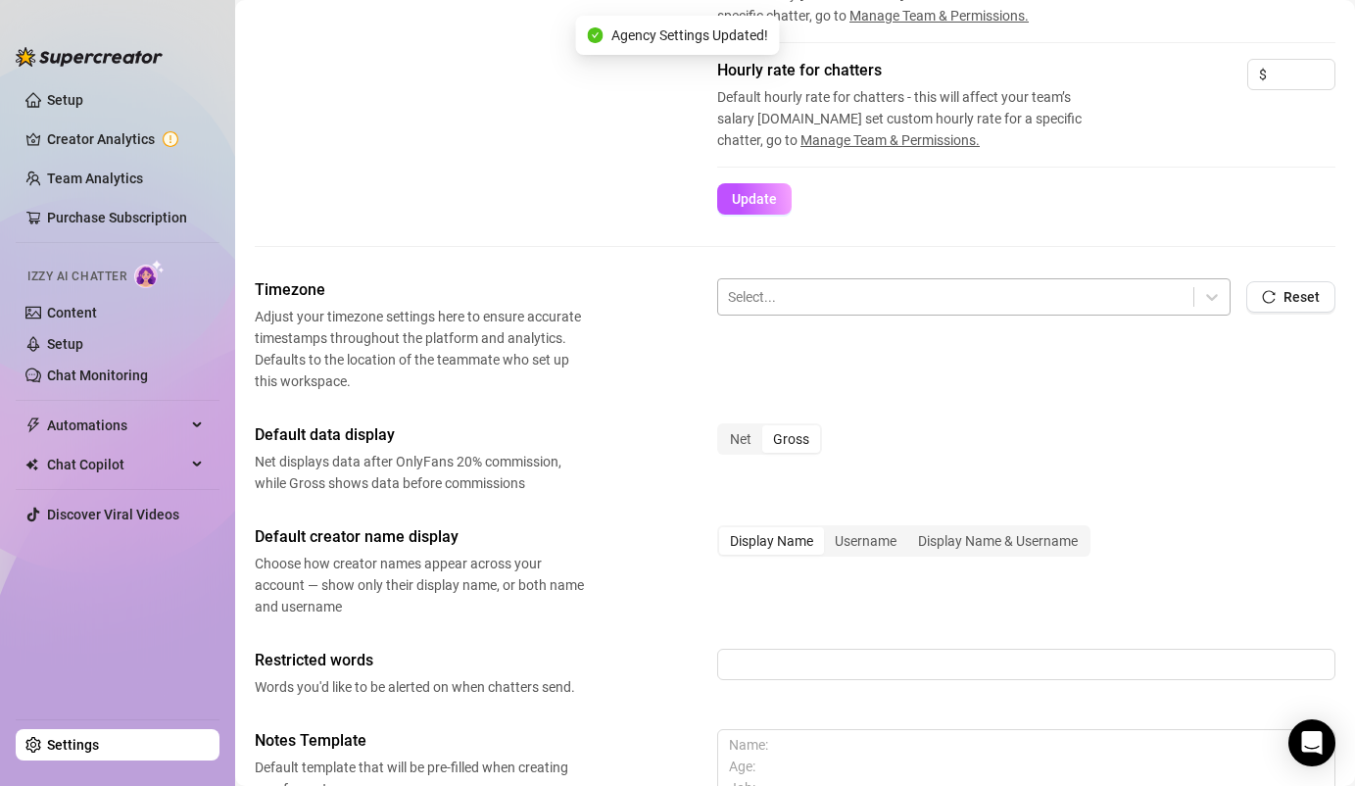
click at [785, 300] on div at bounding box center [956, 296] width 456 height 25
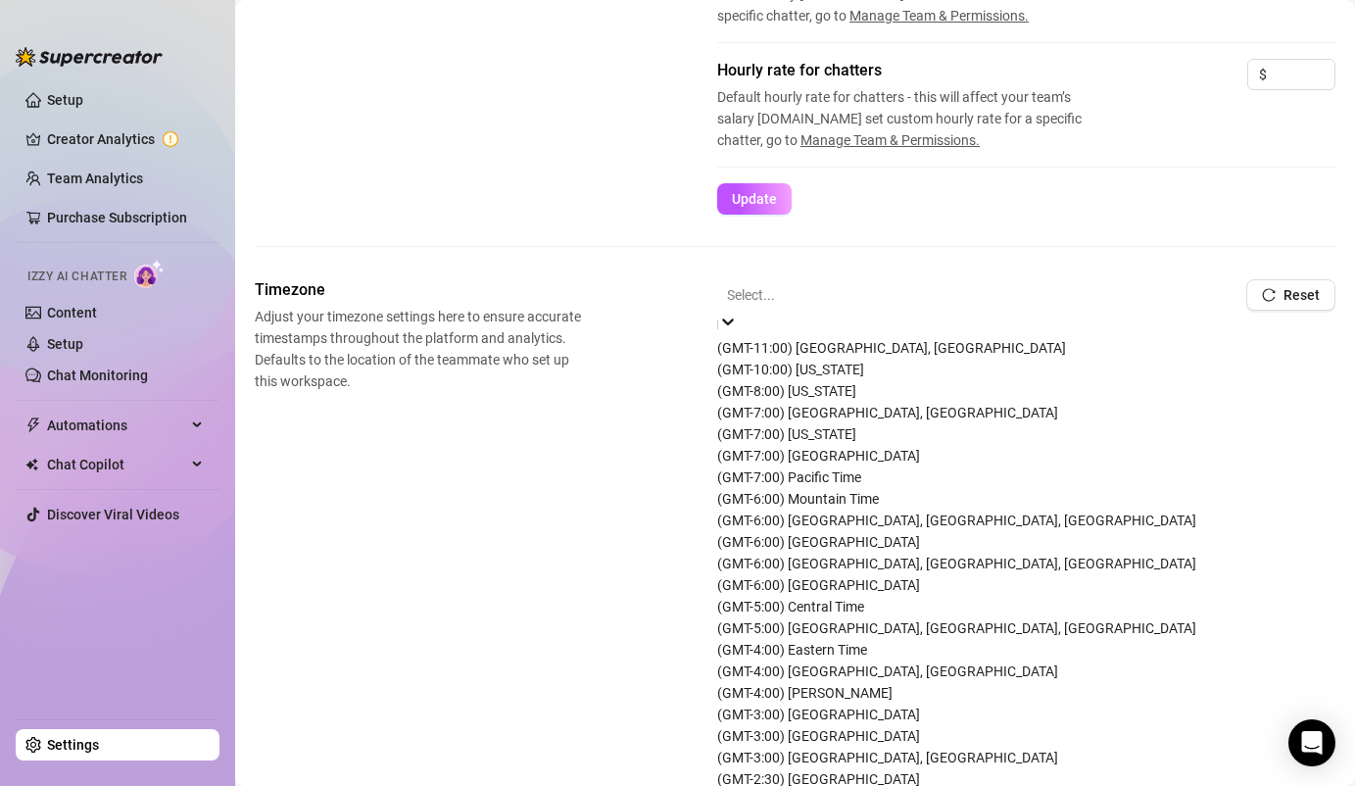
scroll to position [417, 0]
click at [771, 639] on div "(GMT-4:00) Eastern Time" at bounding box center [973, 650] width 513 height 22
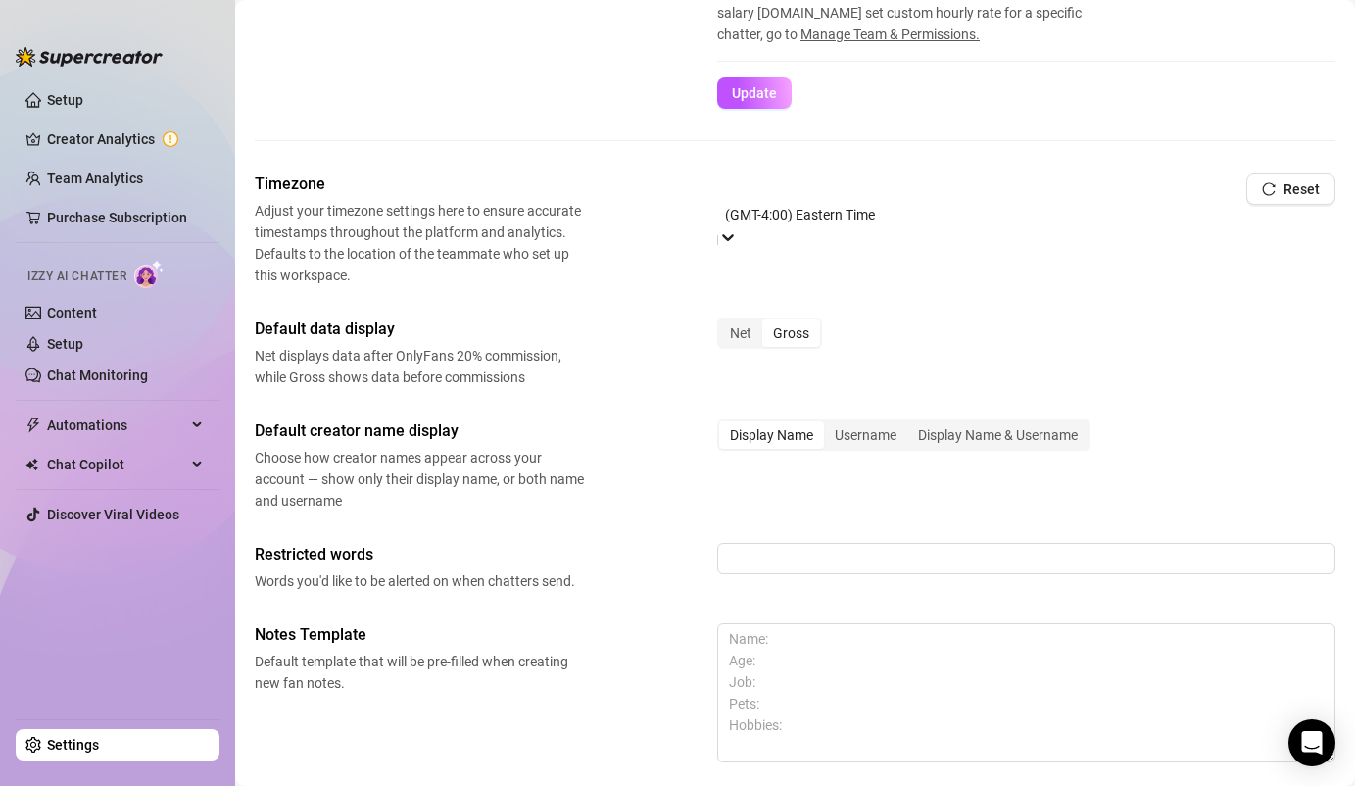
scroll to position [651, 0]
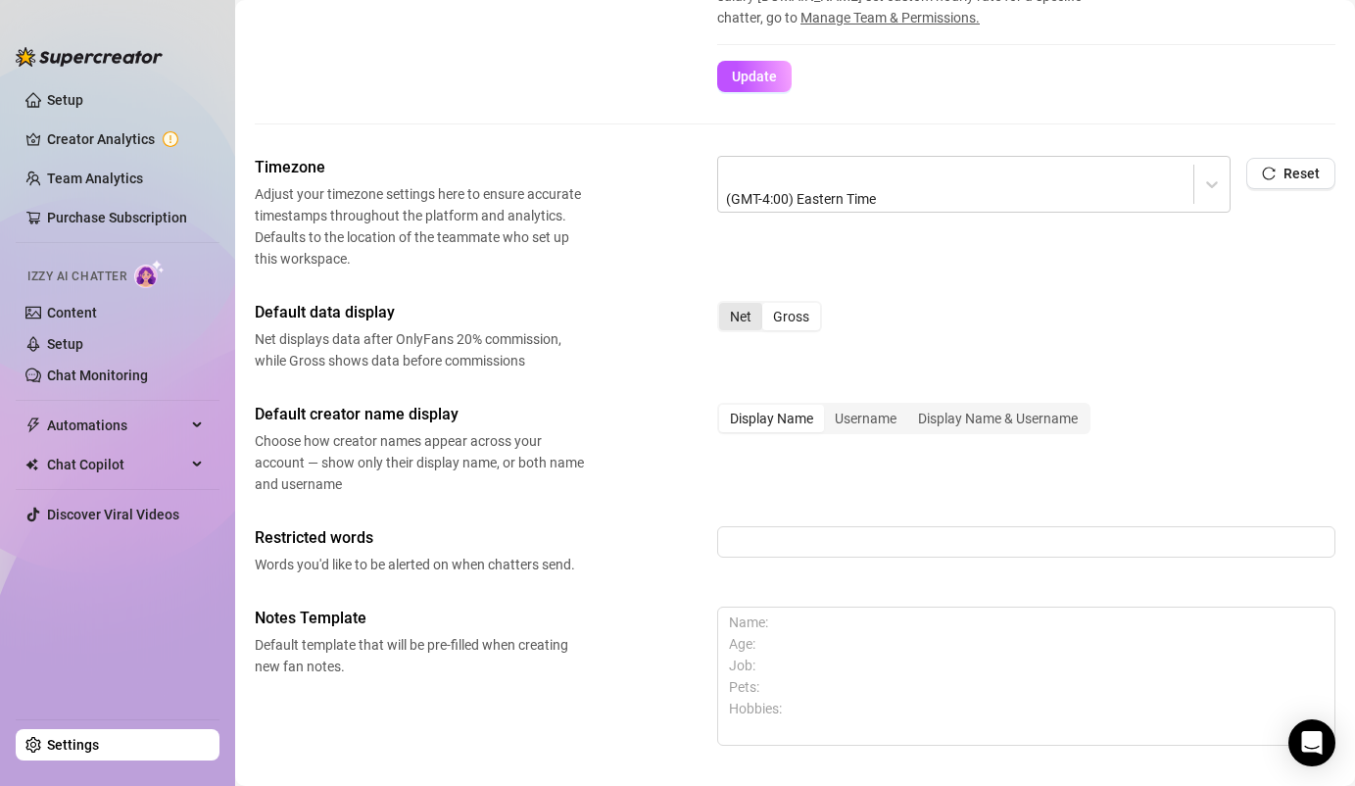
click at [743, 323] on div "Net" at bounding box center [740, 316] width 43 height 27
click at [724, 306] on input "Net" at bounding box center [724, 306] width 0 height 0
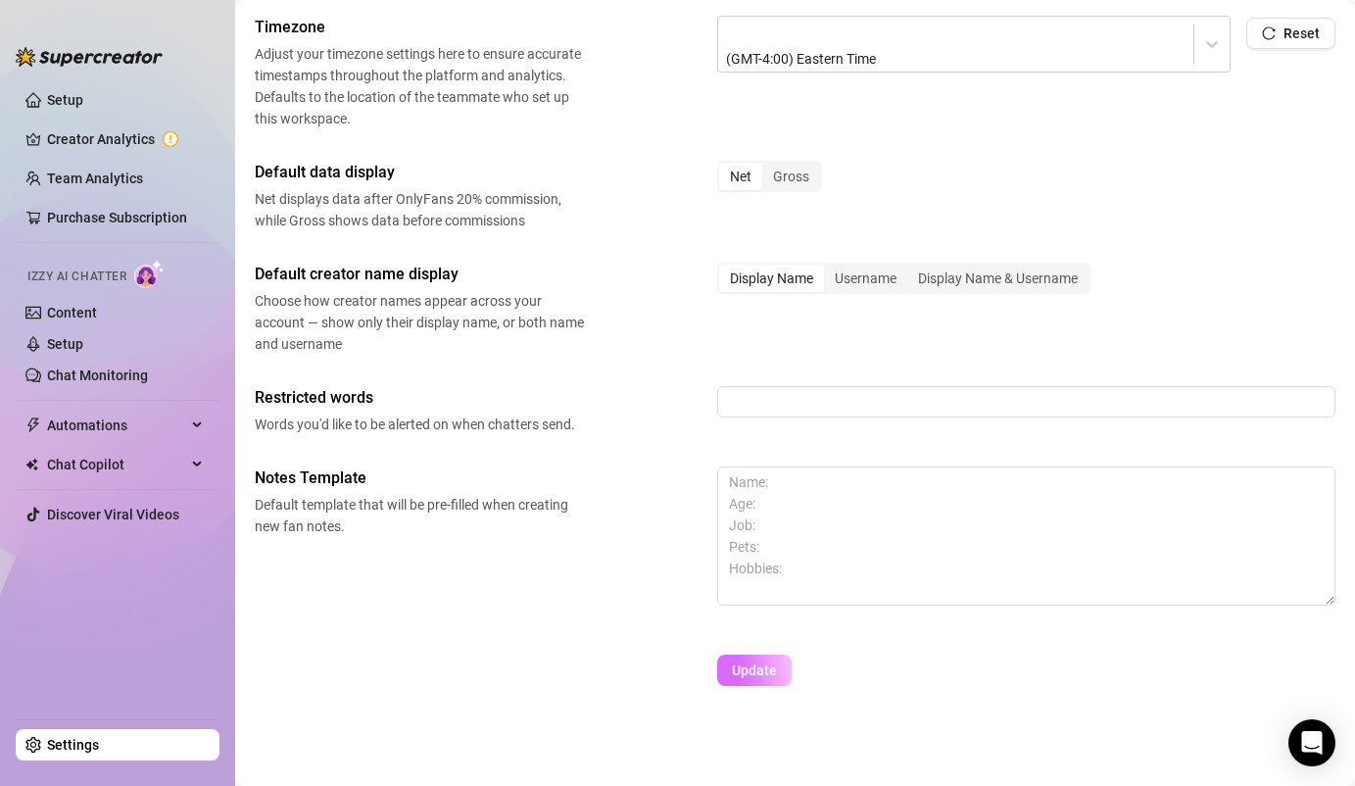
click at [763, 669] on span "Update" at bounding box center [754, 670] width 45 height 16
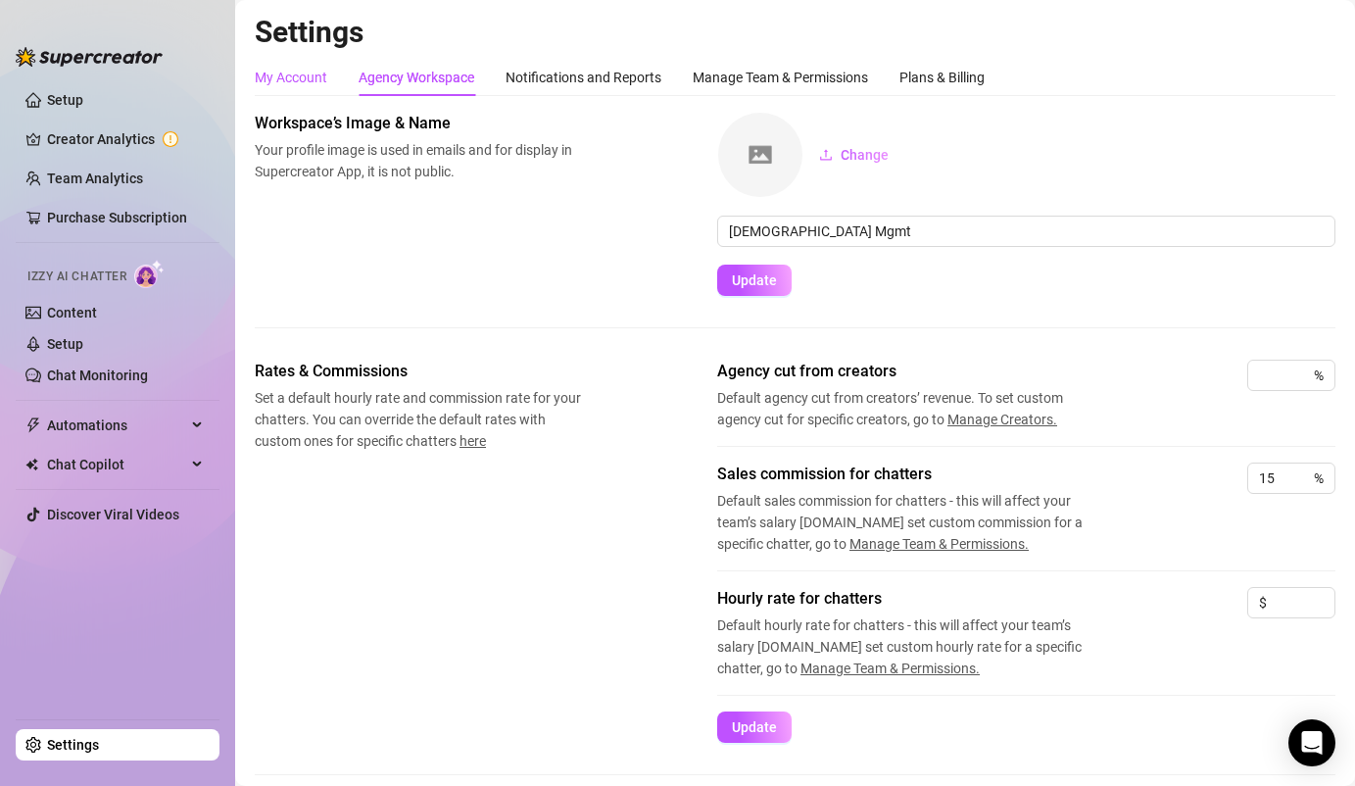
click at [292, 76] on div "My Account" at bounding box center [291, 78] width 73 height 22
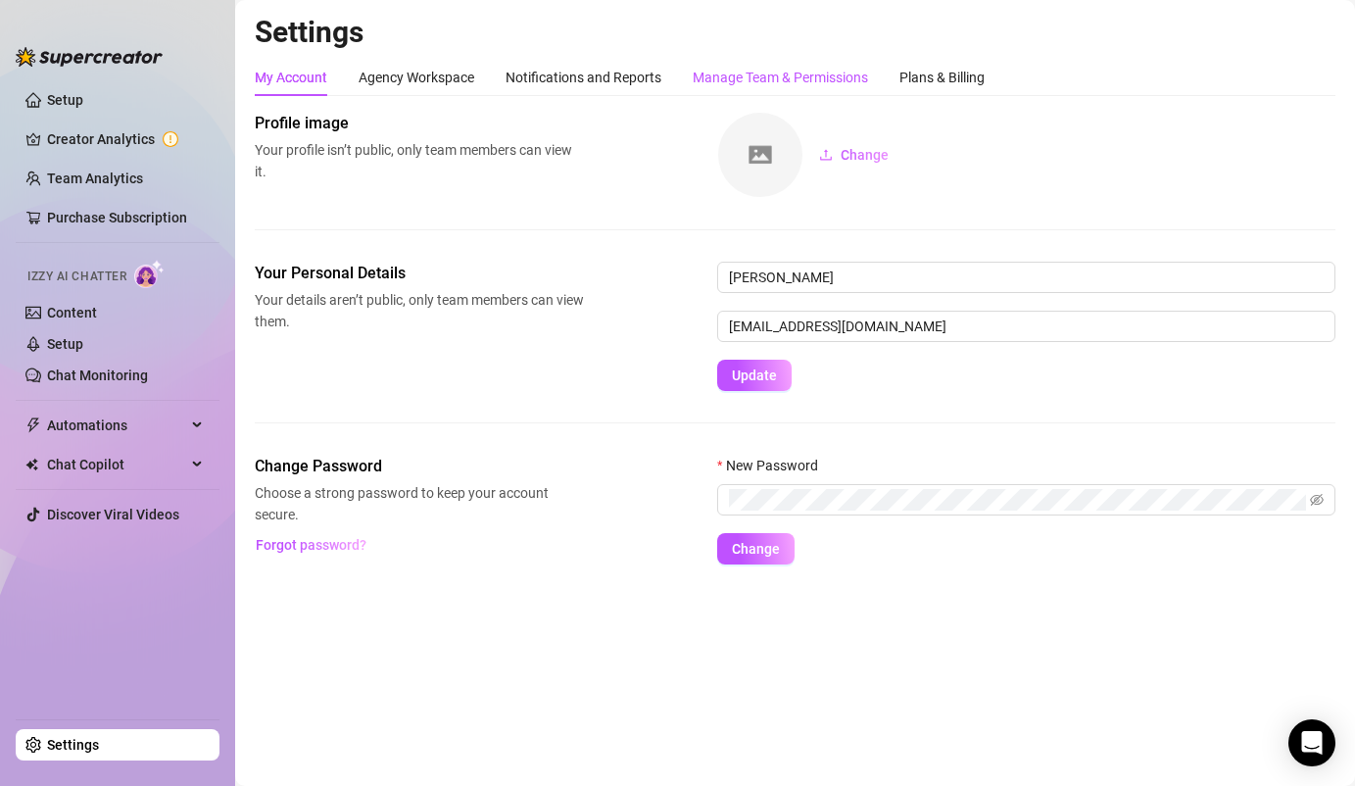
click at [823, 78] on div "Manage Team & Permissions" at bounding box center [780, 78] width 175 height 22
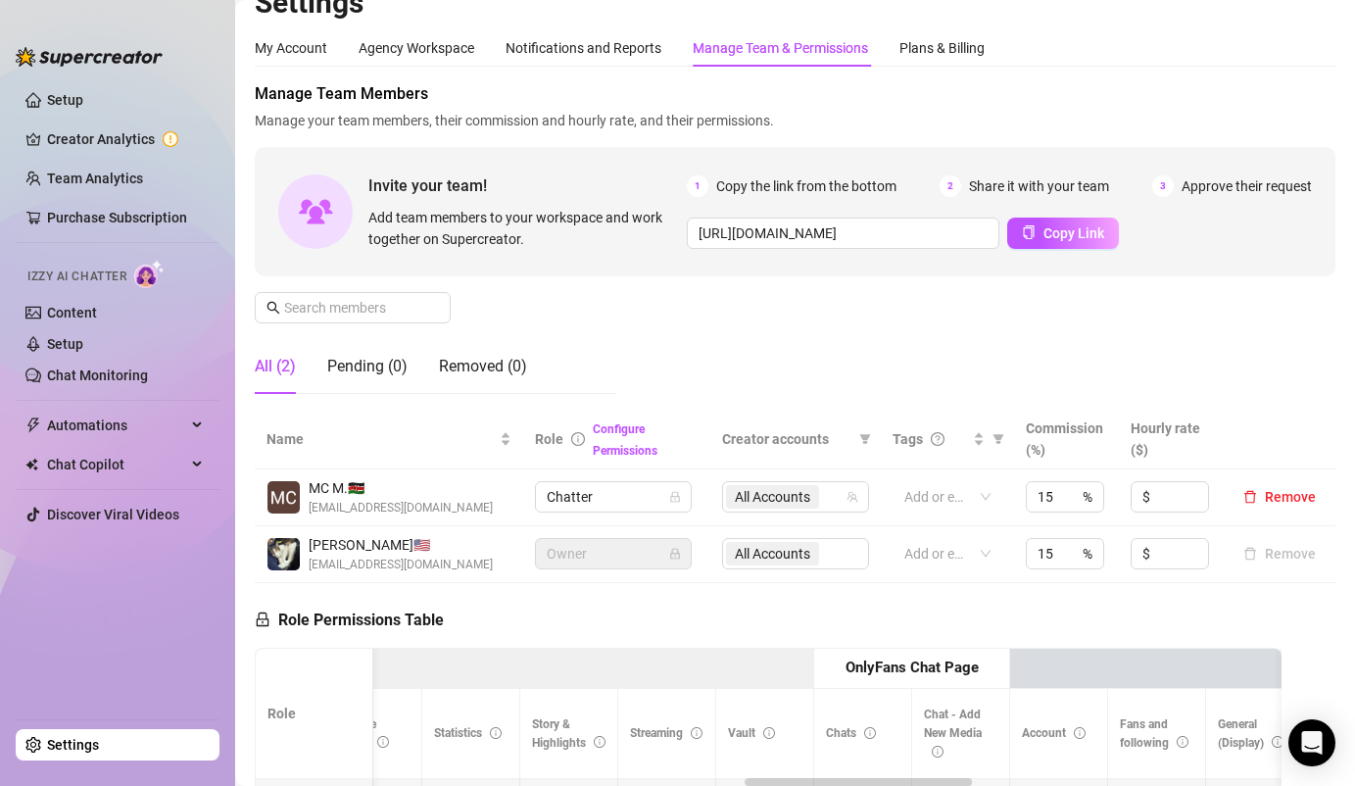
scroll to position [32, 0]
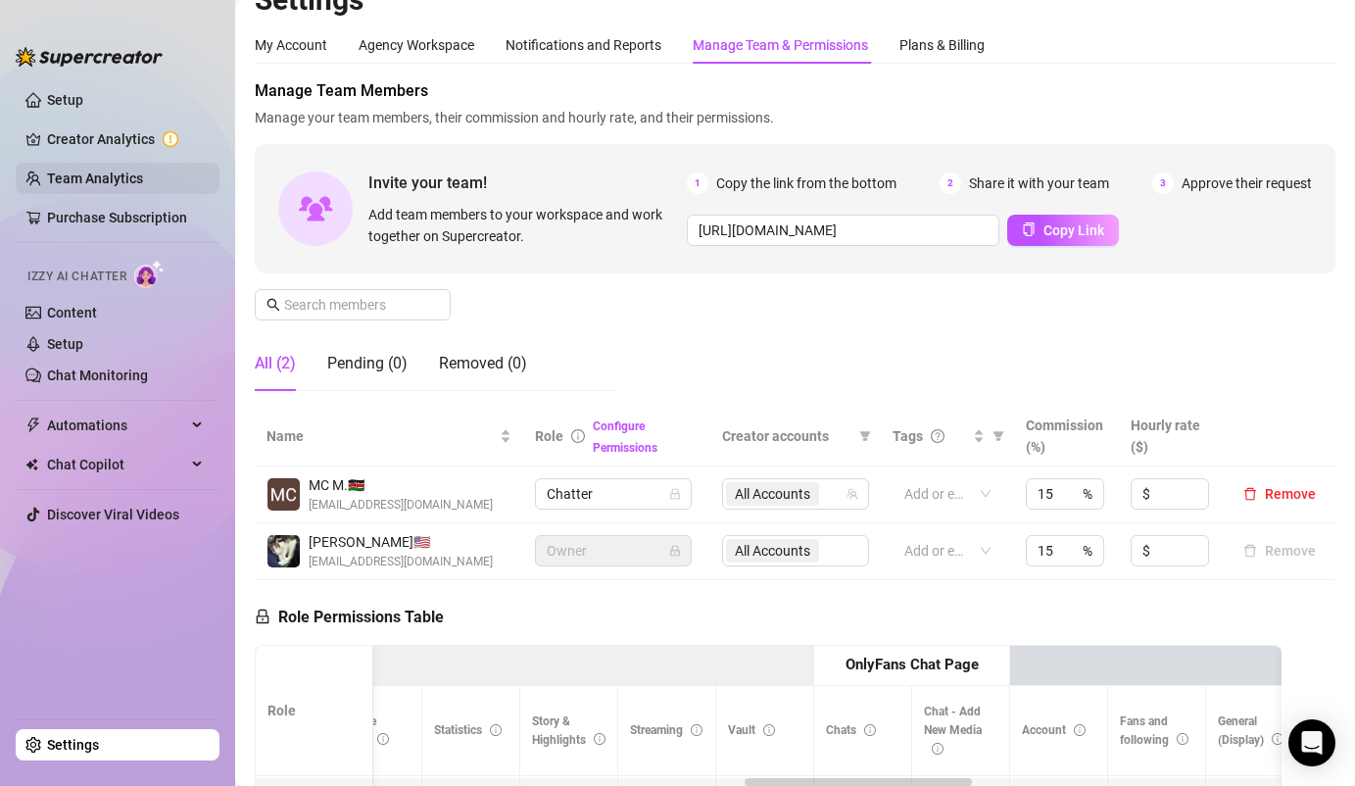
click at [104, 175] on link "Team Analytics" at bounding box center [95, 178] width 96 height 16
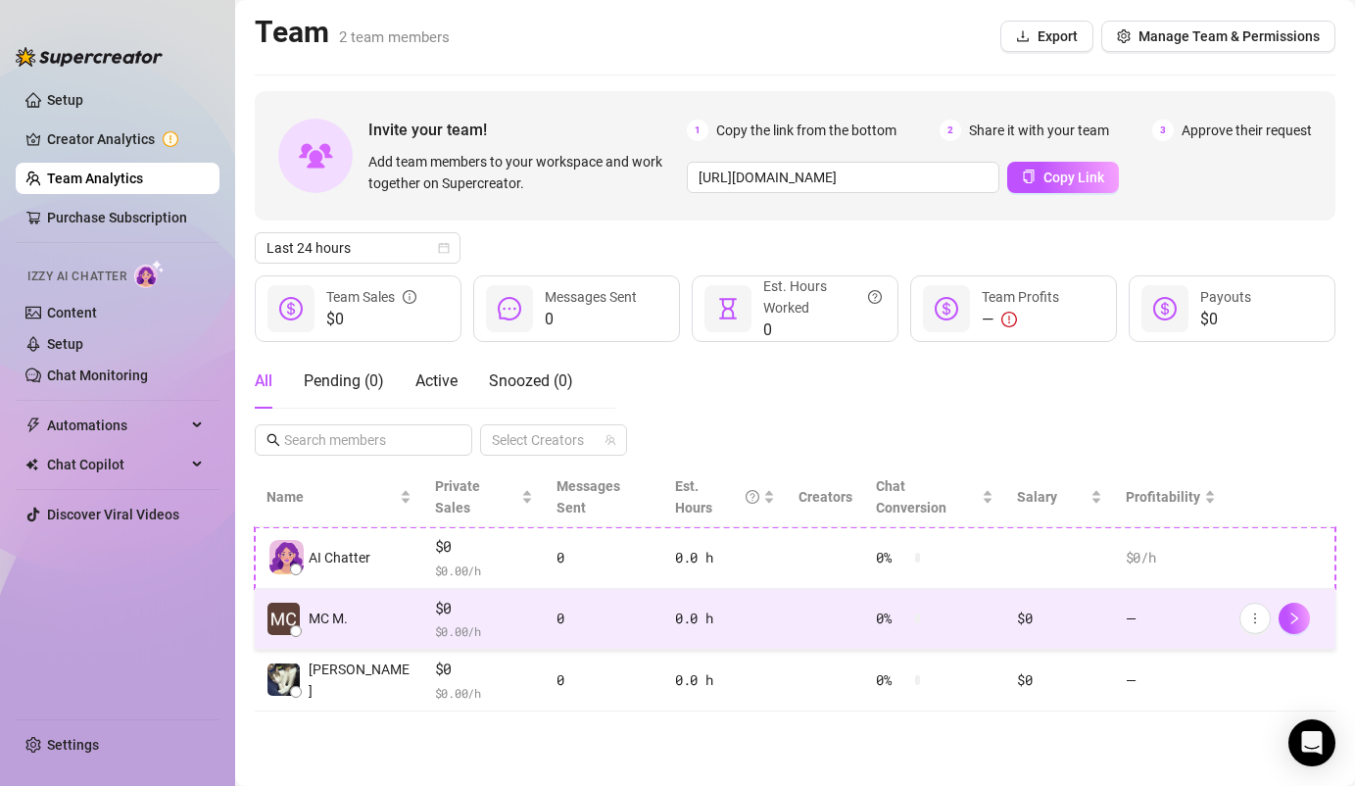
click at [353, 601] on td "MC M." at bounding box center [339, 620] width 169 height 62
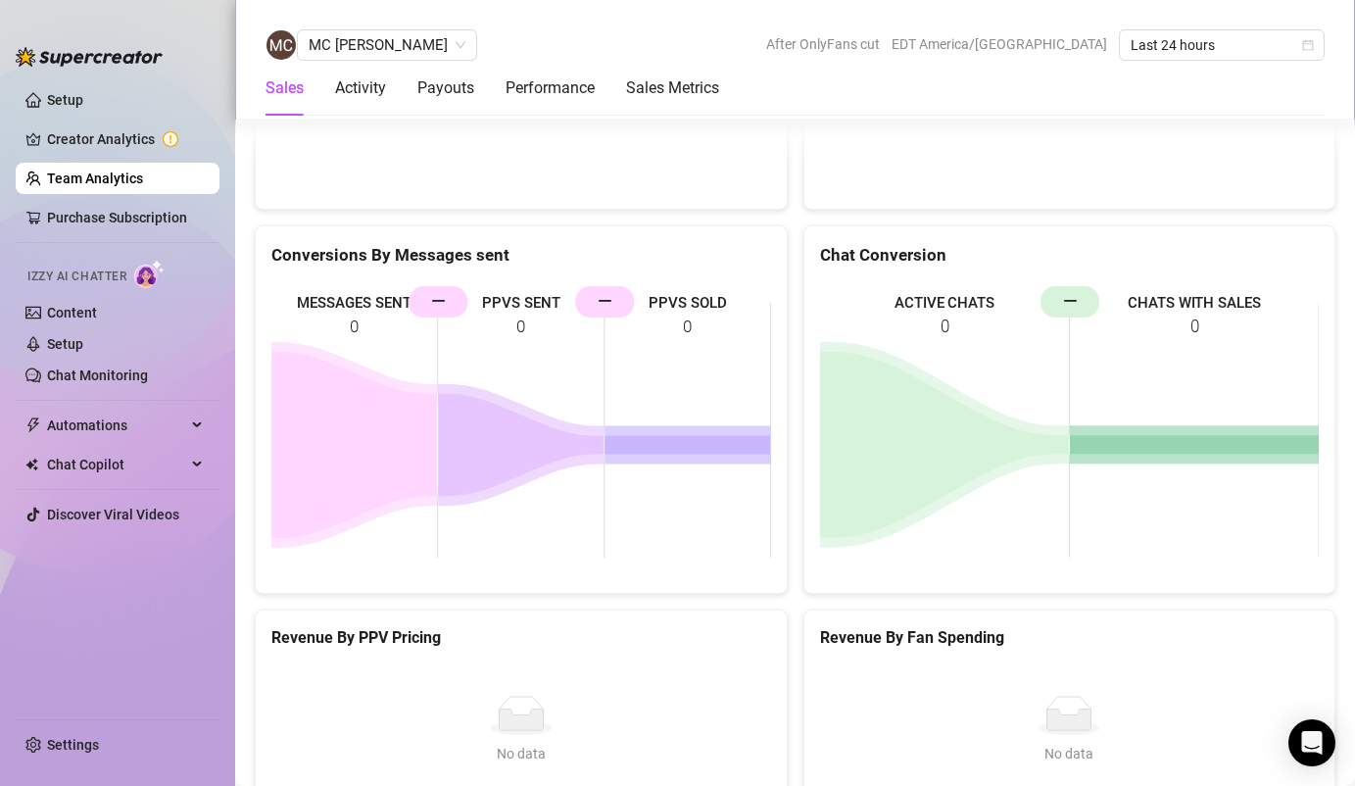
scroll to position [2996, 0]
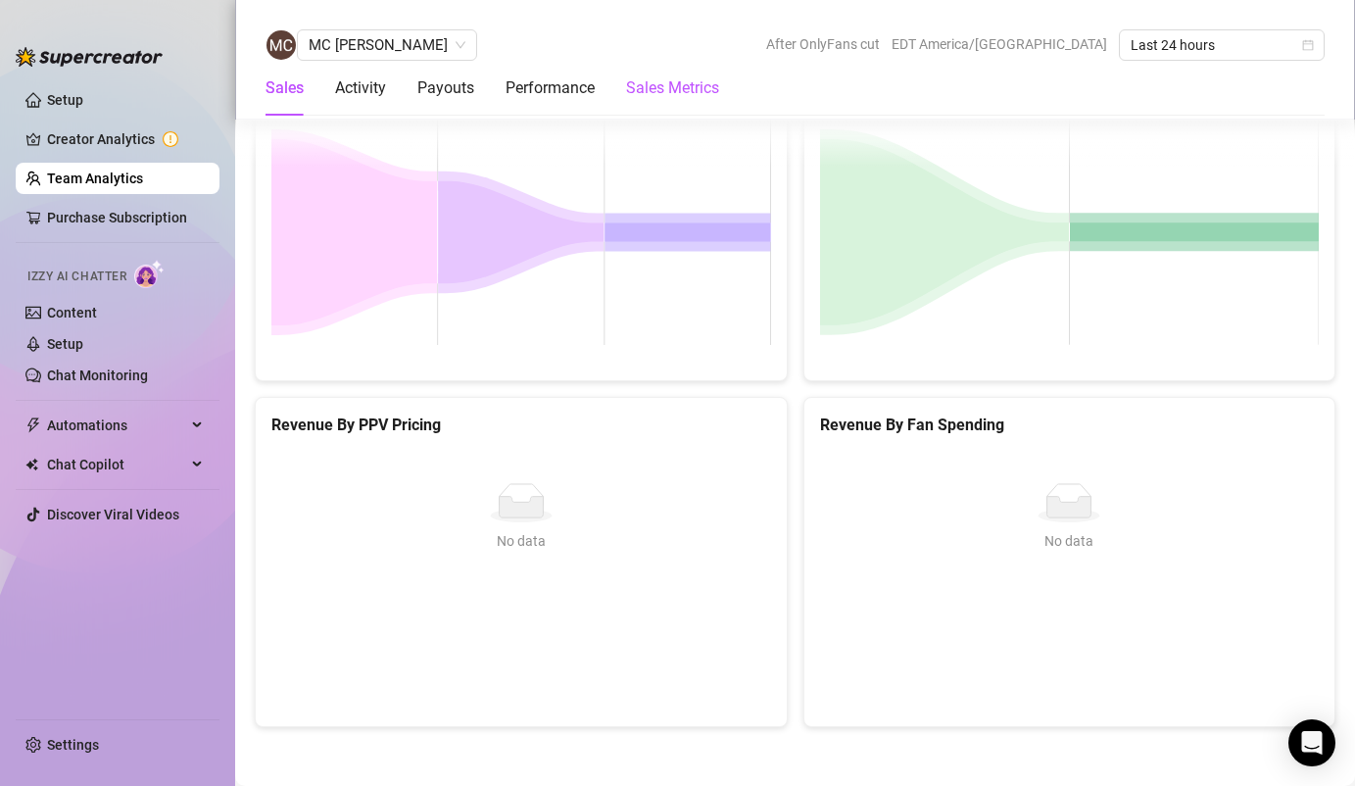
click at [670, 90] on Metrics "Sales Metrics" at bounding box center [672, 88] width 93 height 24
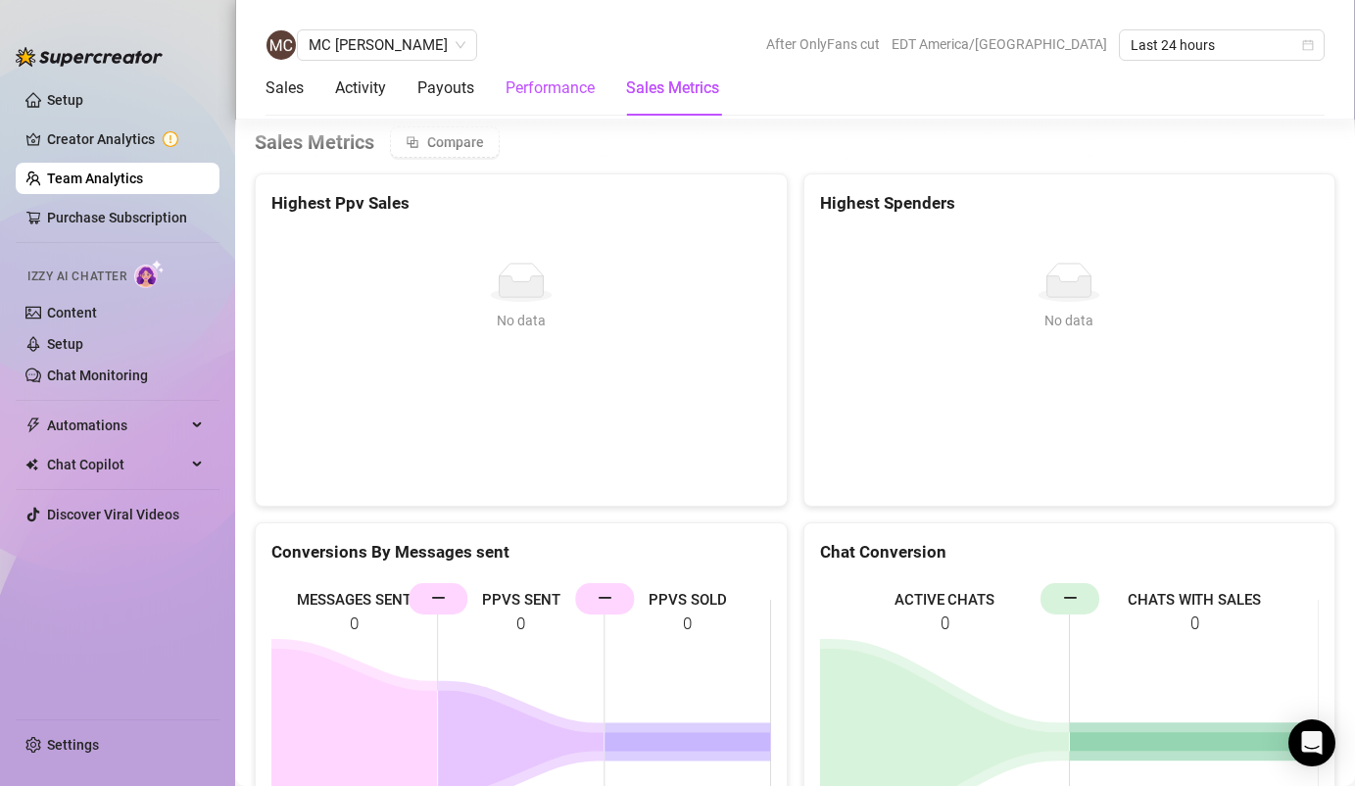
click at [556, 94] on div "Performance" at bounding box center [550, 88] width 89 height 24
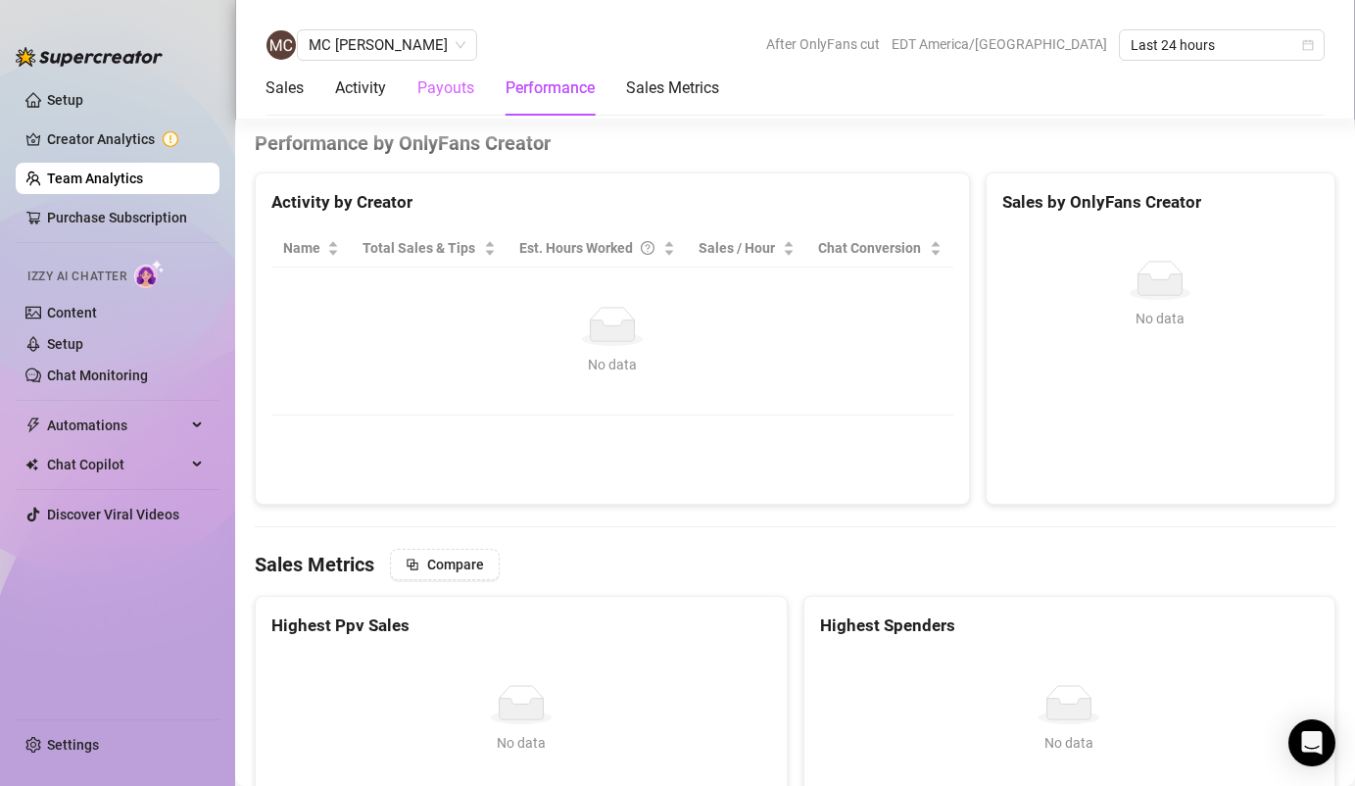
click at [426, 112] on div "Payouts" at bounding box center [445, 88] width 57 height 55
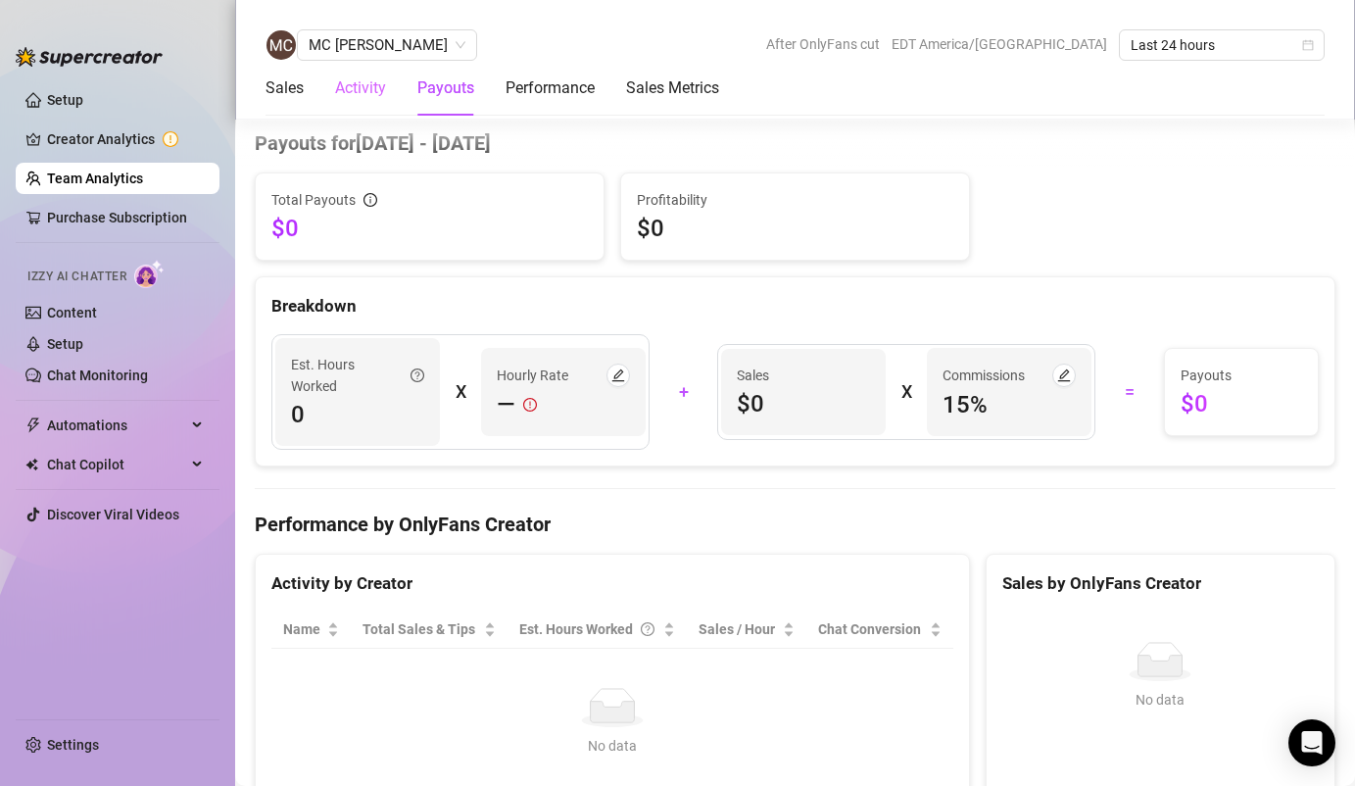
click at [360, 109] on div "Activity" at bounding box center [360, 88] width 51 height 55
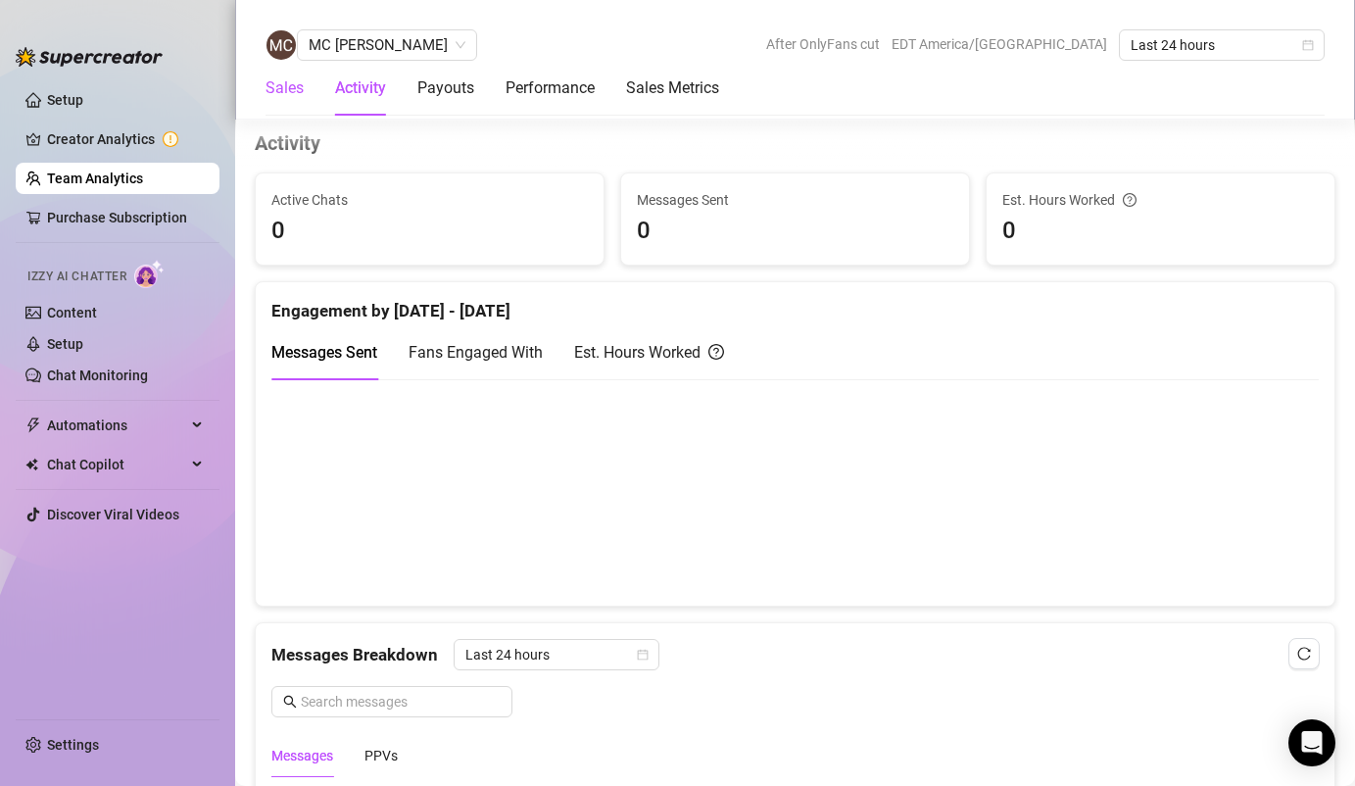
click at [296, 97] on div "Sales" at bounding box center [285, 88] width 38 height 24
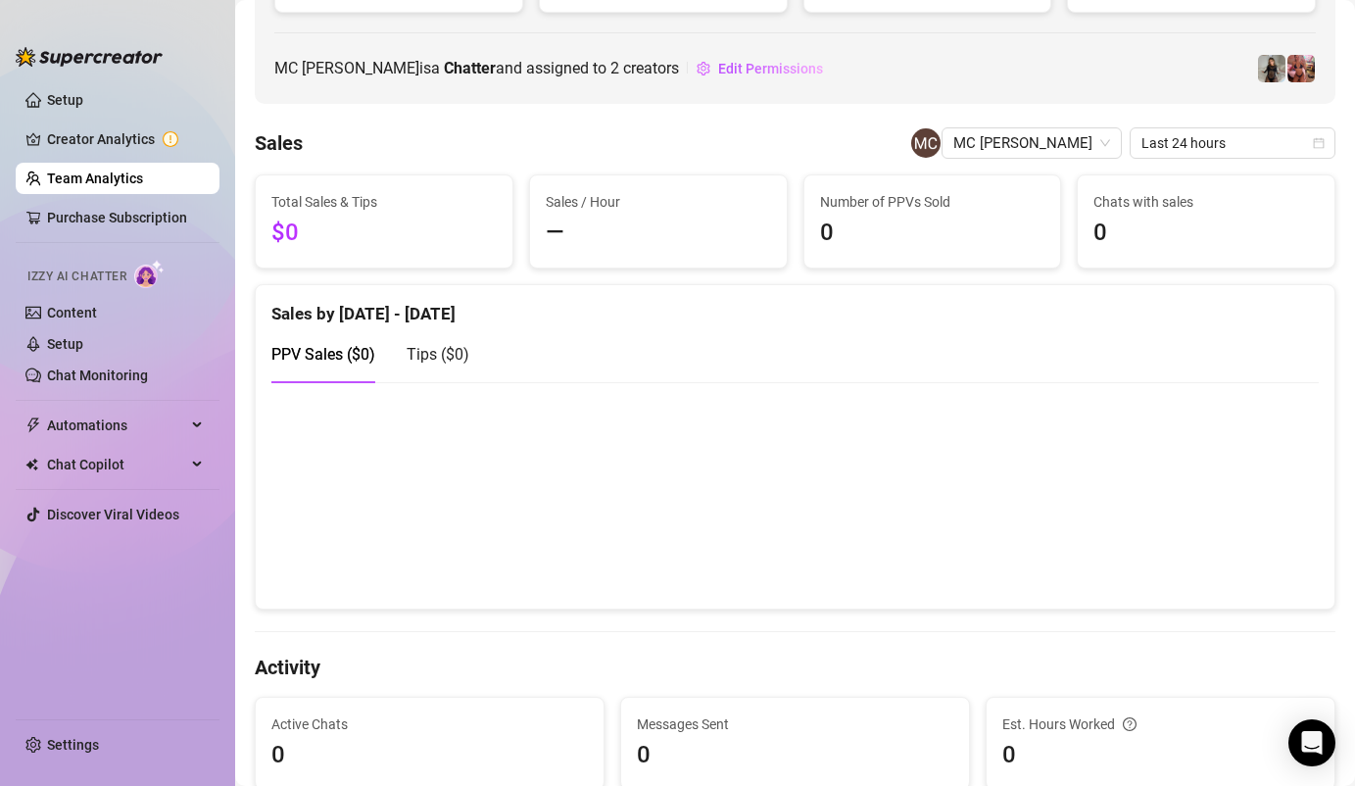
scroll to position [0, 0]
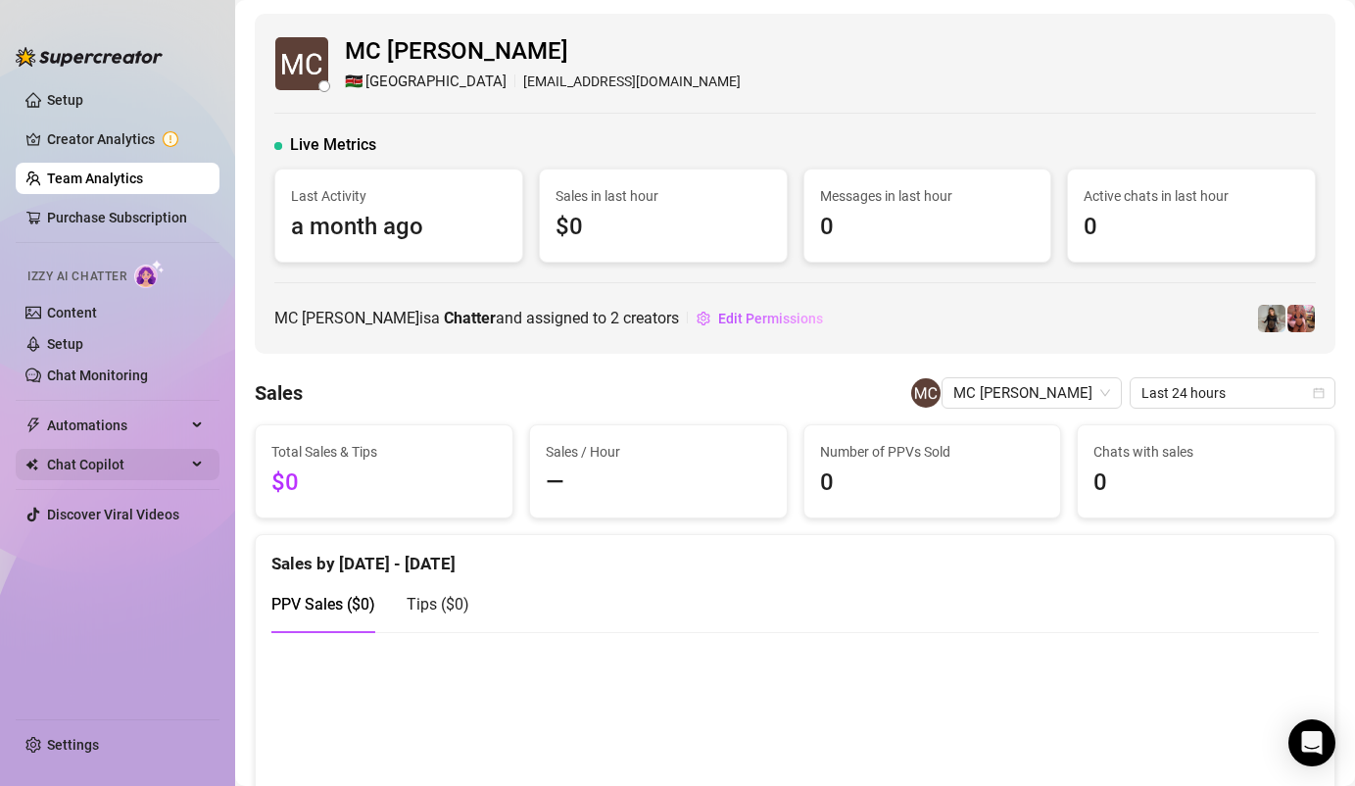
click at [202, 462] on div "Chat Copilot" at bounding box center [118, 464] width 204 height 31
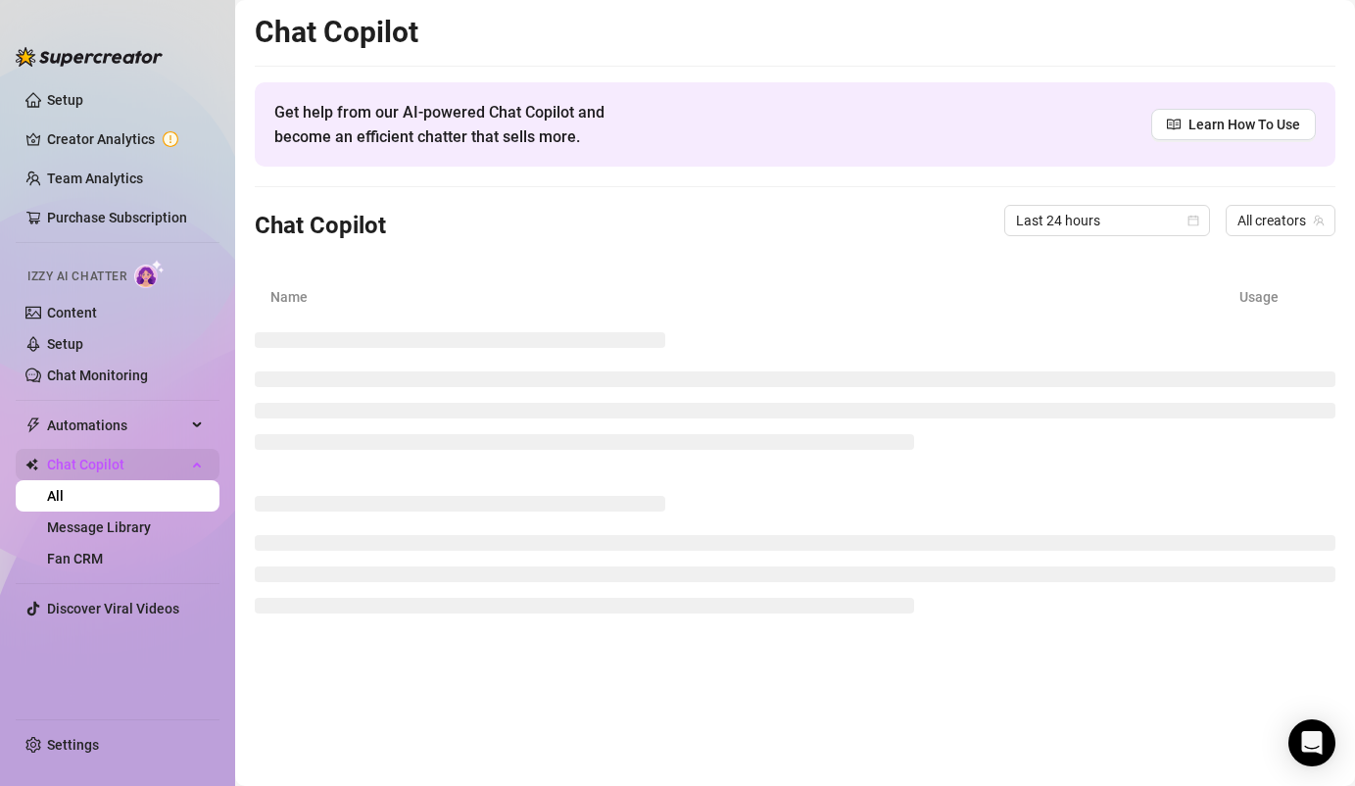
click at [202, 462] on div "Chat Copilot" at bounding box center [118, 464] width 204 height 31
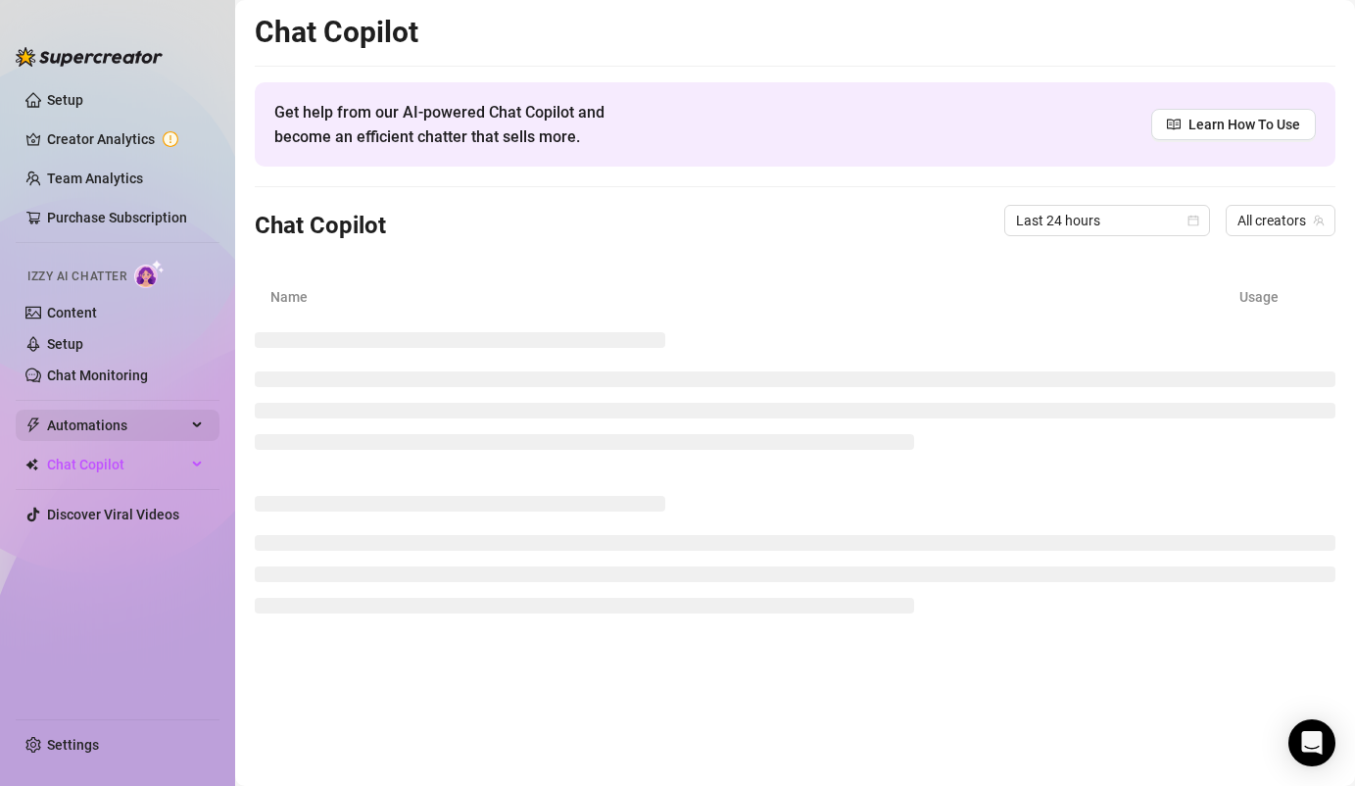
click at [198, 425] on icon at bounding box center [199, 425] width 10 height 0
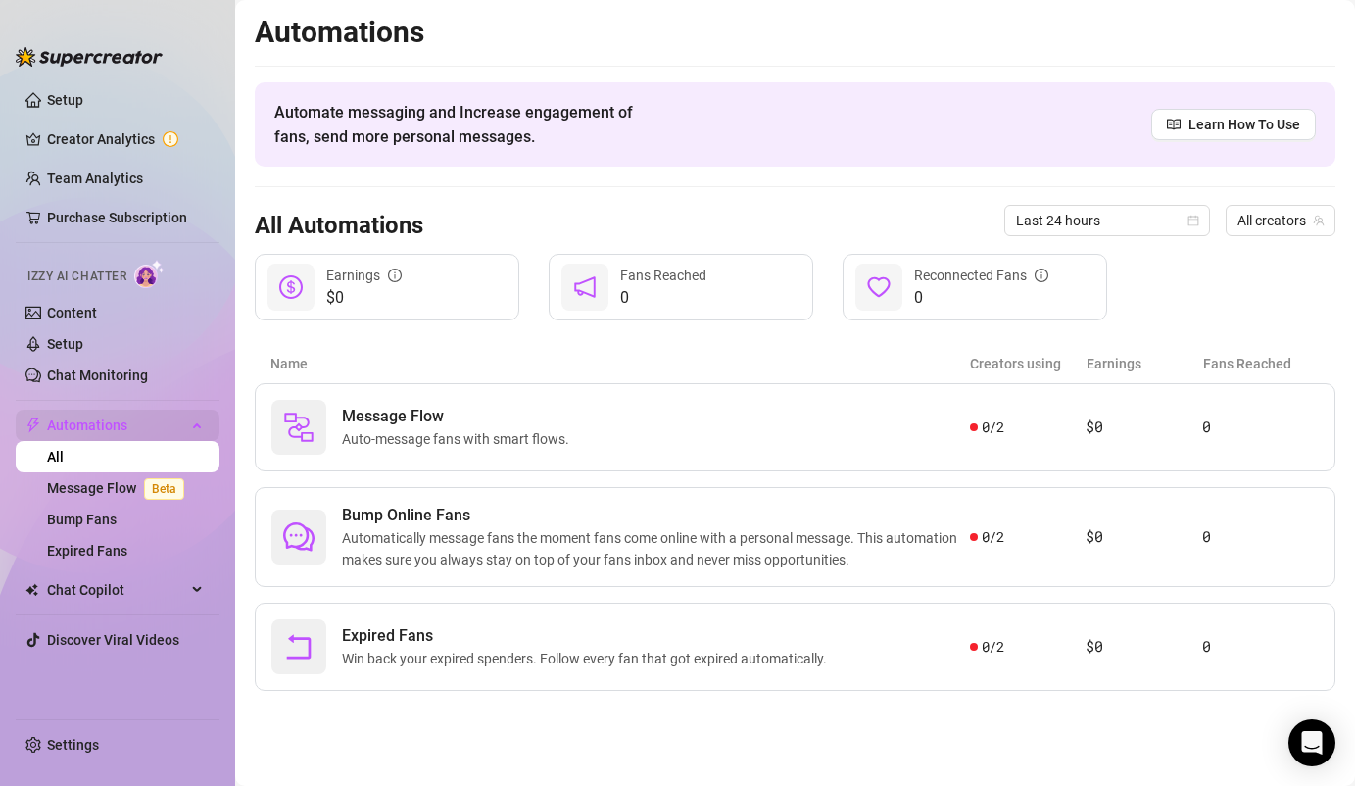
click at [198, 423] on div "Automations" at bounding box center [118, 425] width 204 height 31
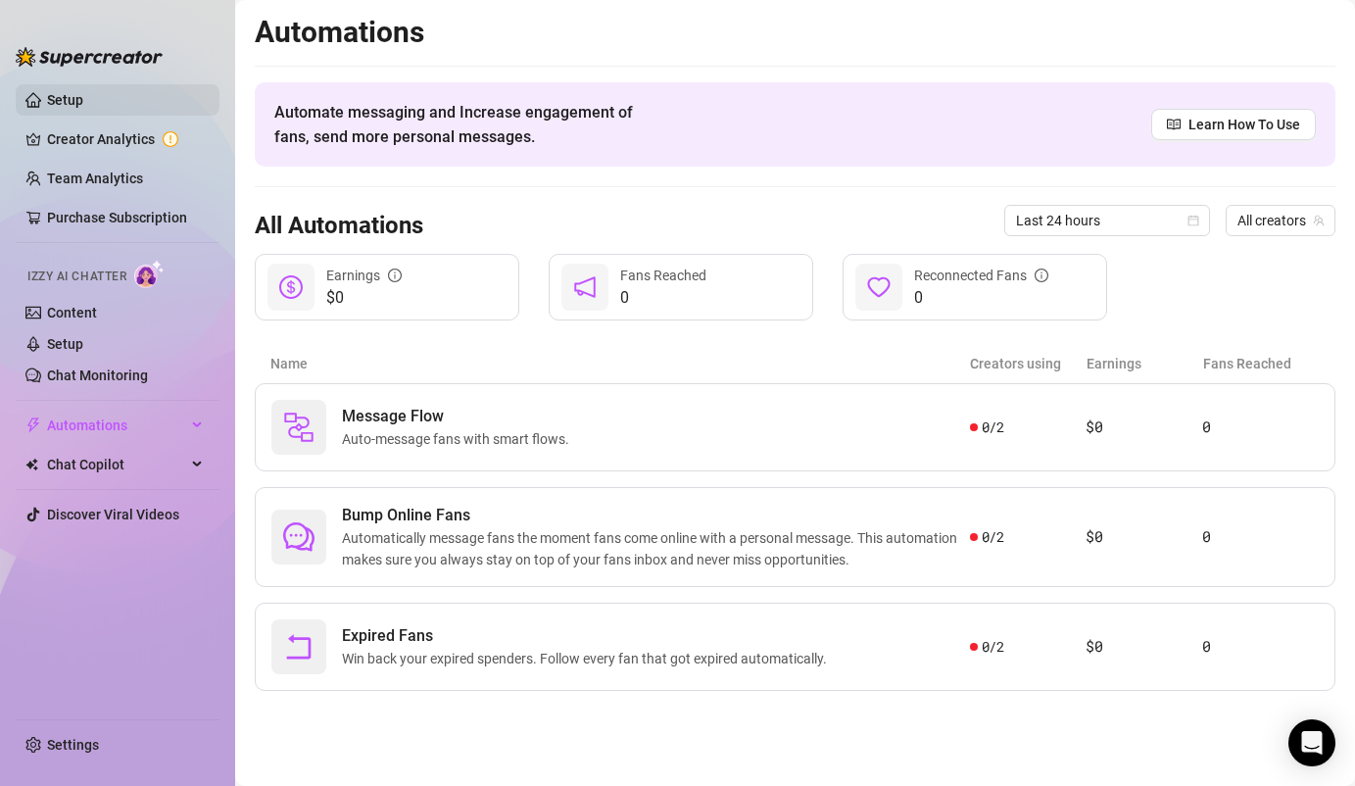
click at [83, 105] on link "Setup" at bounding box center [65, 100] width 36 height 16
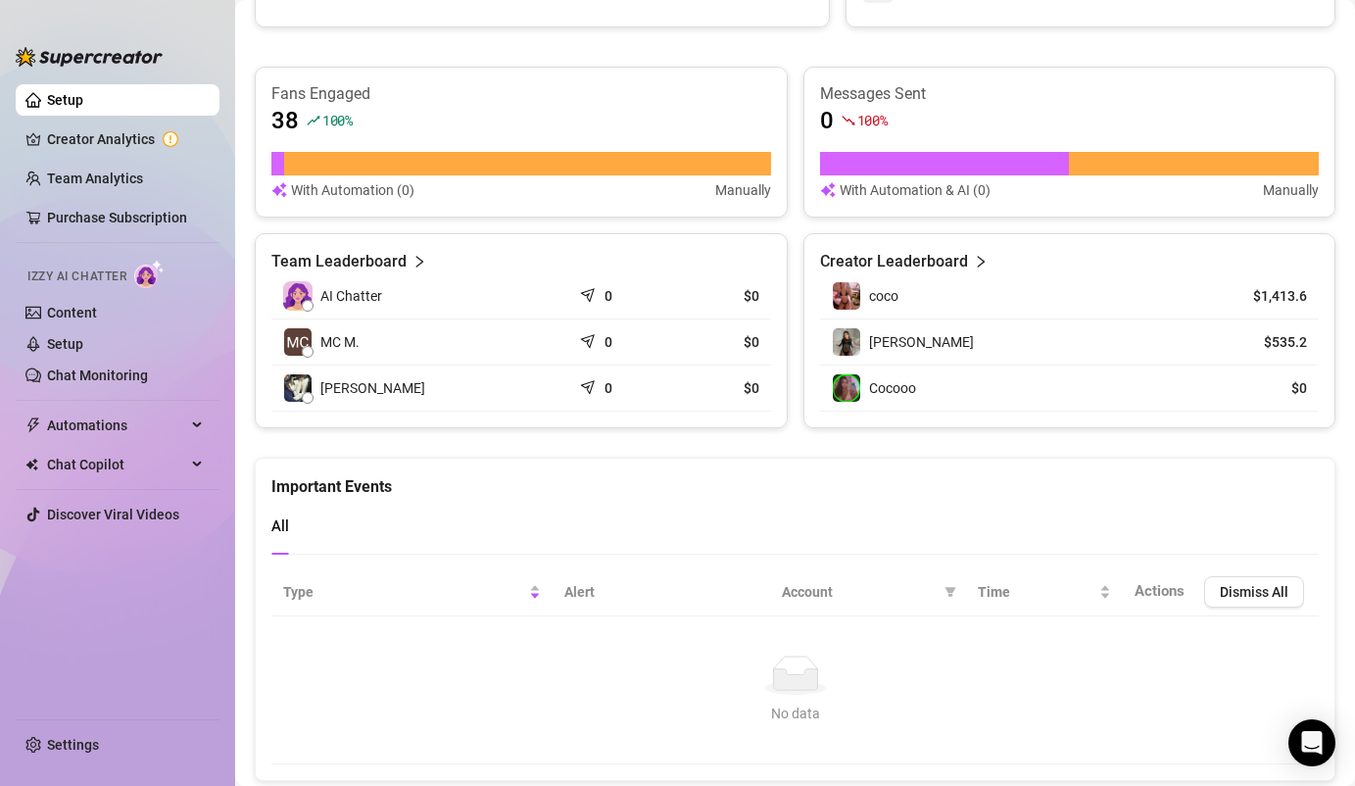
scroll to position [720, 0]
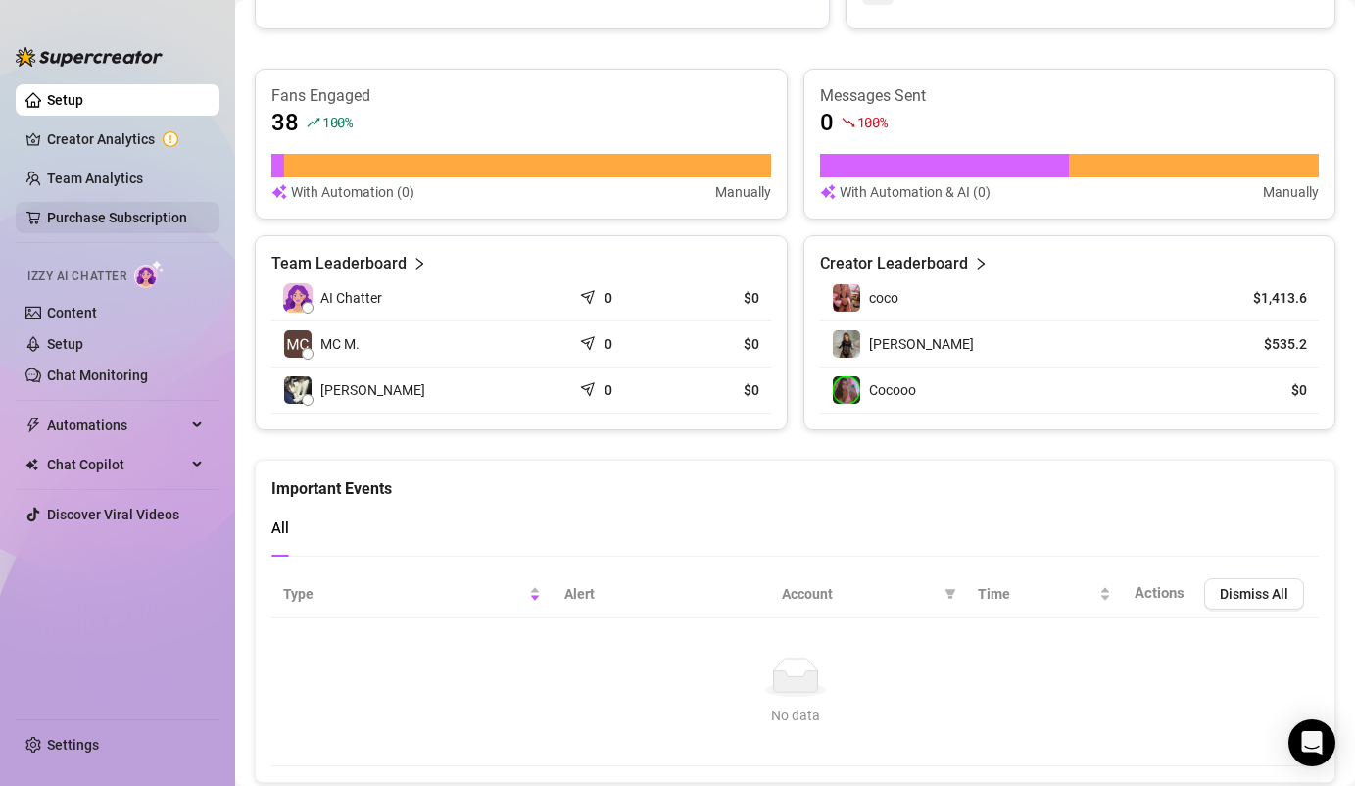
click at [110, 225] on link "Purchase Subscription" at bounding box center [117, 218] width 140 height 16
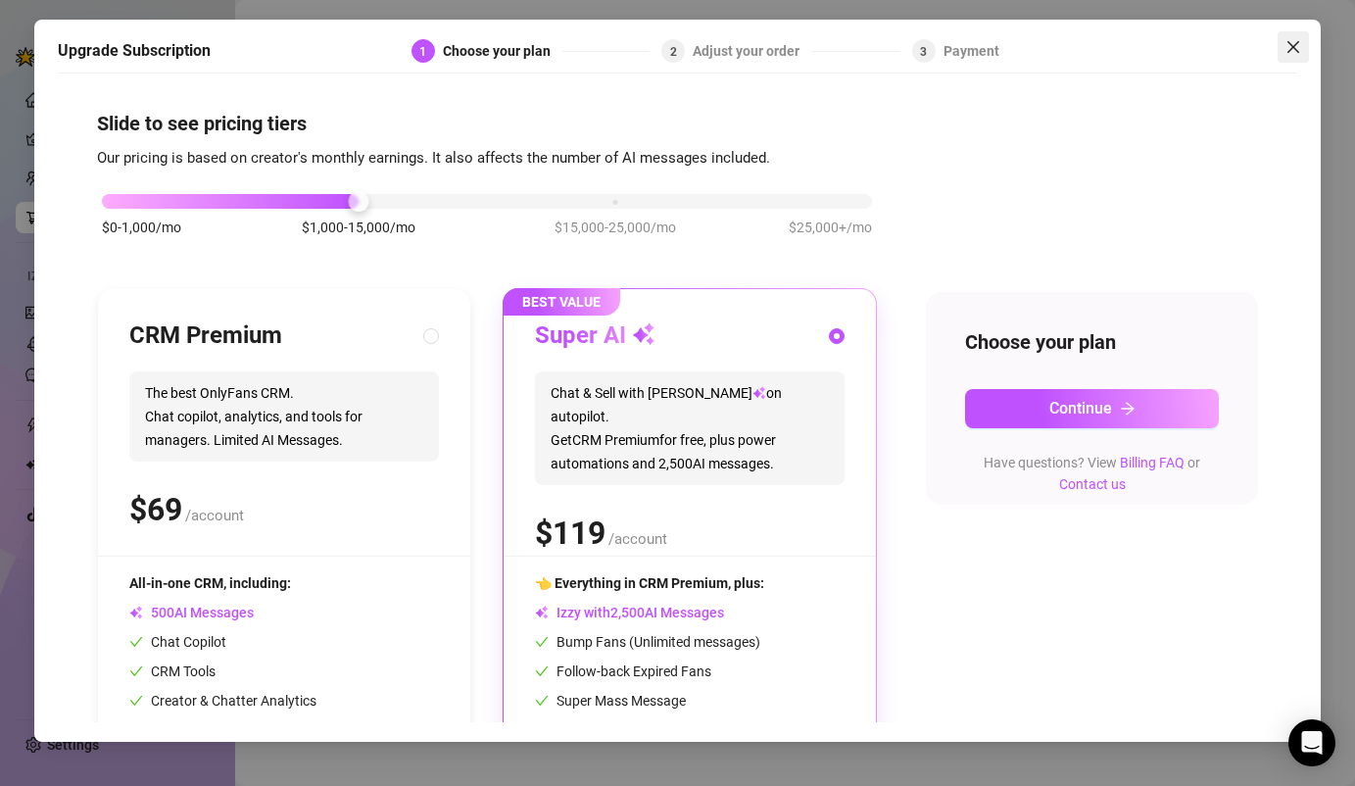
click at [1288, 44] on icon "close" at bounding box center [1294, 47] width 16 height 16
